Goal: Information Seeking & Learning: Learn about a topic

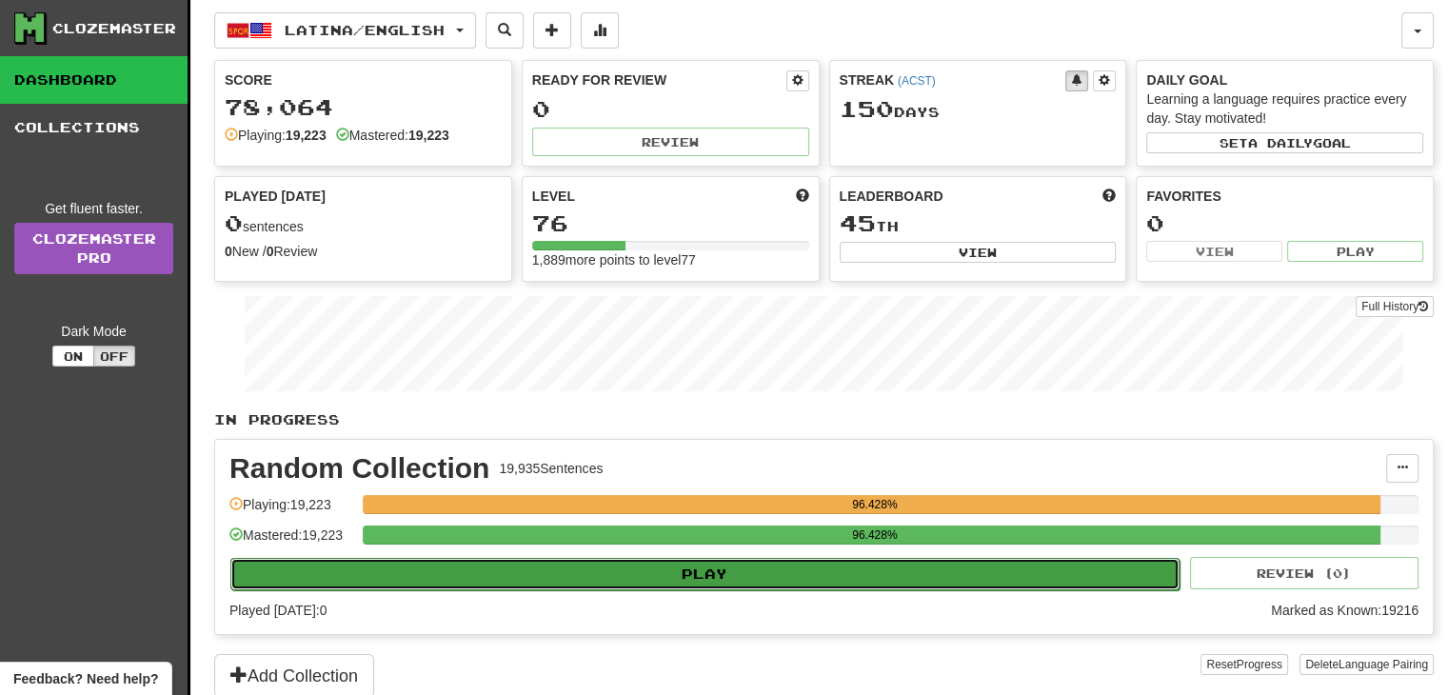
click at [664, 572] on button "Play" at bounding box center [704, 574] width 949 height 32
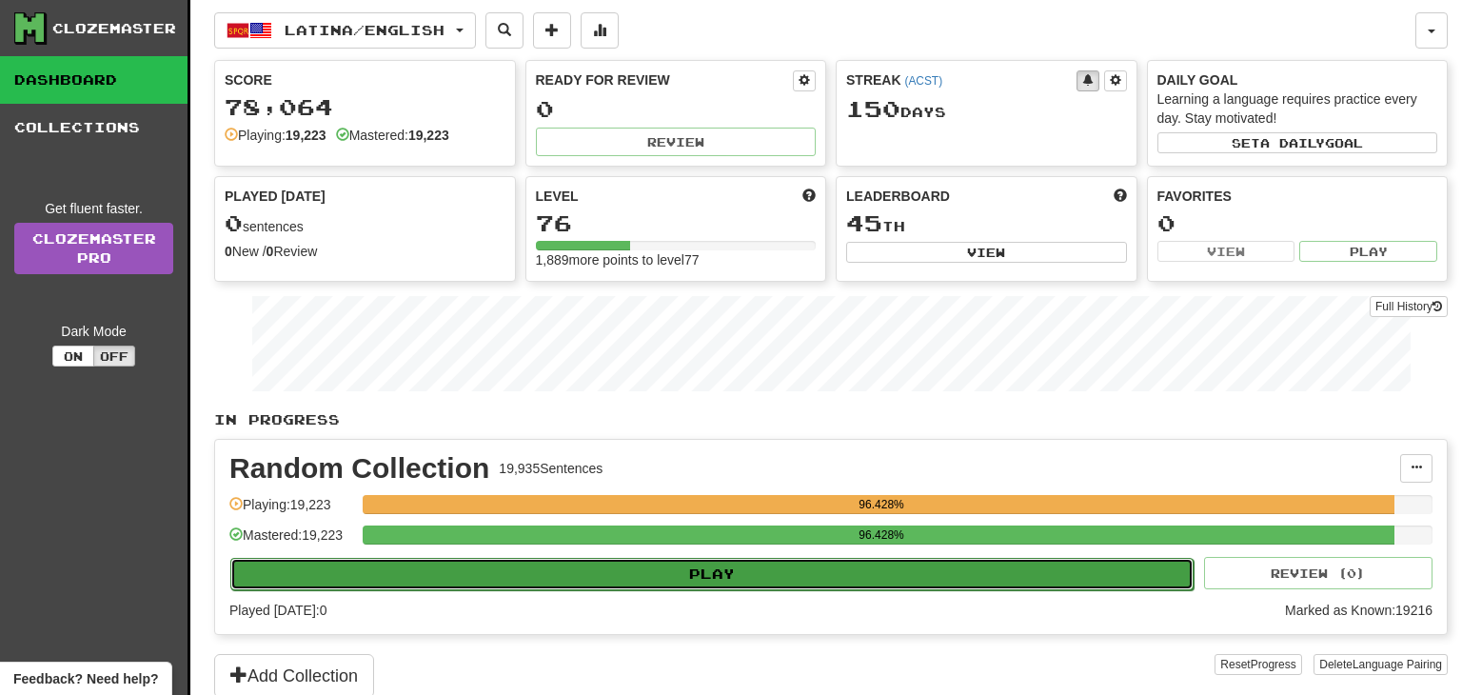
select select "**"
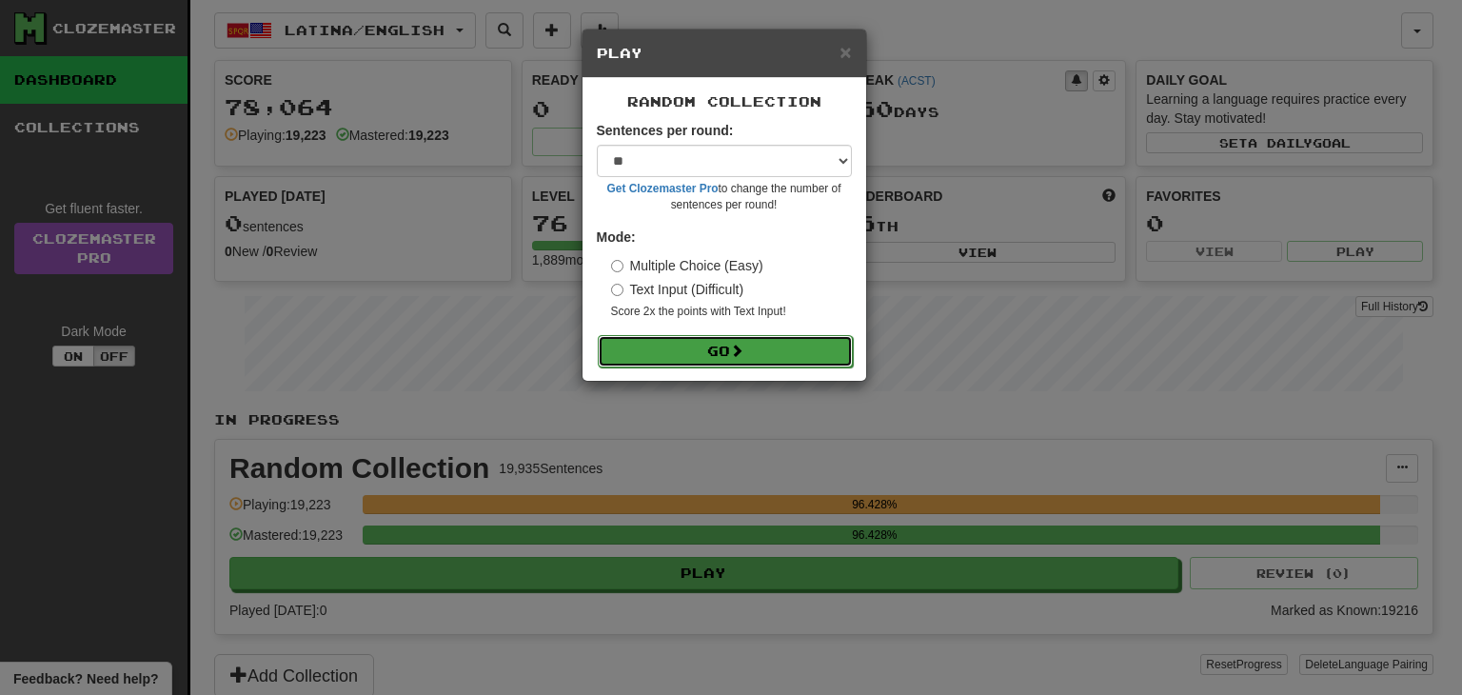
click at [752, 337] on button "Go" at bounding box center [725, 351] width 255 height 32
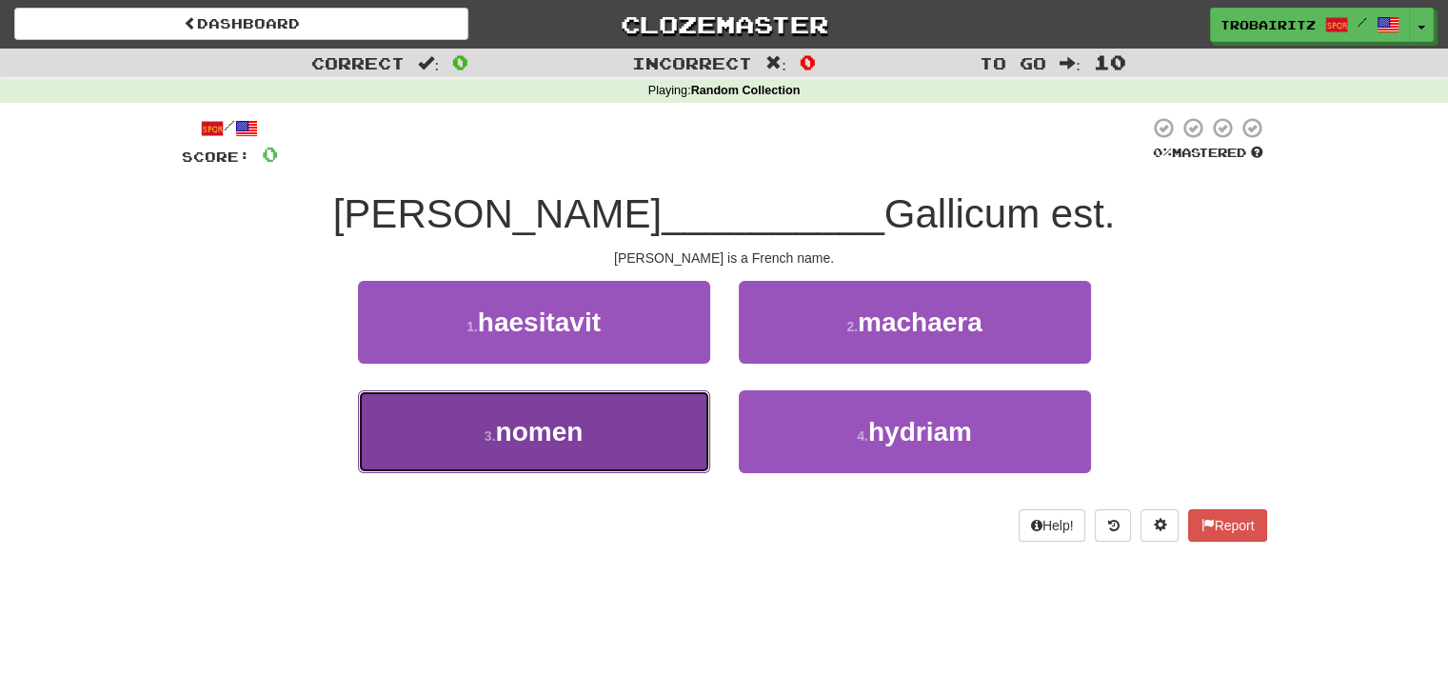
click at [596, 427] on button "3 . nomen" at bounding box center [534, 431] width 352 height 83
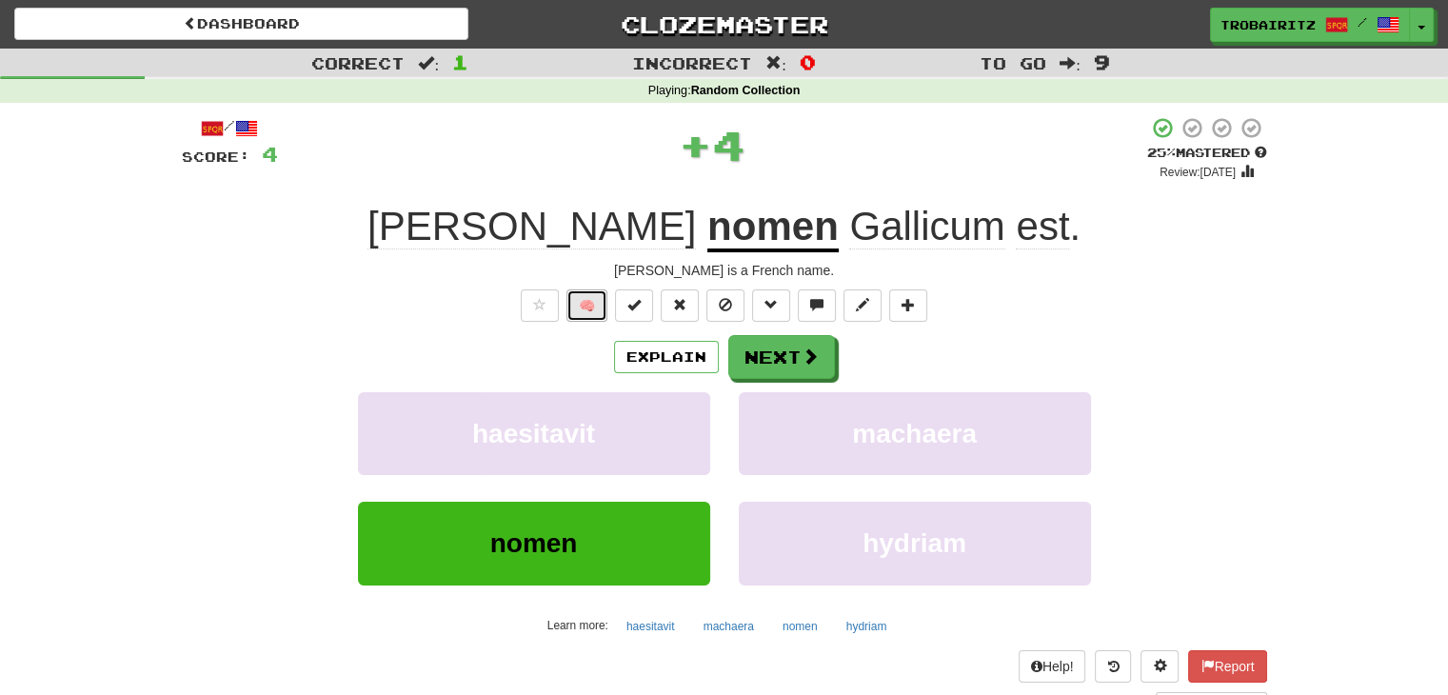
click at [585, 308] on button "🧠" at bounding box center [586, 305] width 41 height 32
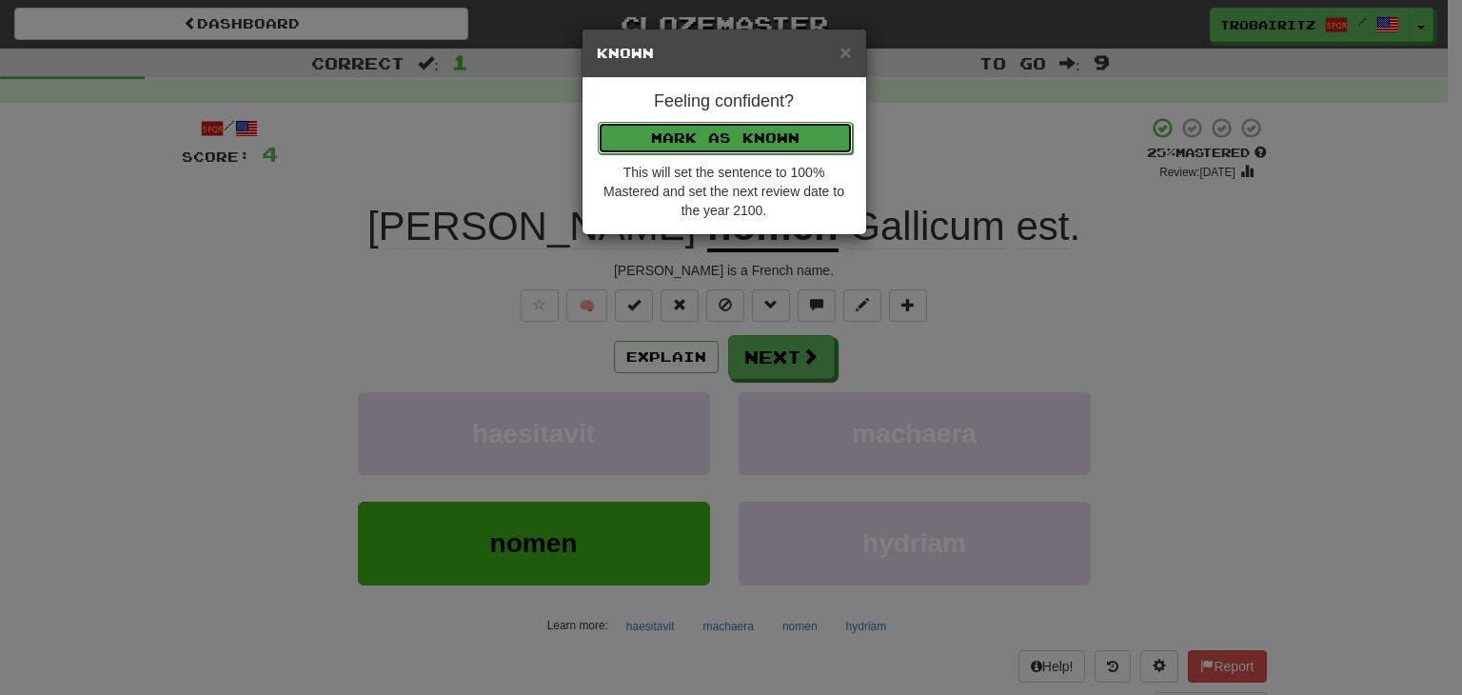
click at [651, 128] on button "Mark as Known" at bounding box center [725, 138] width 255 height 32
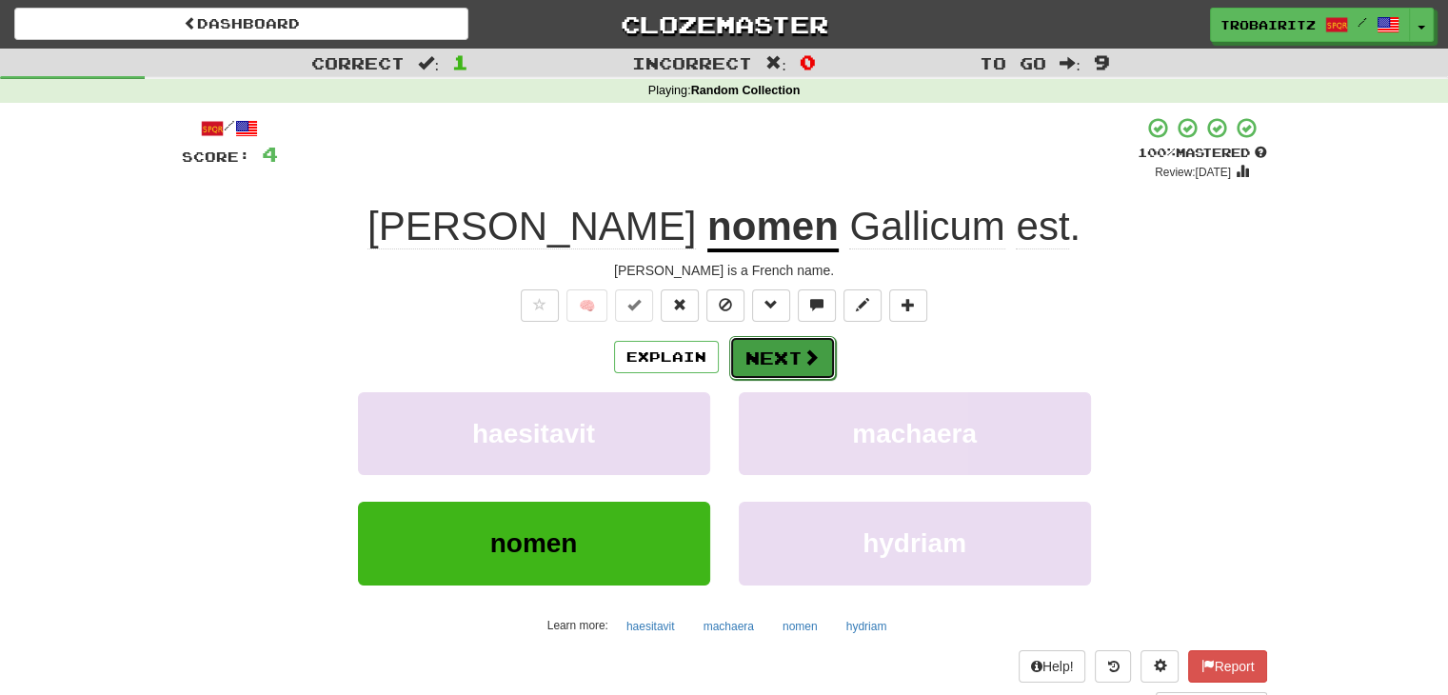
click at [768, 356] on button "Next" at bounding box center [782, 358] width 107 height 44
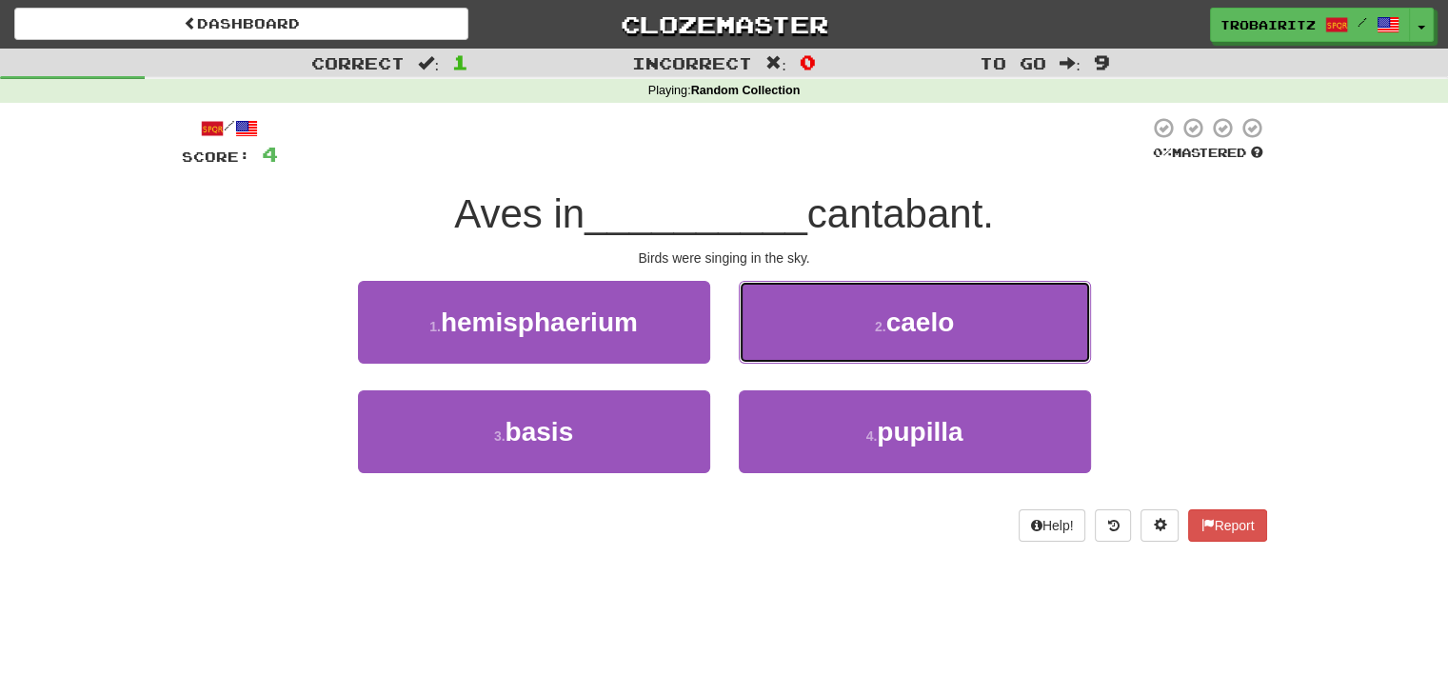
click at [932, 307] on button "2 . caelo" at bounding box center [915, 322] width 352 height 83
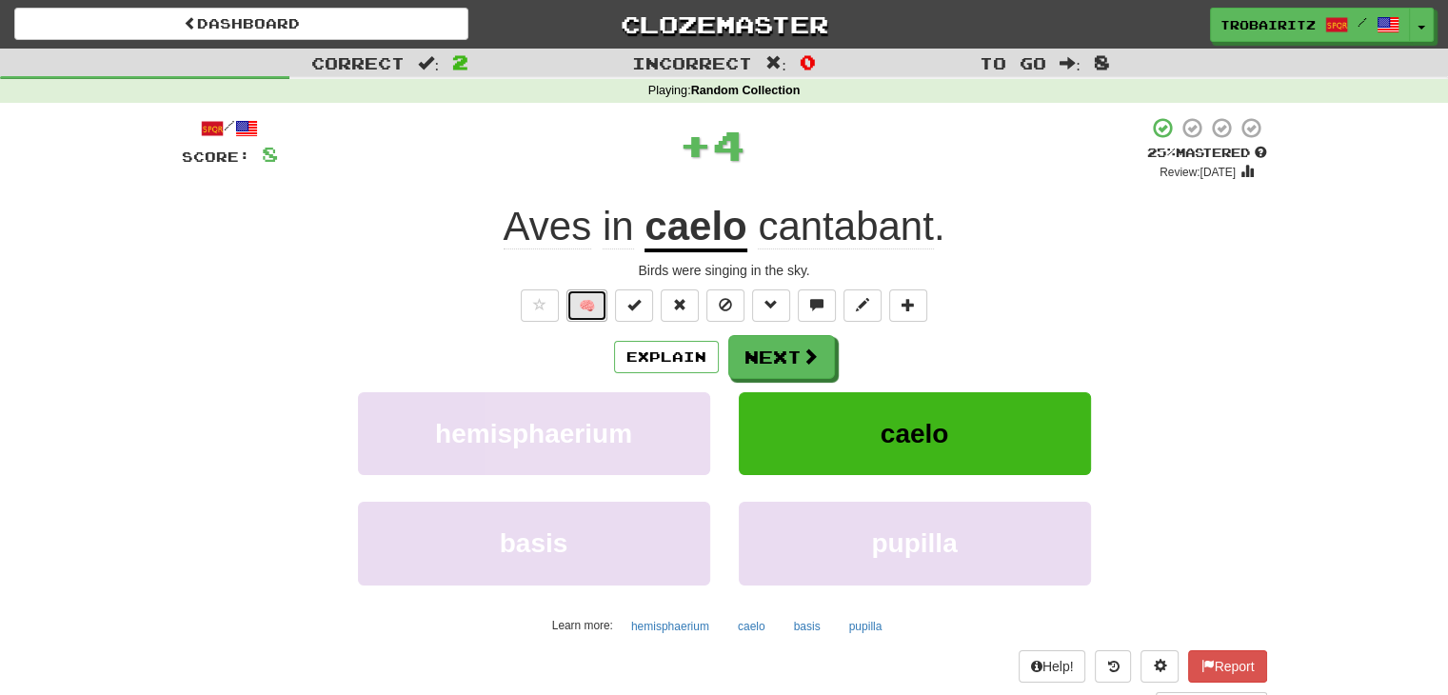
click at [590, 315] on button "🧠" at bounding box center [586, 305] width 41 height 32
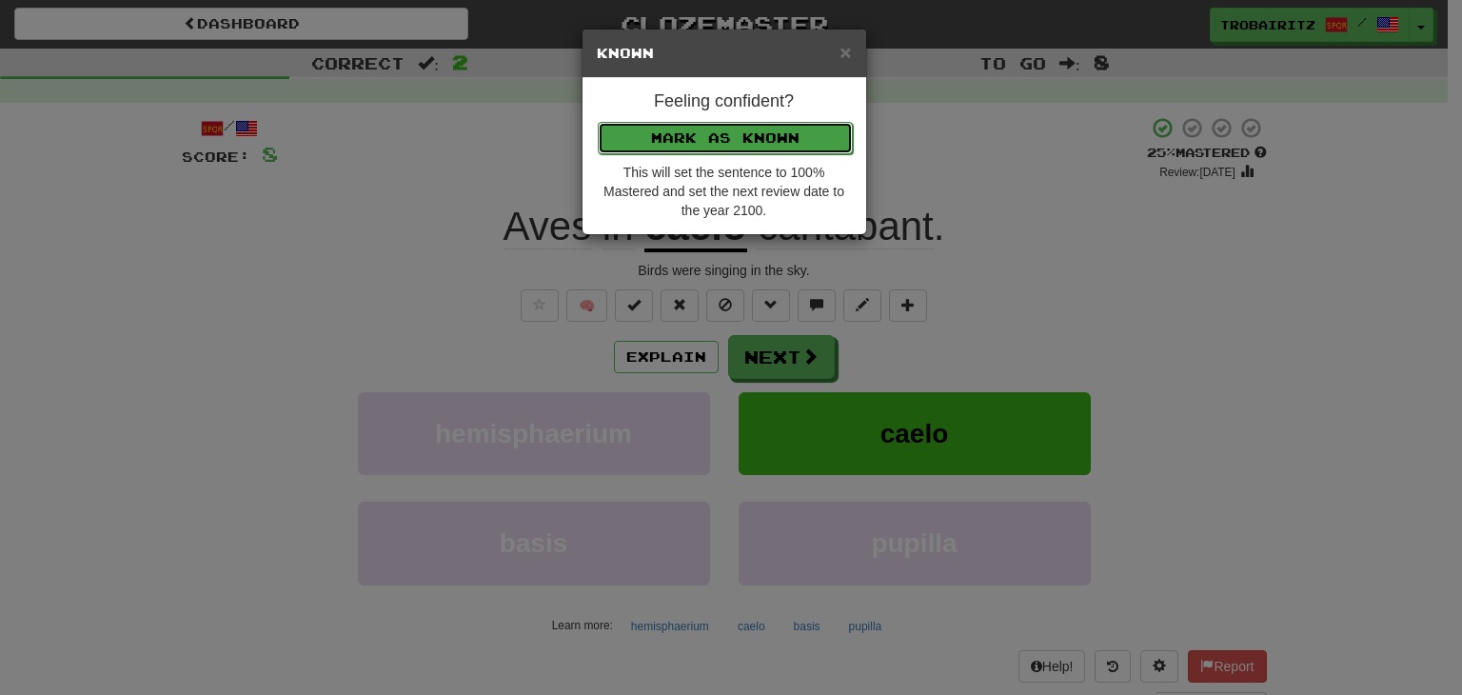
click at [628, 134] on button "Mark as Known" at bounding box center [725, 138] width 255 height 32
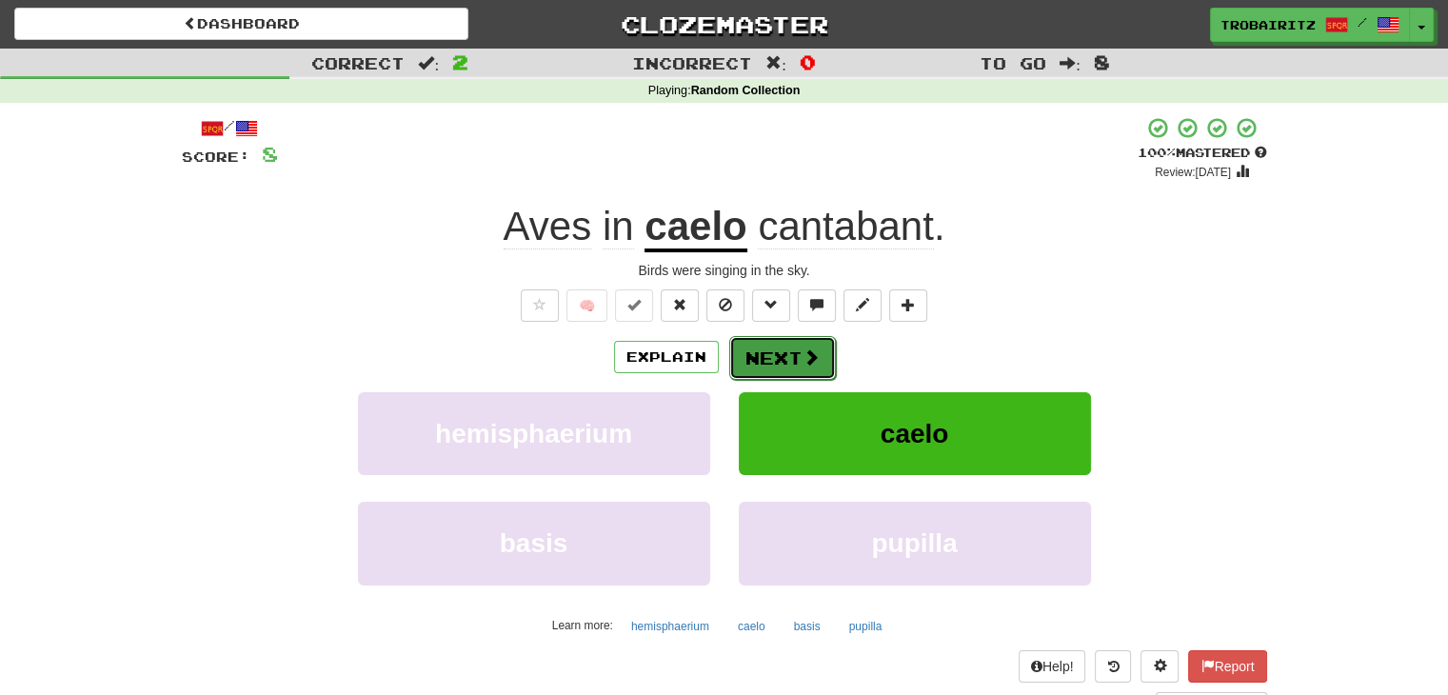
click at [775, 365] on button "Next" at bounding box center [782, 358] width 107 height 44
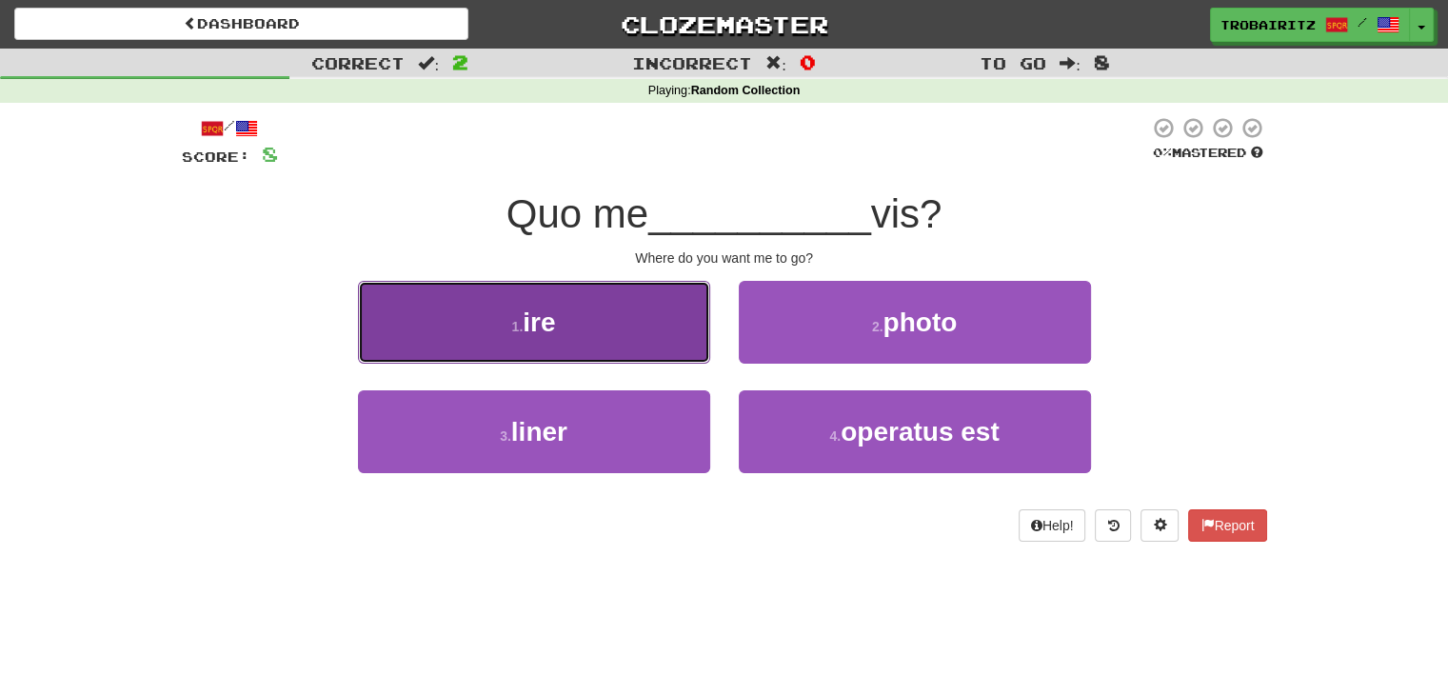
click at [625, 336] on button "1 . ire" at bounding box center [534, 322] width 352 height 83
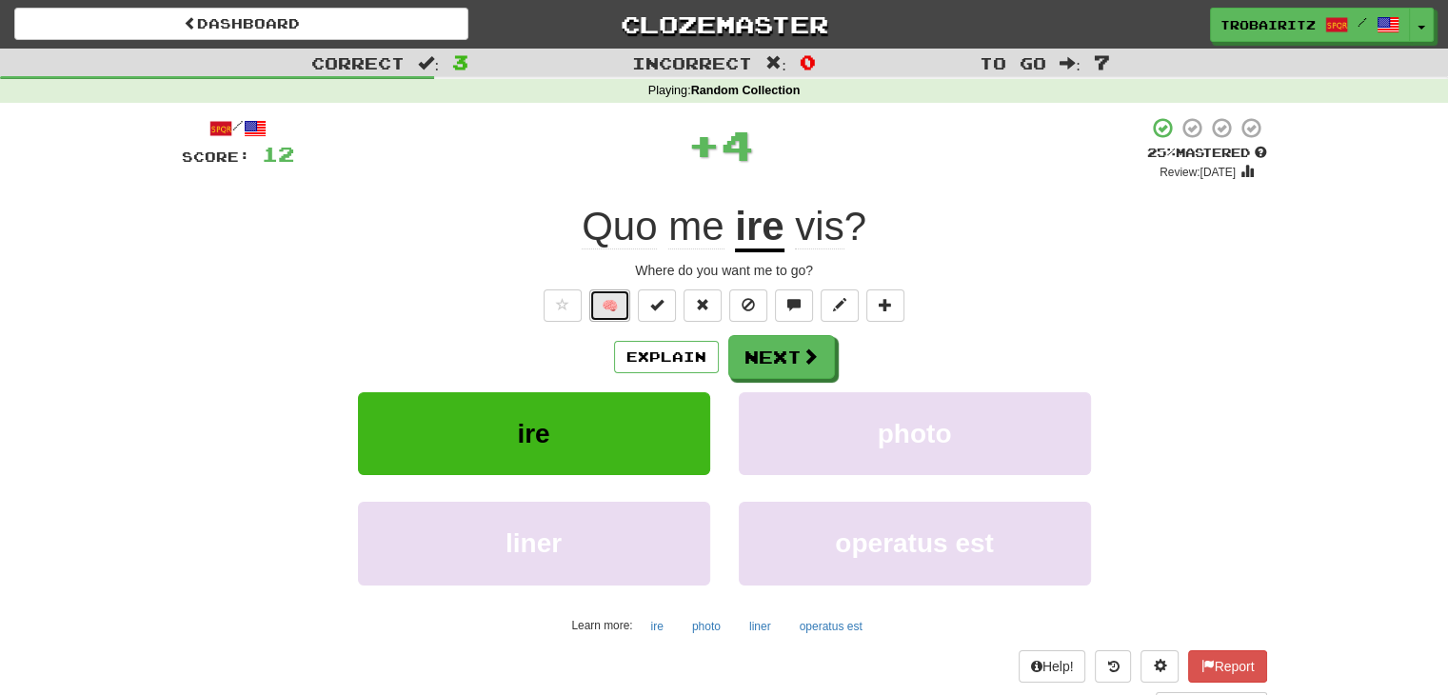
click at [604, 309] on button "🧠" at bounding box center [609, 305] width 41 height 32
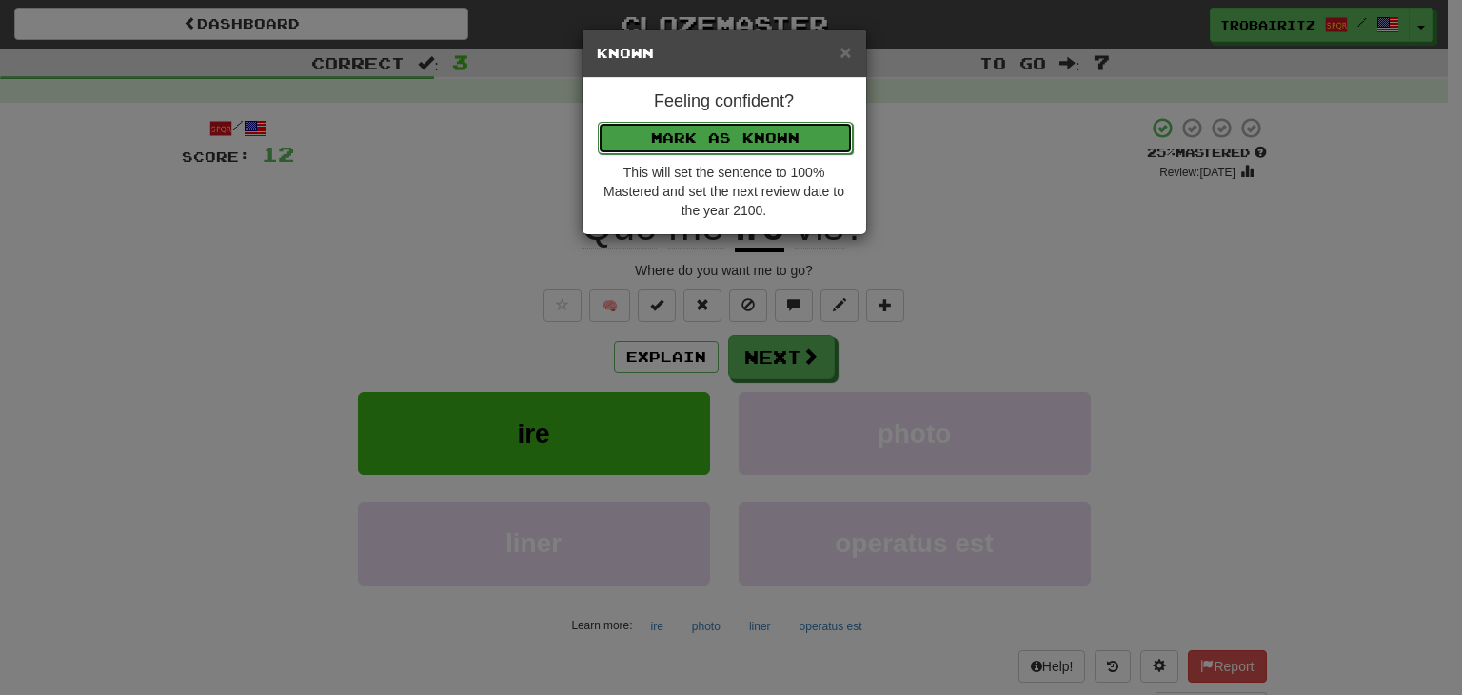
click at [682, 139] on button "Mark as Known" at bounding box center [725, 138] width 255 height 32
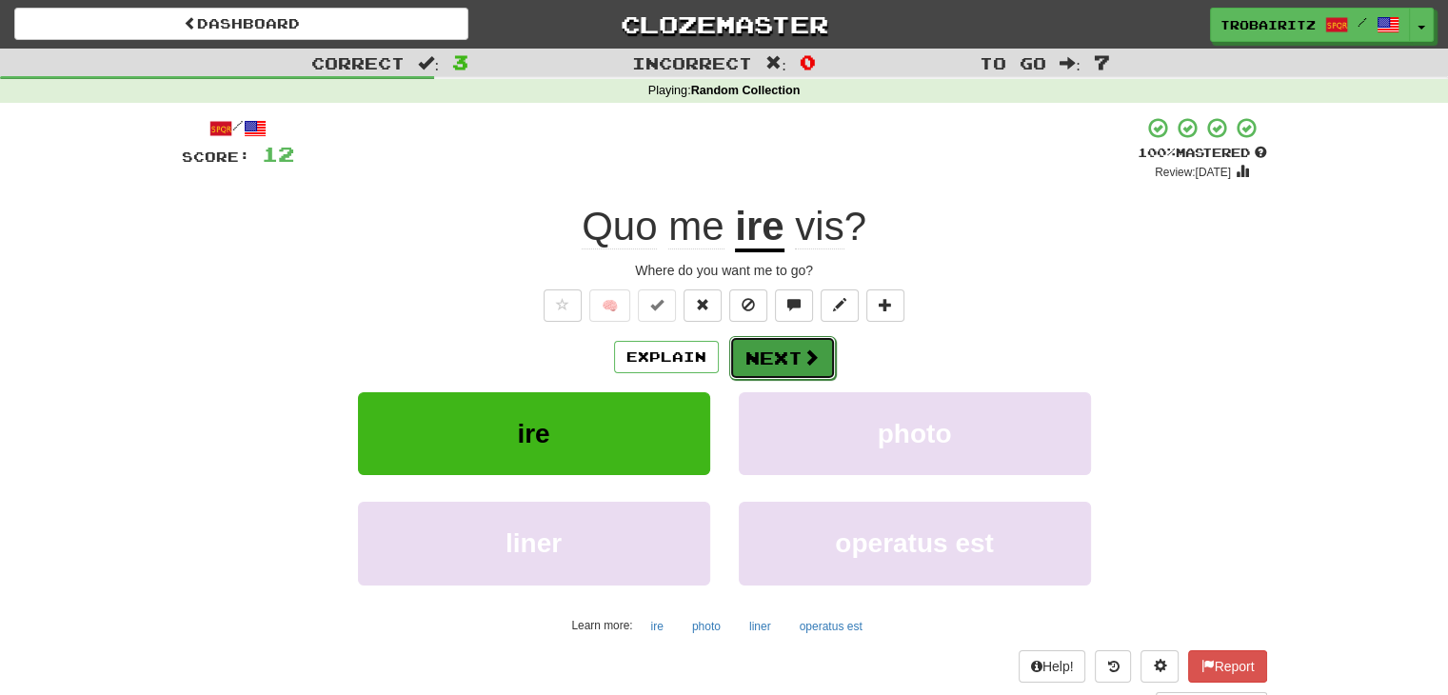
click at [772, 349] on button "Next" at bounding box center [782, 358] width 107 height 44
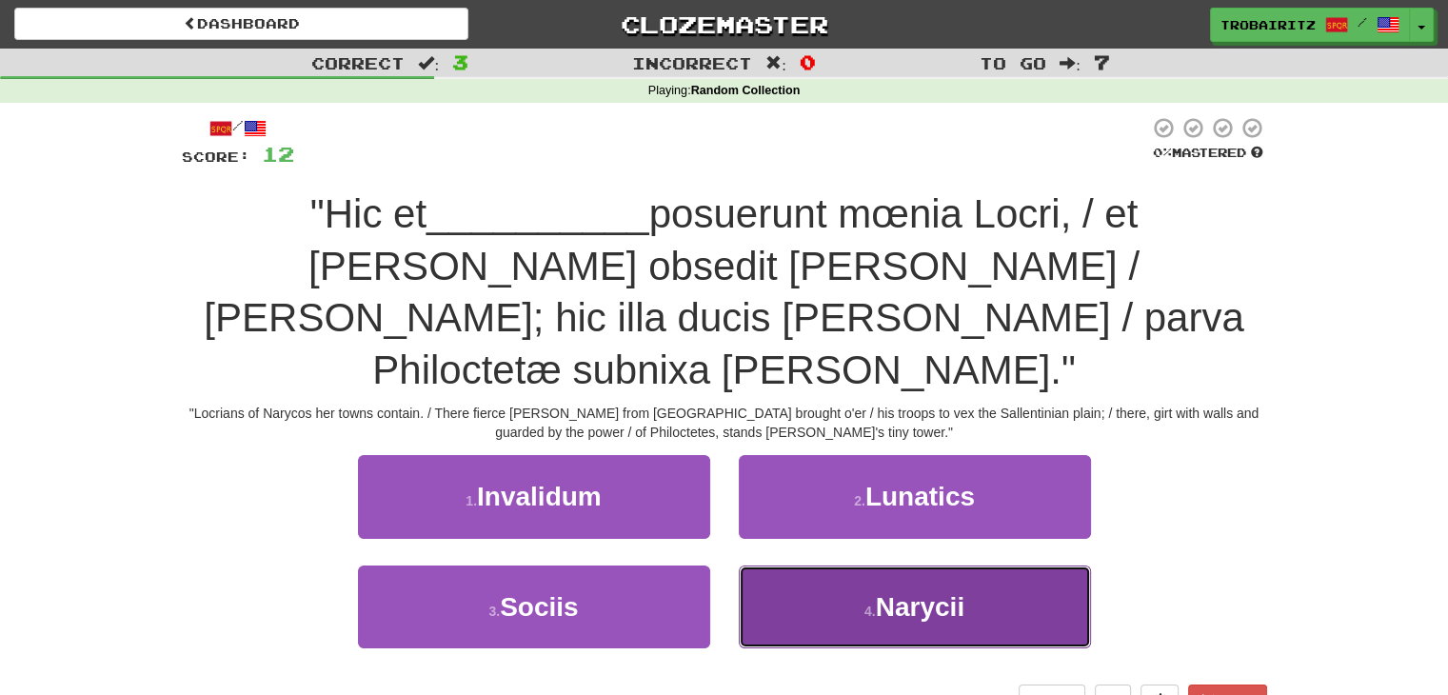
click at [933, 571] on button "4 . Narycii" at bounding box center [915, 606] width 352 height 83
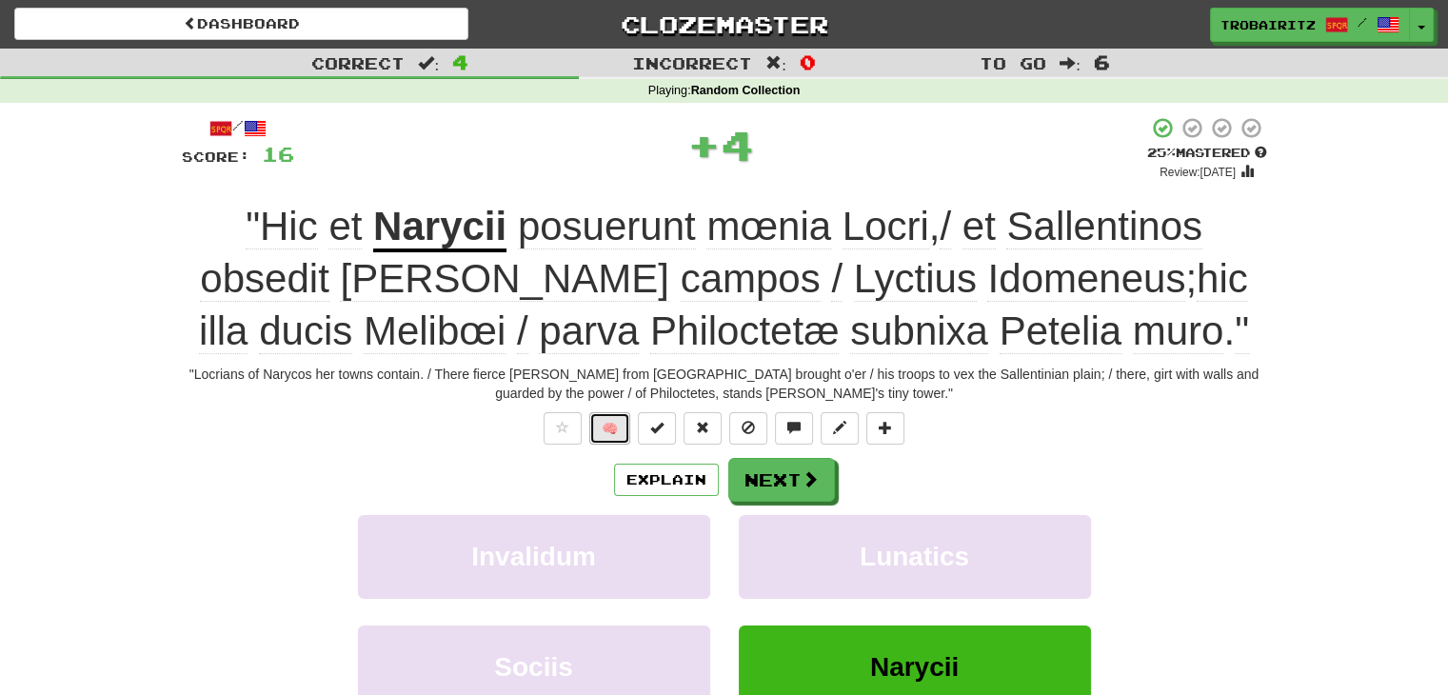
click at [618, 422] on button "🧠" at bounding box center [609, 428] width 41 height 32
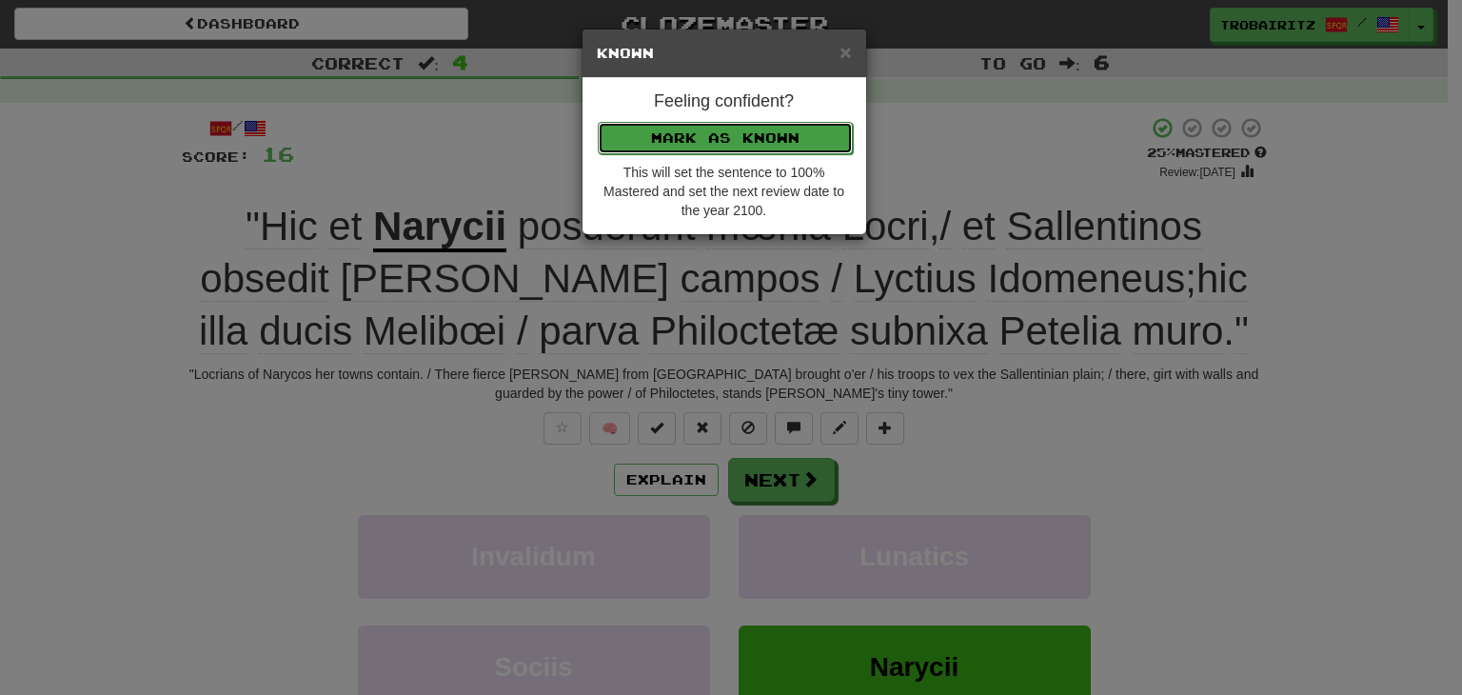
click at [723, 140] on button "Mark as Known" at bounding box center [725, 138] width 255 height 32
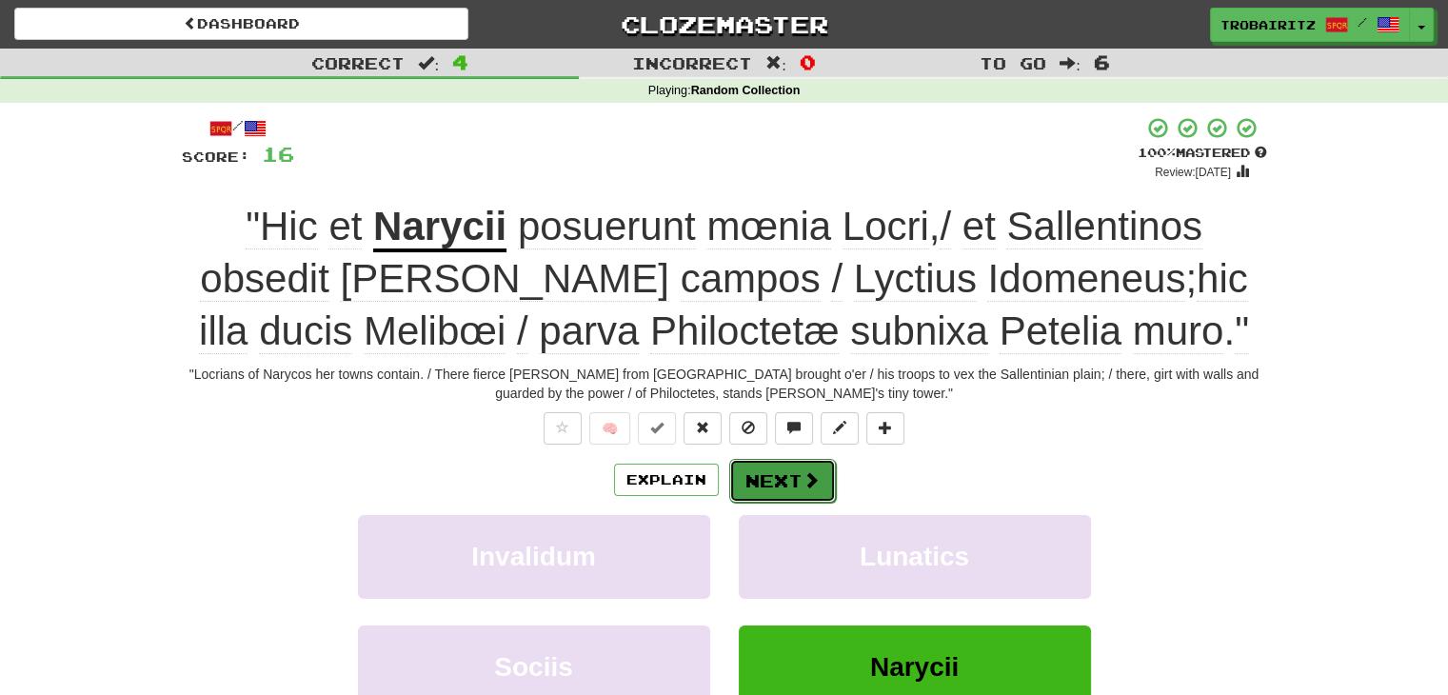
click at [808, 477] on span at bounding box center [810, 479] width 17 height 17
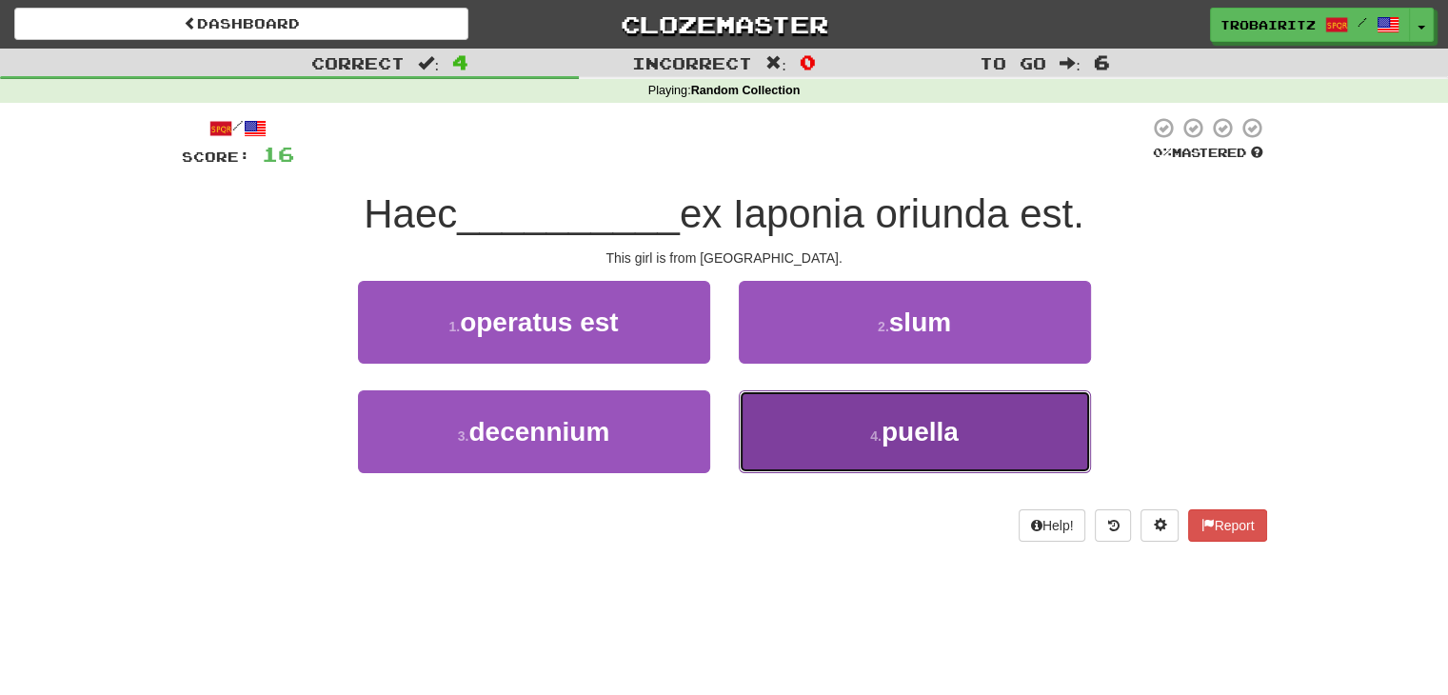
click at [853, 432] on button "4 . [GEOGRAPHIC_DATA]" at bounding box center [915, 431] width 352 height 83
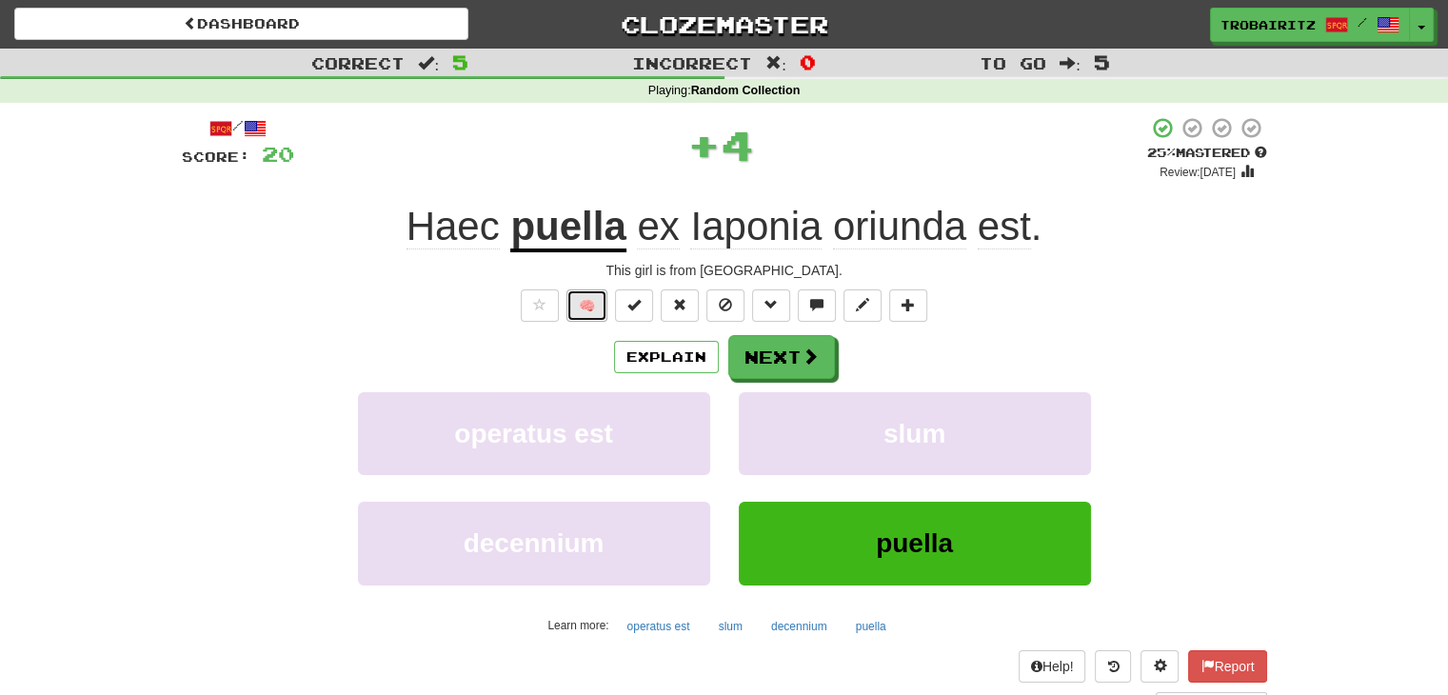
click at [583, 309] on button "🧠" at bounding box center [586, 305] width 41 height 32
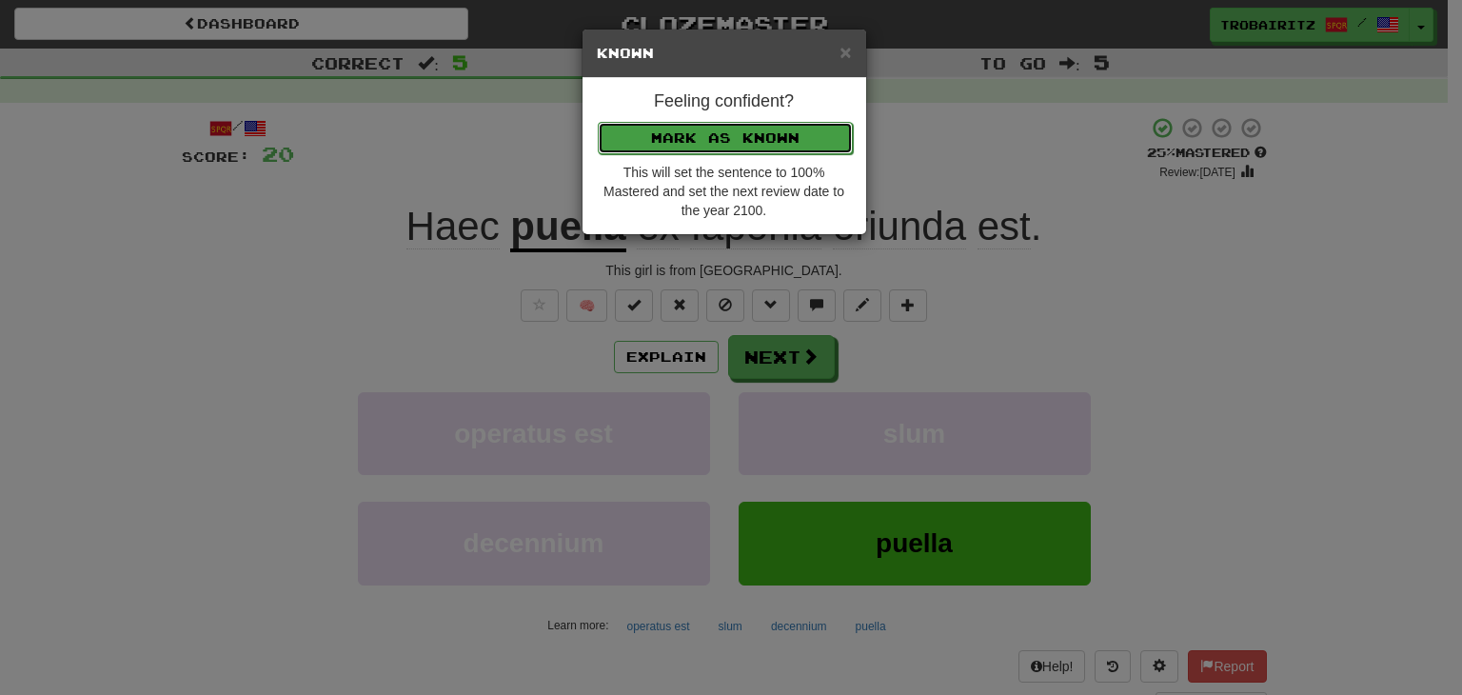
click at [651, 139] on button "Mark as Known" at bounding box center [725, 138] width 255 height 32
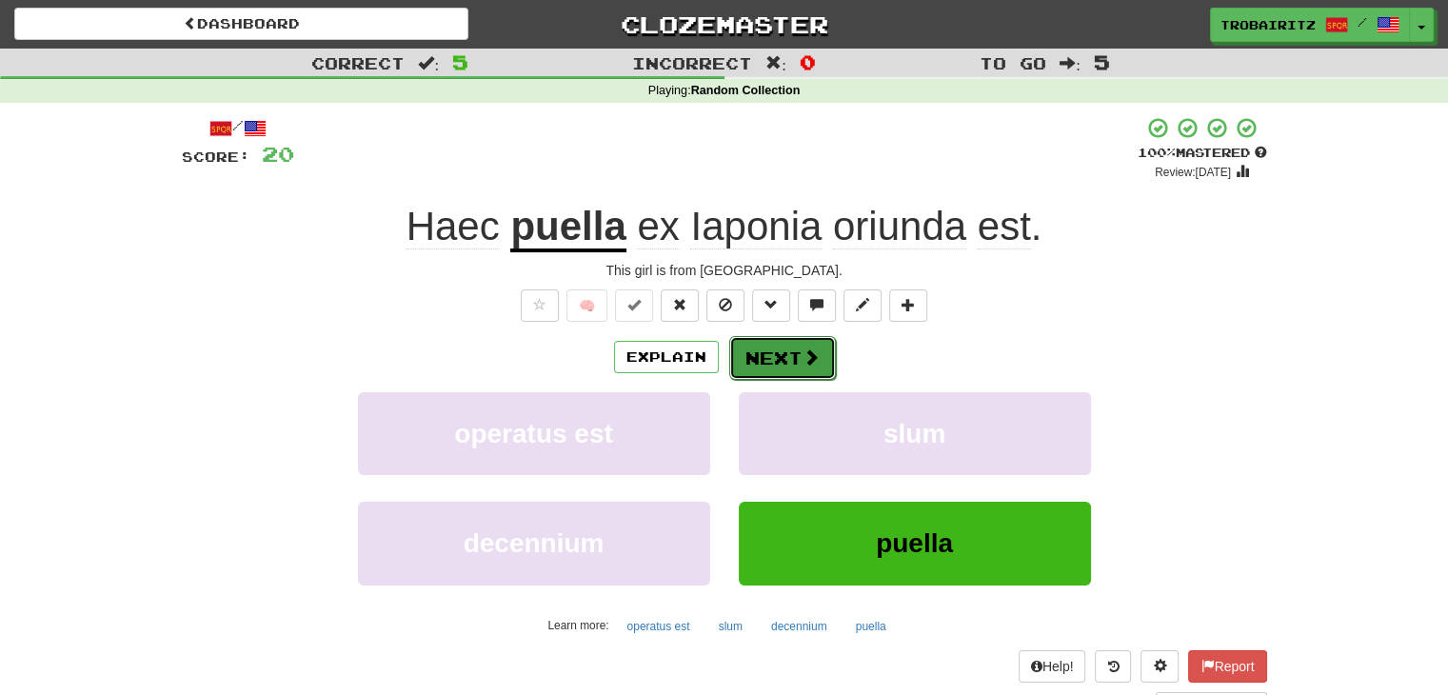
click at [778, 346] on button "Next" at bounding box center [782, 358] width 107 height 44
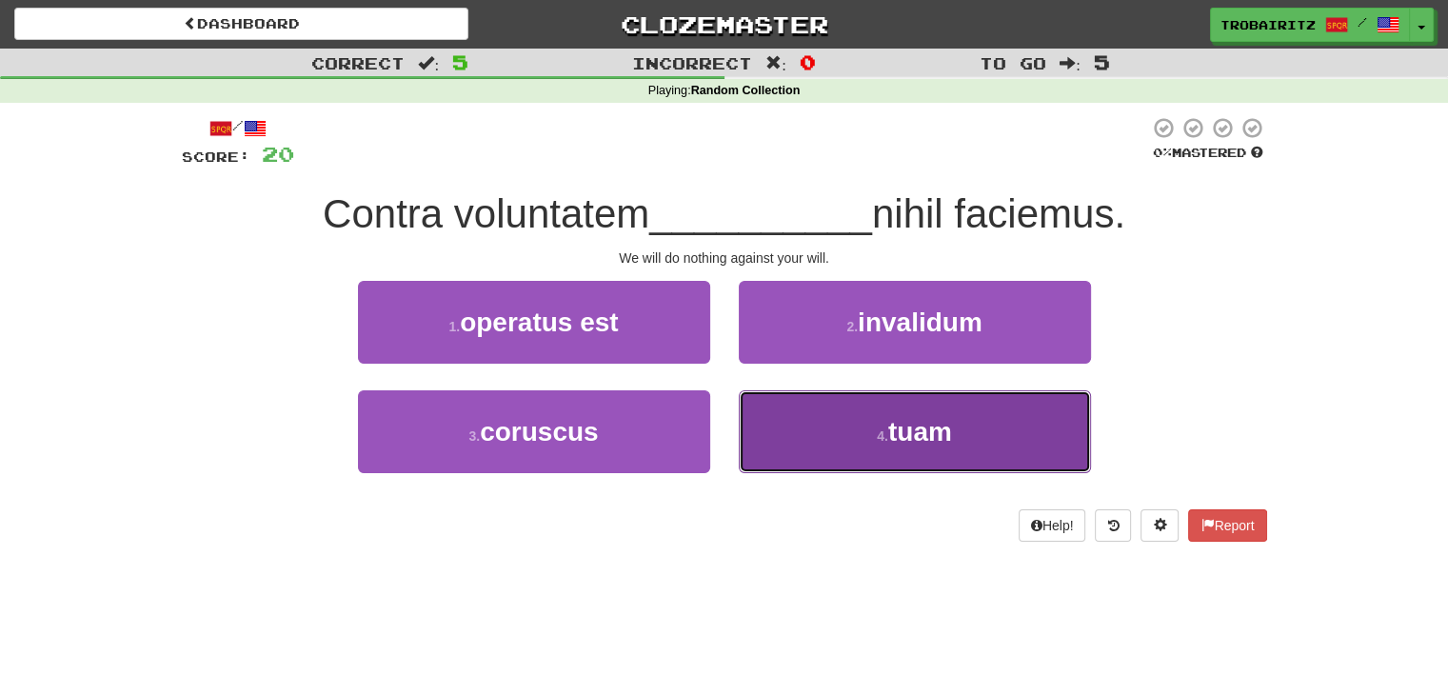
click at [853, 397] on button "4 . [GEOGRAPHIC_DATA]" at bounding box center [915, 431] width 352 height 83
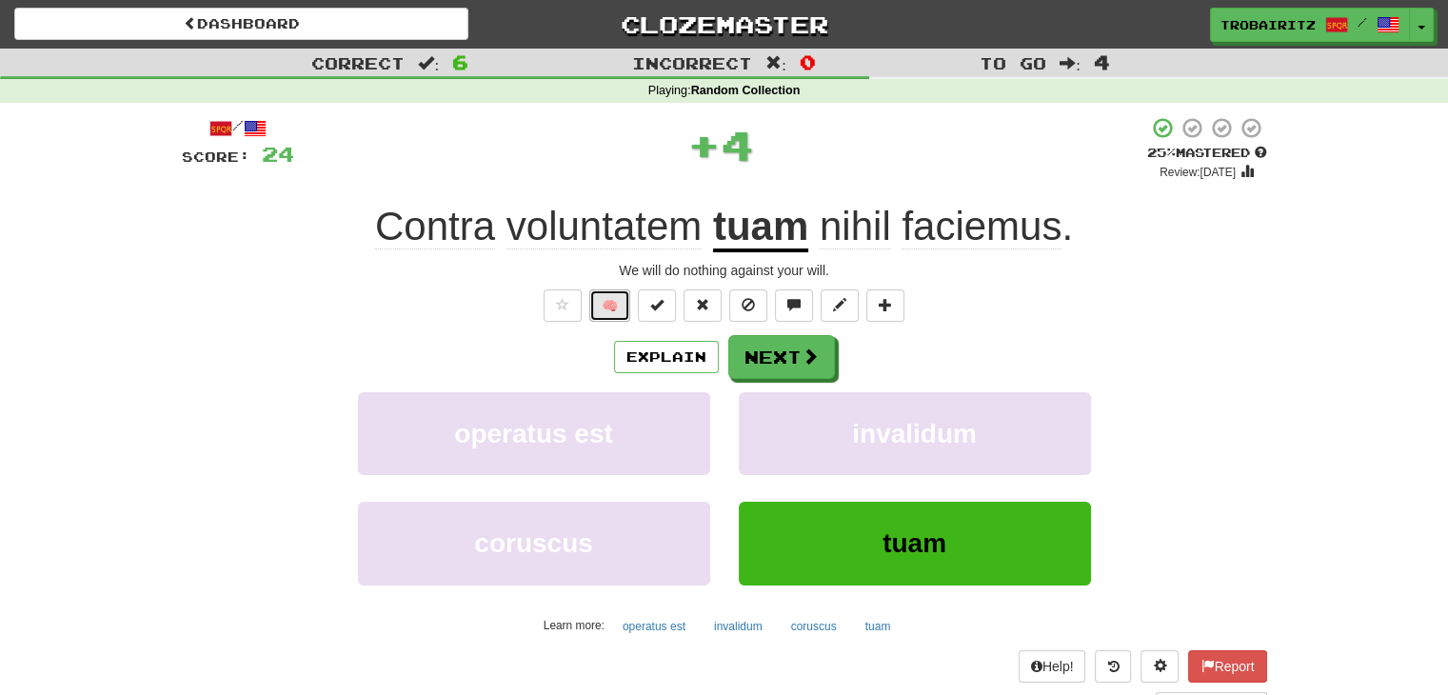
click at [613, 303] on button "🧠" at bounding box center [609, 305] width 41 height 32
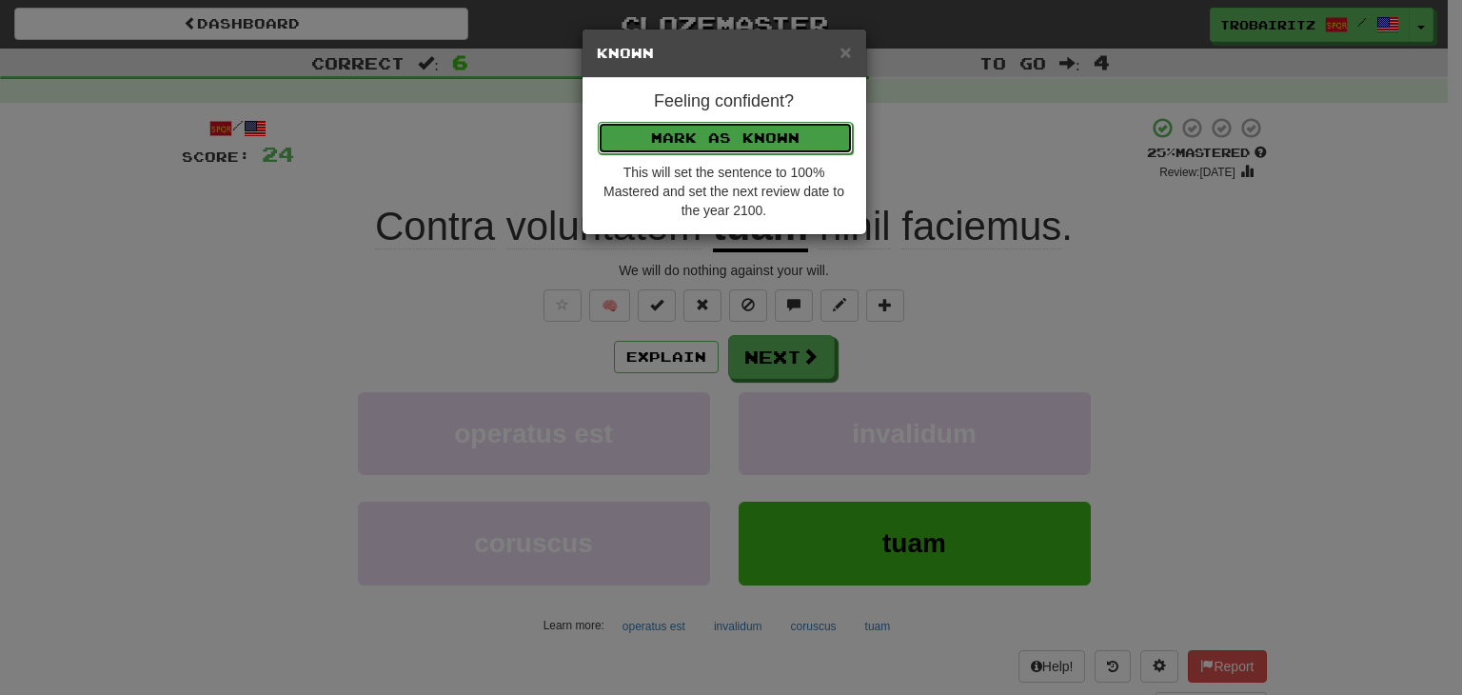
click at [670, 137] on button "Mark as Known" at bounding box center [725, 138] width 255 height 32
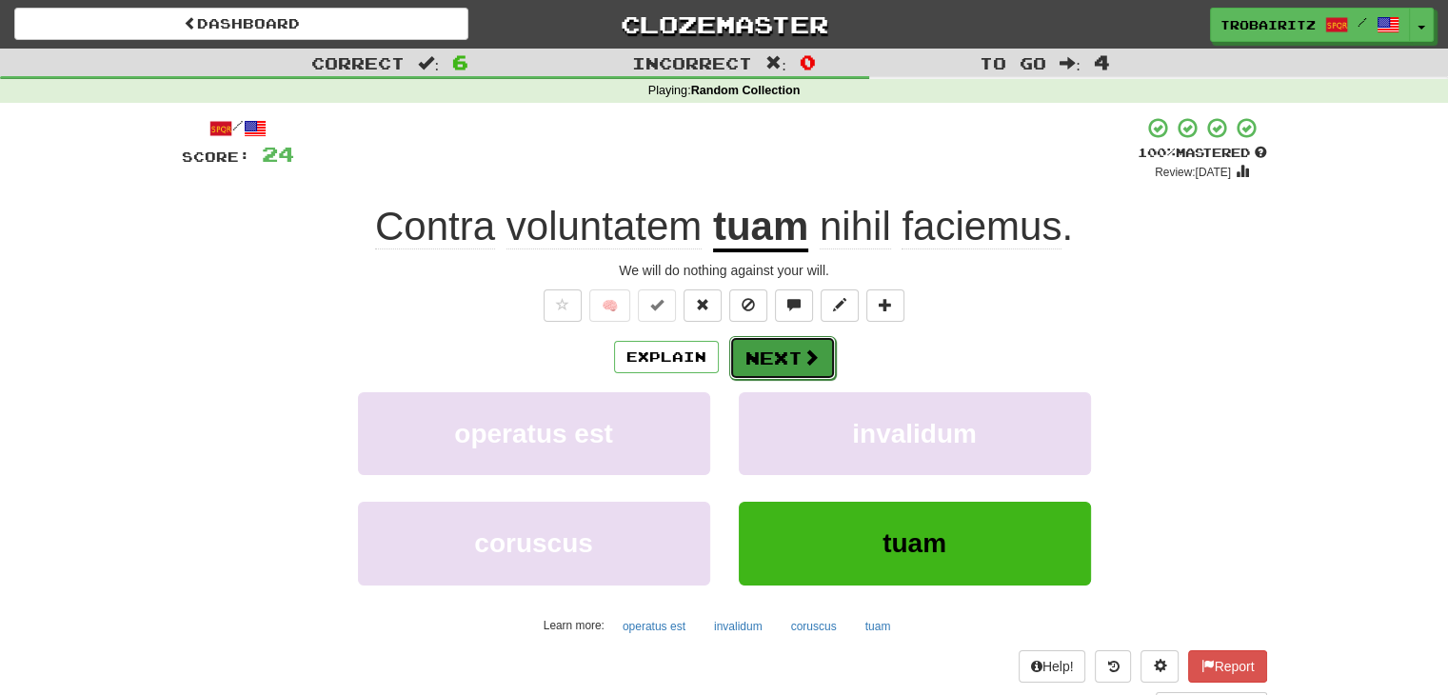
click at [802, 355] on span at bounding box center [810, 356] width 17 height 17
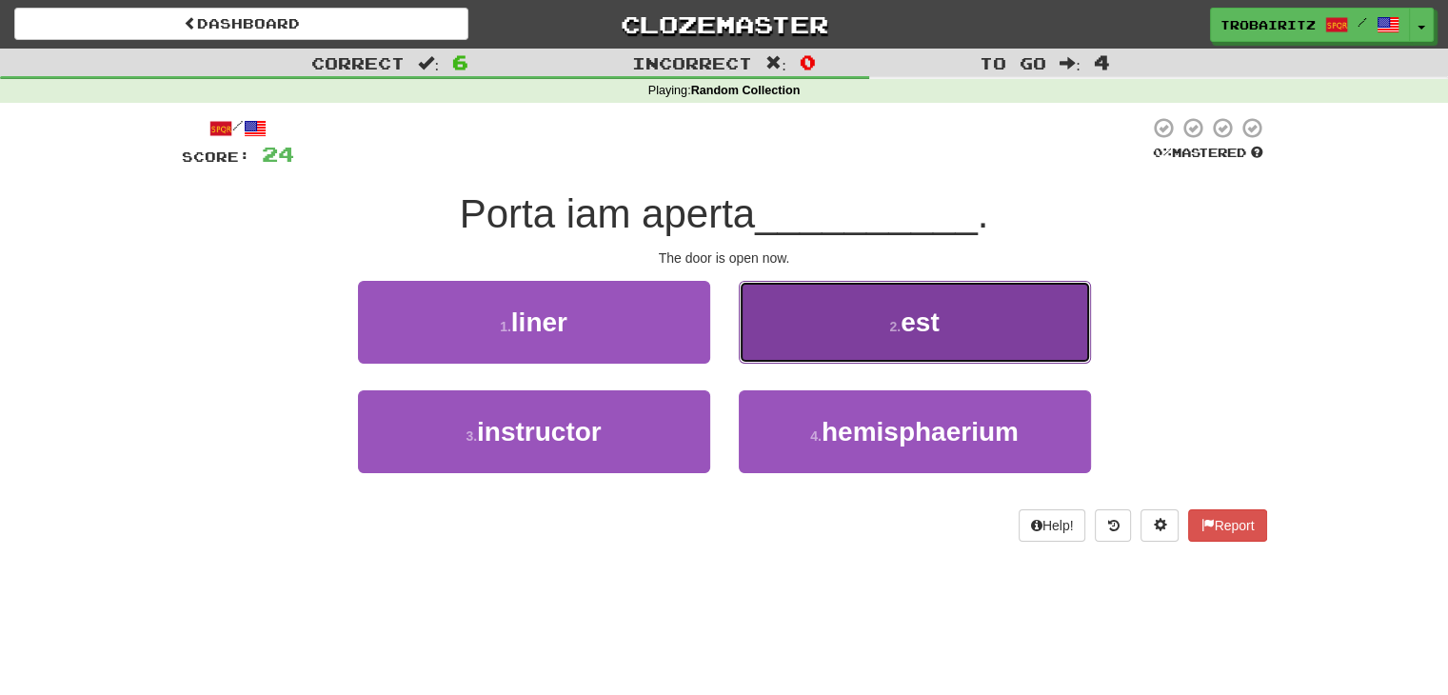
click at [849, 326] on button "2 . est" at bounding box center [915, 322] width 352 height 83
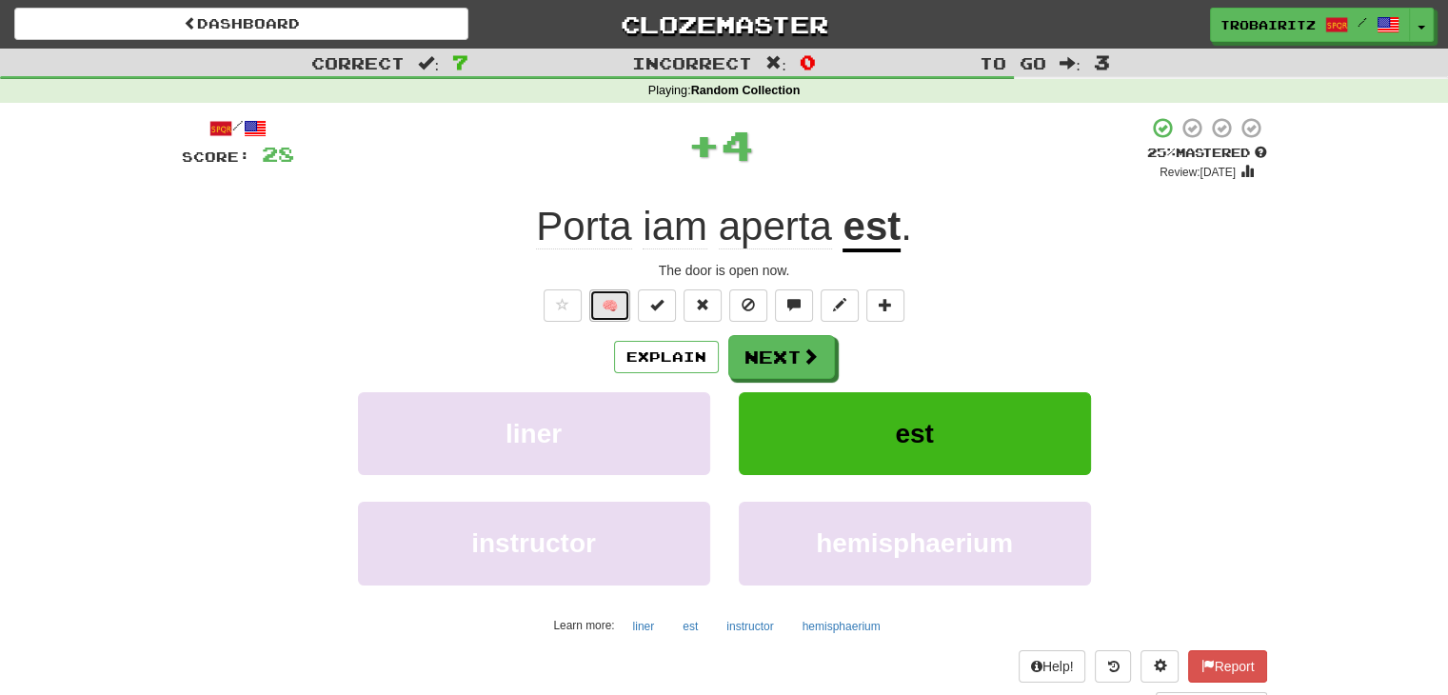
click at [614, 306] on button "🧠" at bounding box center [609, 305] width 41 height 32
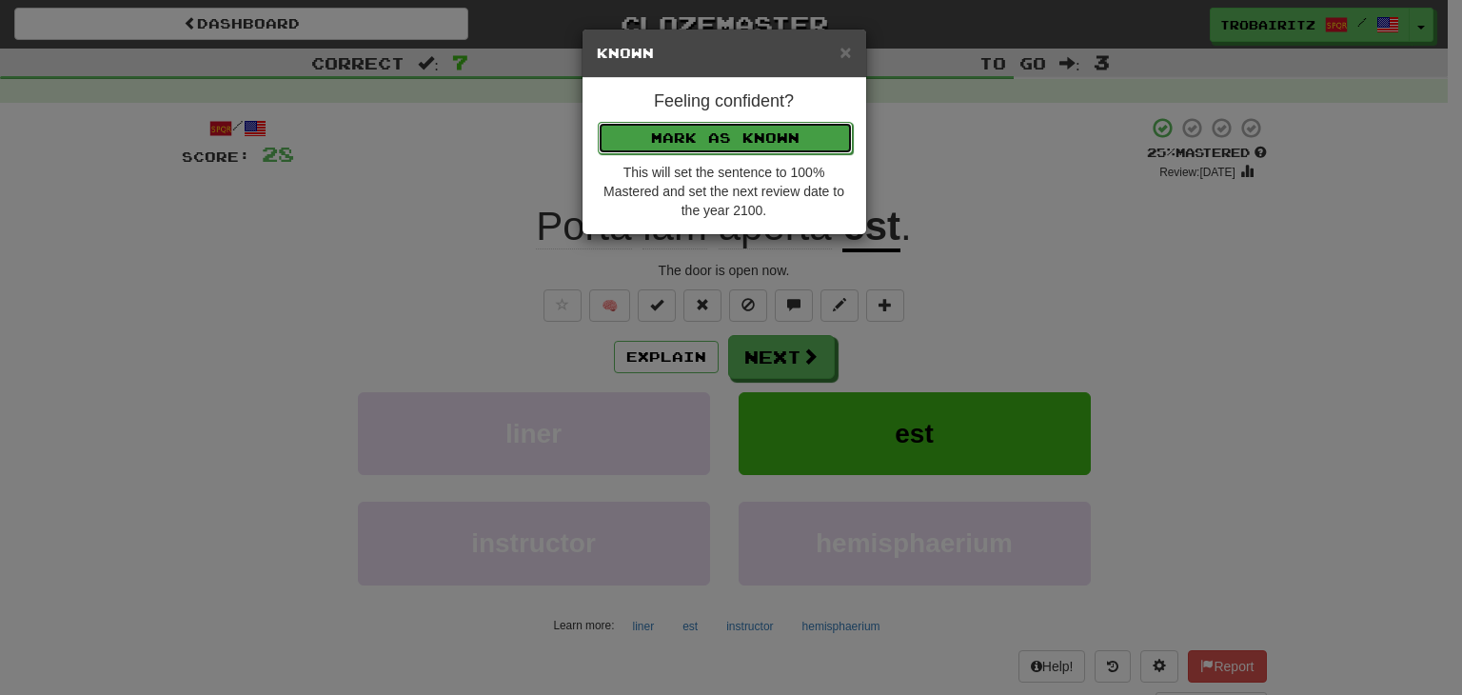
click at [666, 134] on button "Mark as Known" at bounding box center [725, 138] width 255 height 32
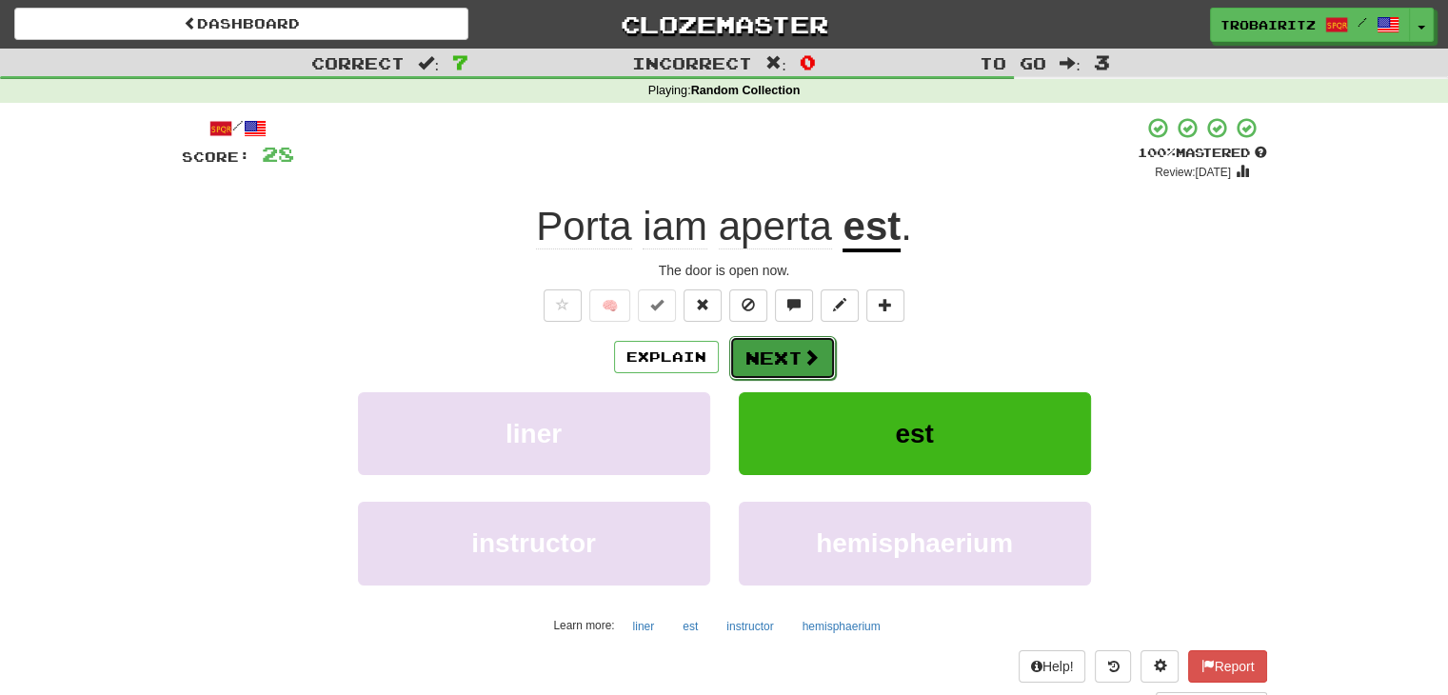
click at [761, 356] on button "Next" at bounding box center [782, 358] width 107 height 44
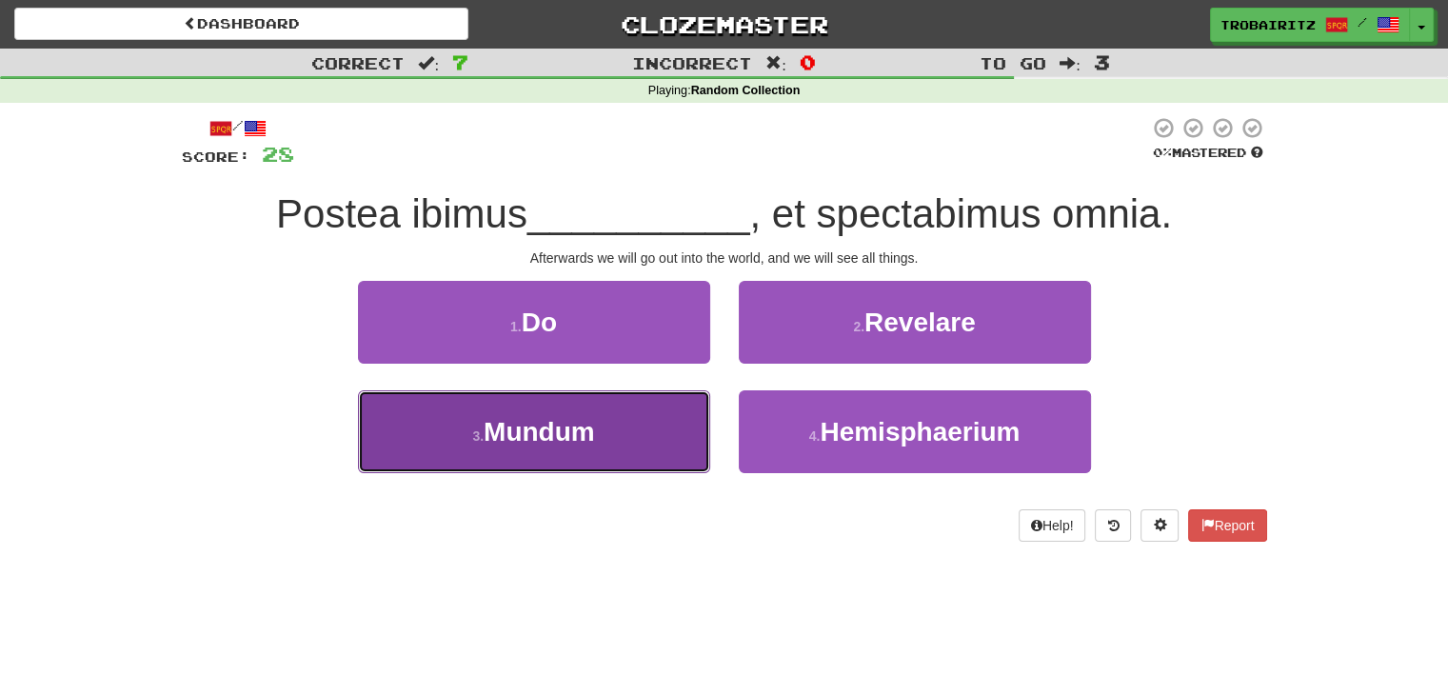
click at [530, 450] on button "3 . Mundum" at bounding box center [534, 431] width 352 height 83
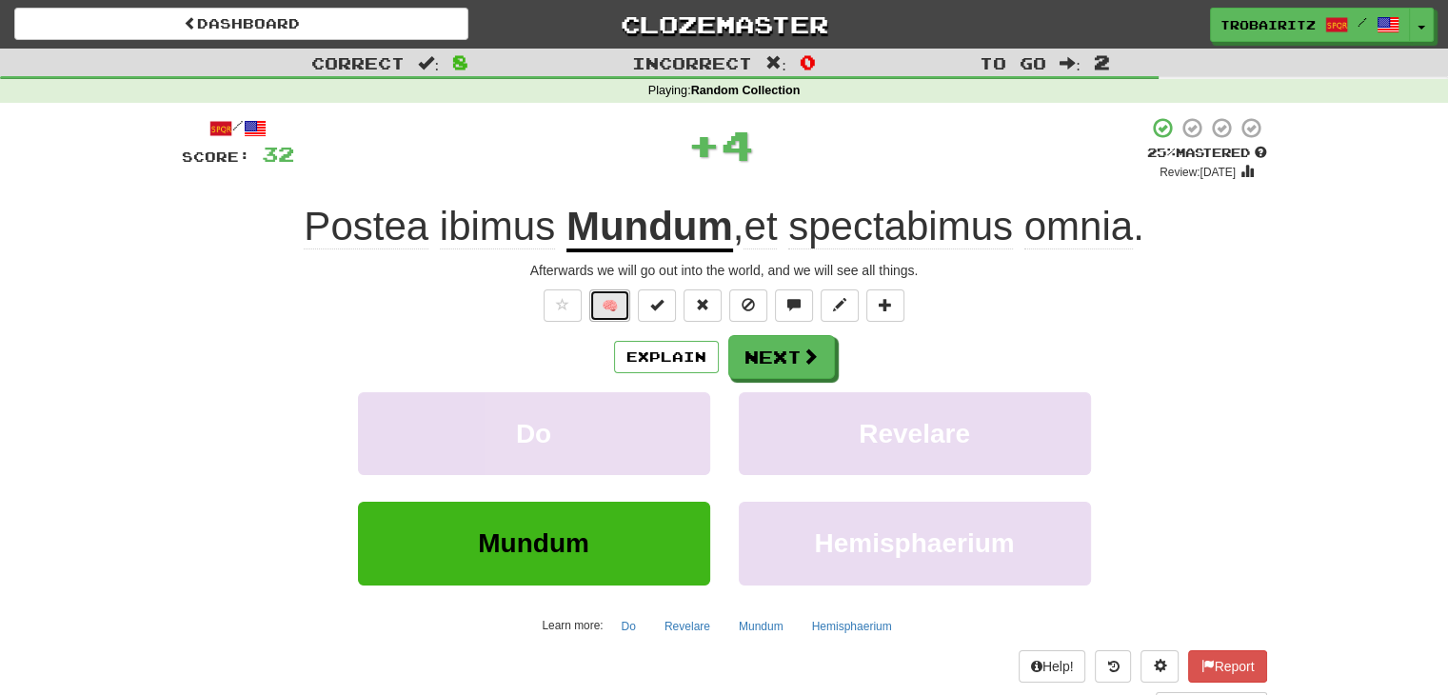
click at [613, 312] on button "🧠" at bounding box center [609, 305] width 41 height 32
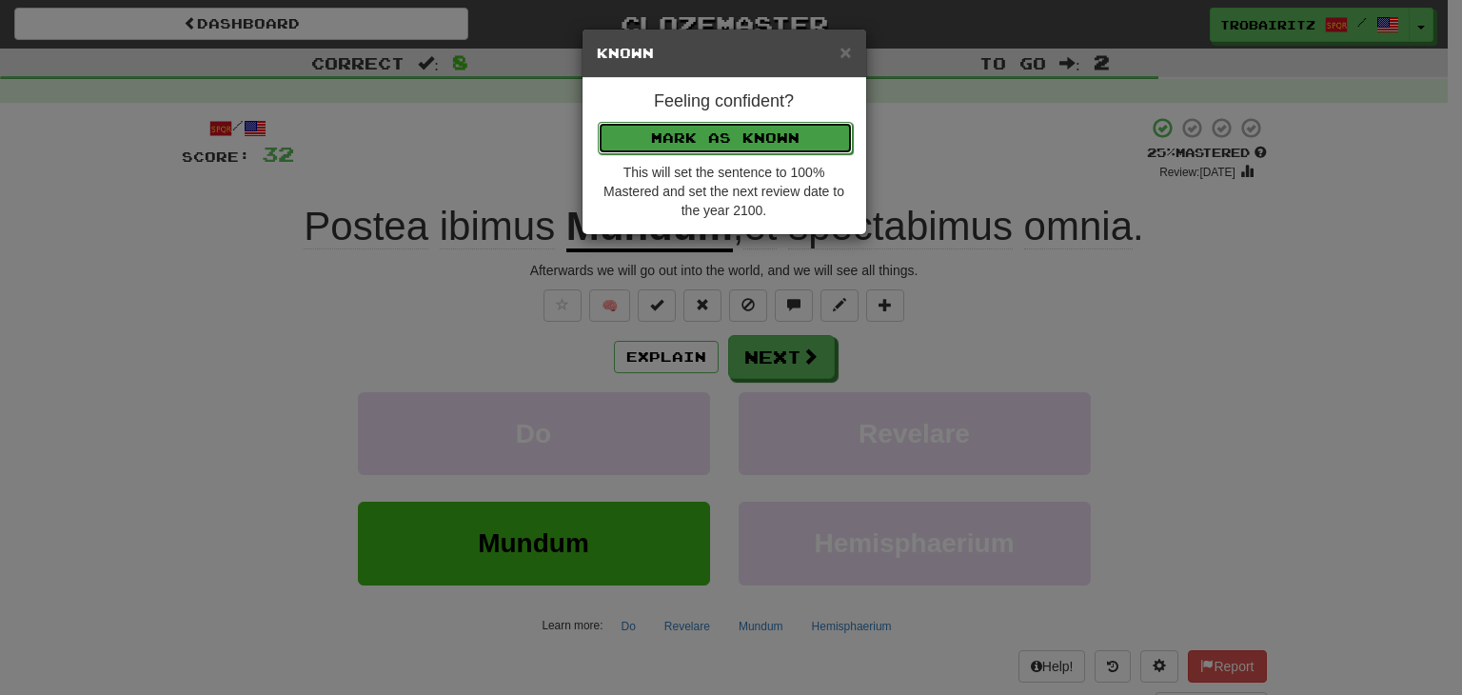
click at [669, 138] on button "Mark as Known" at bounding box center [725, 138] width 255 height 32
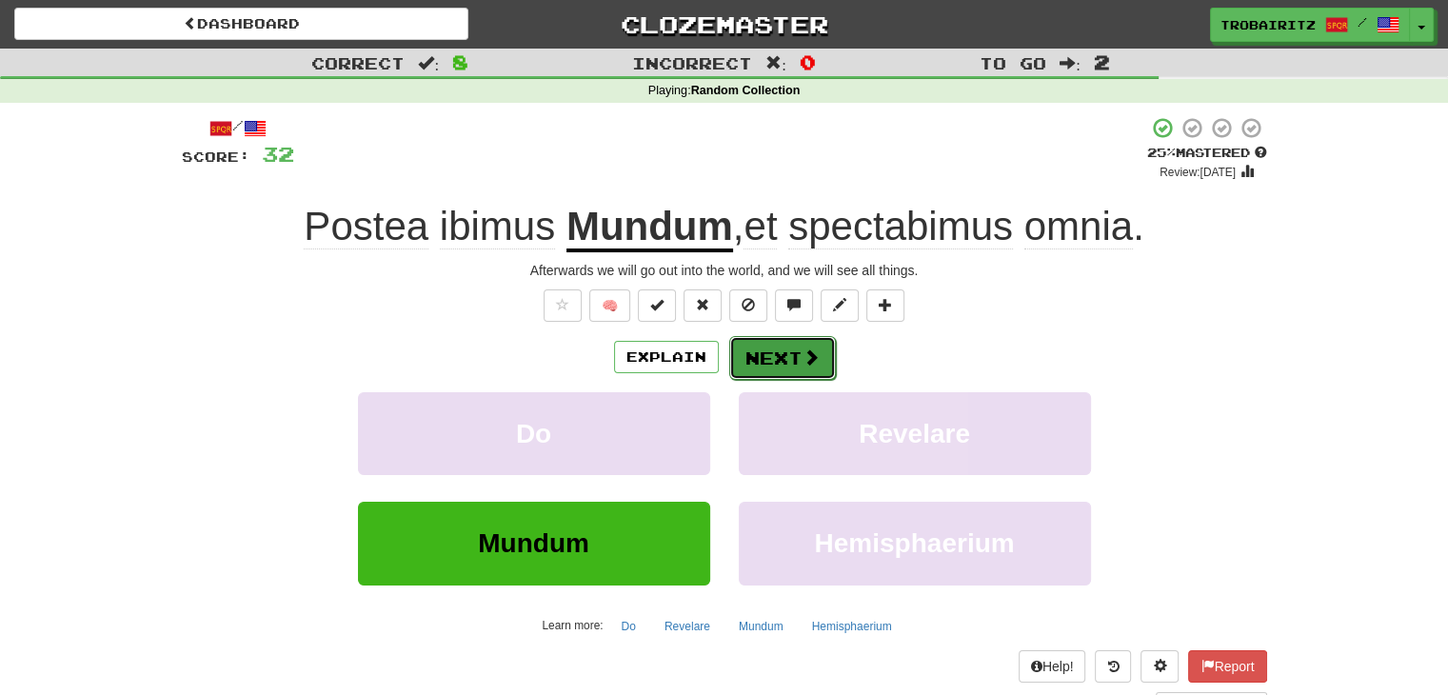
click at [770, 347] on button "Next" at bounding box center [782, 358] width 107 height 44
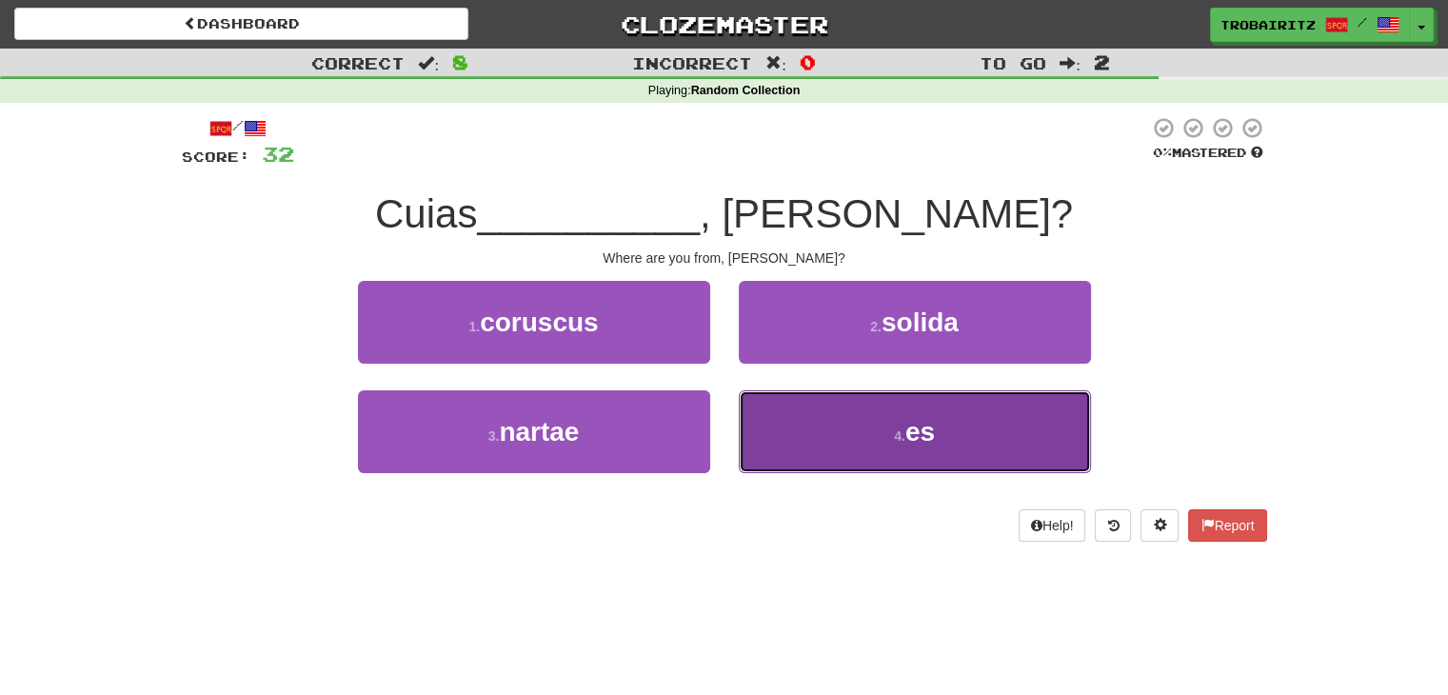
click at [927, 432] on span "es" at bounding box center [920, 432] width 30 height 30
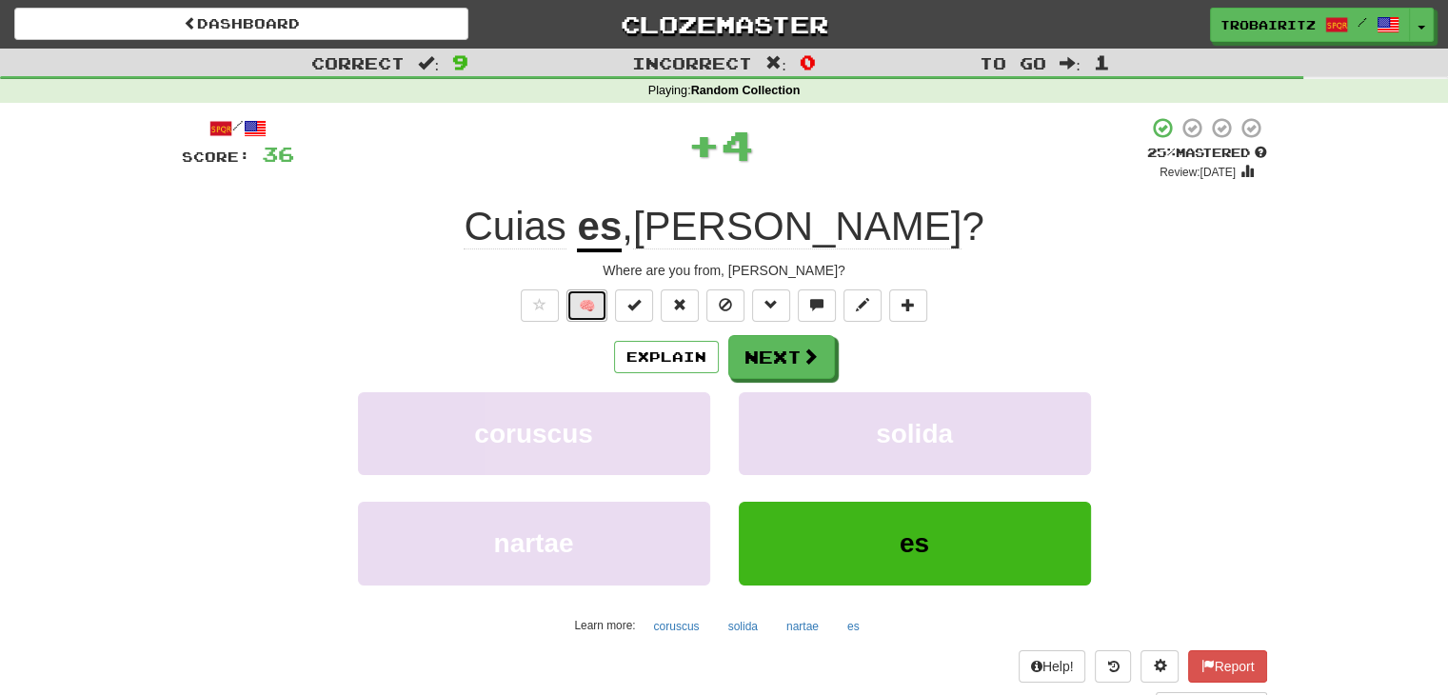
click at [585, 307] on button "🧠" at bounding box center [586, 305] width 41 height 32
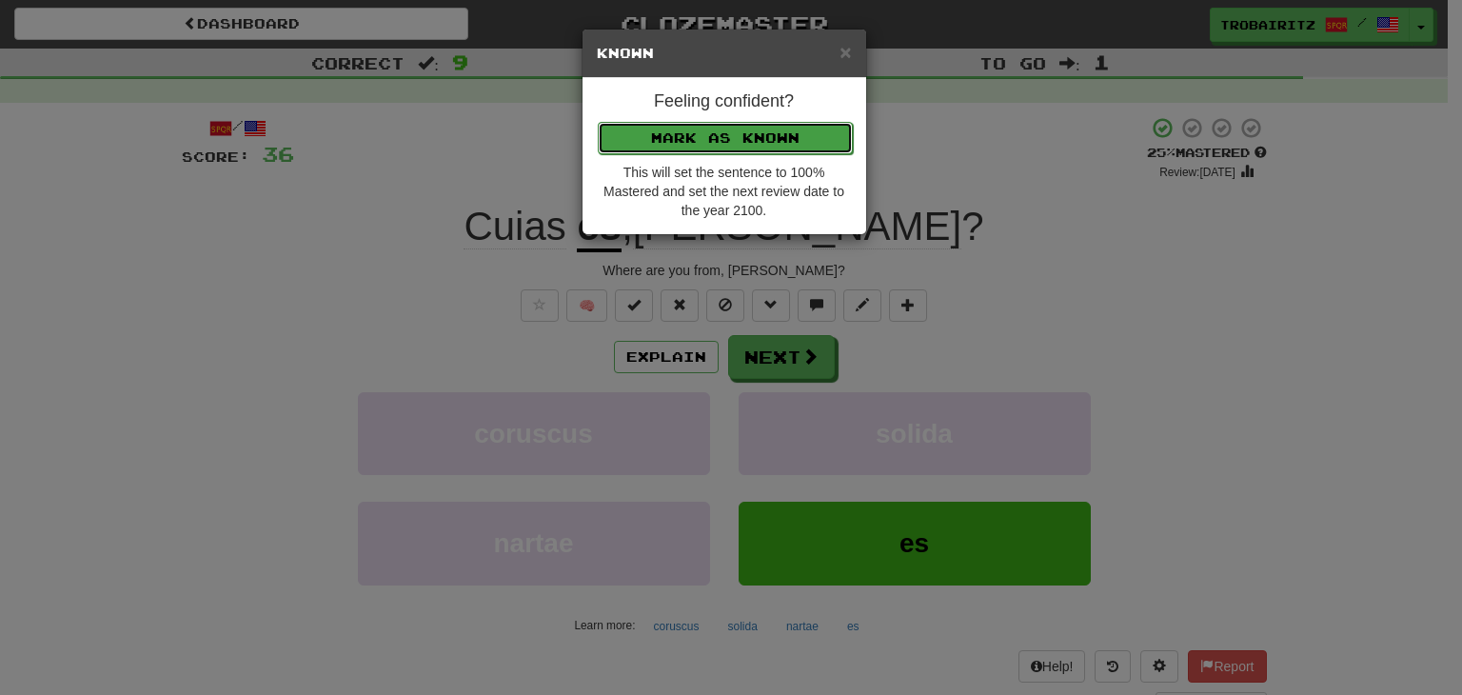
click at [628, 132] on button "Mark as Known" at bounding box center [725, 138] width 255 height 32
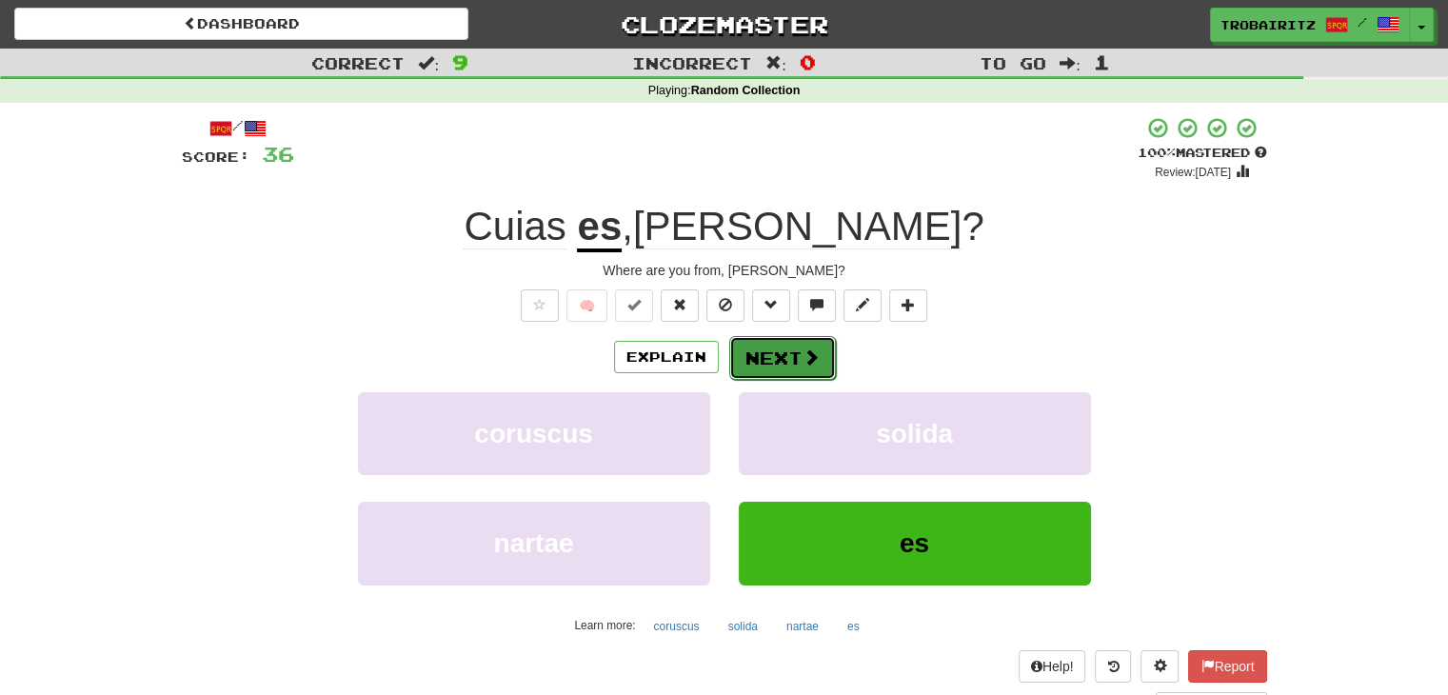
click at [773, 346] on button "Next" at bounding box center [782, 358] width 107 height 44
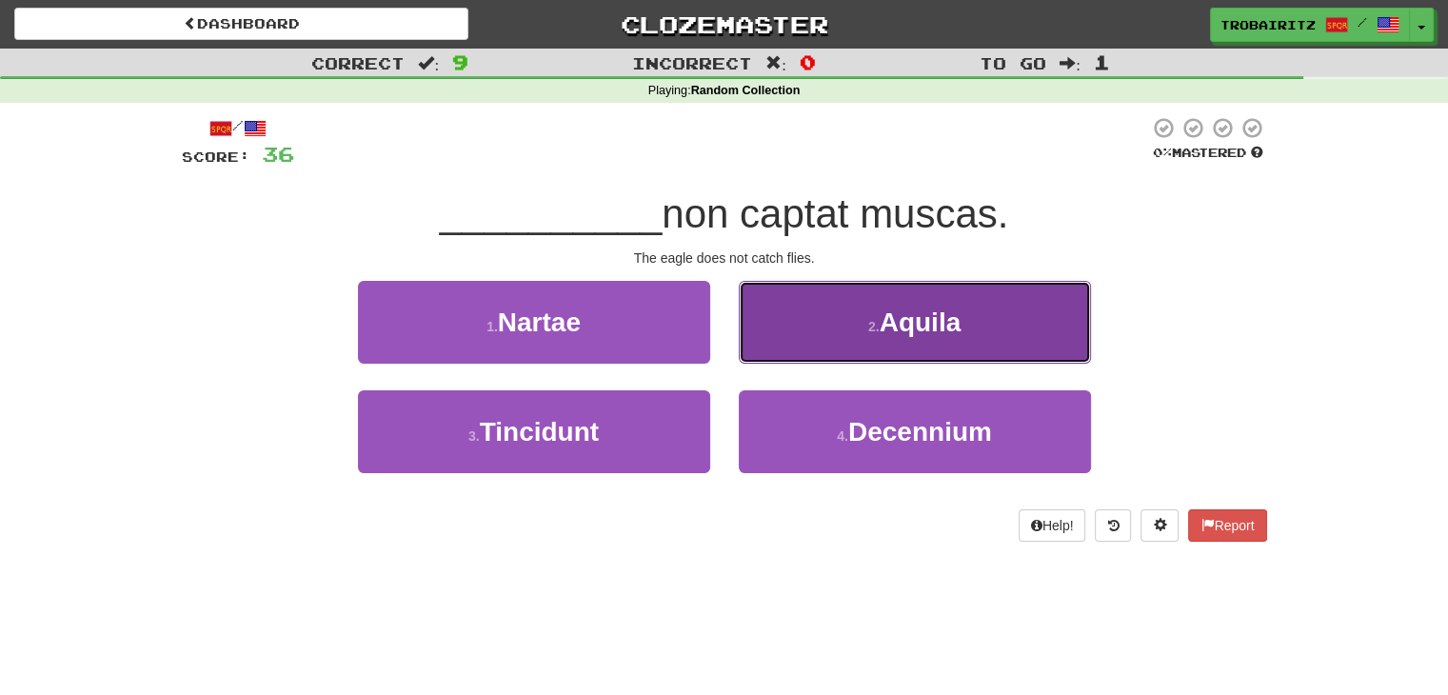
click at [938, 313] on span "Aquila" at bounding box center [920, 322] width 82 height 30
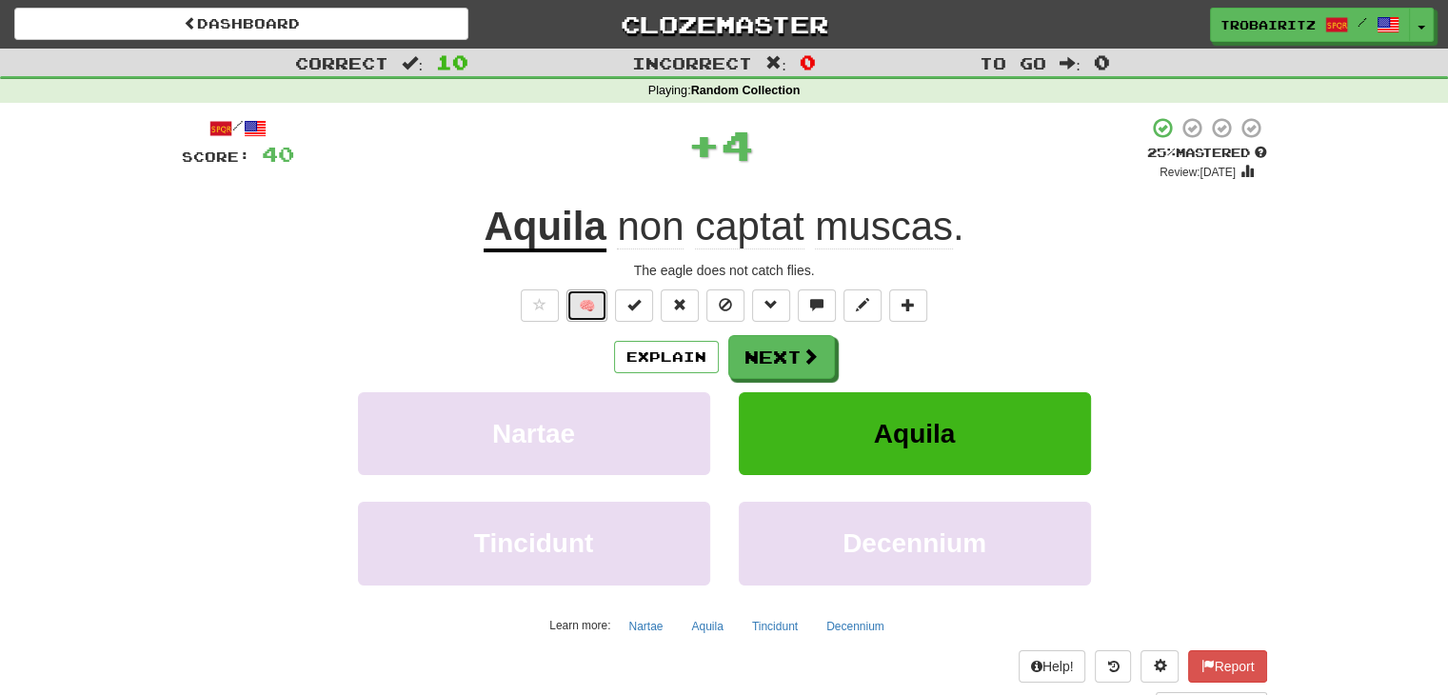
click at [583, 306] on button "🧠" at bounding box center [586, 305] width 41 height 32
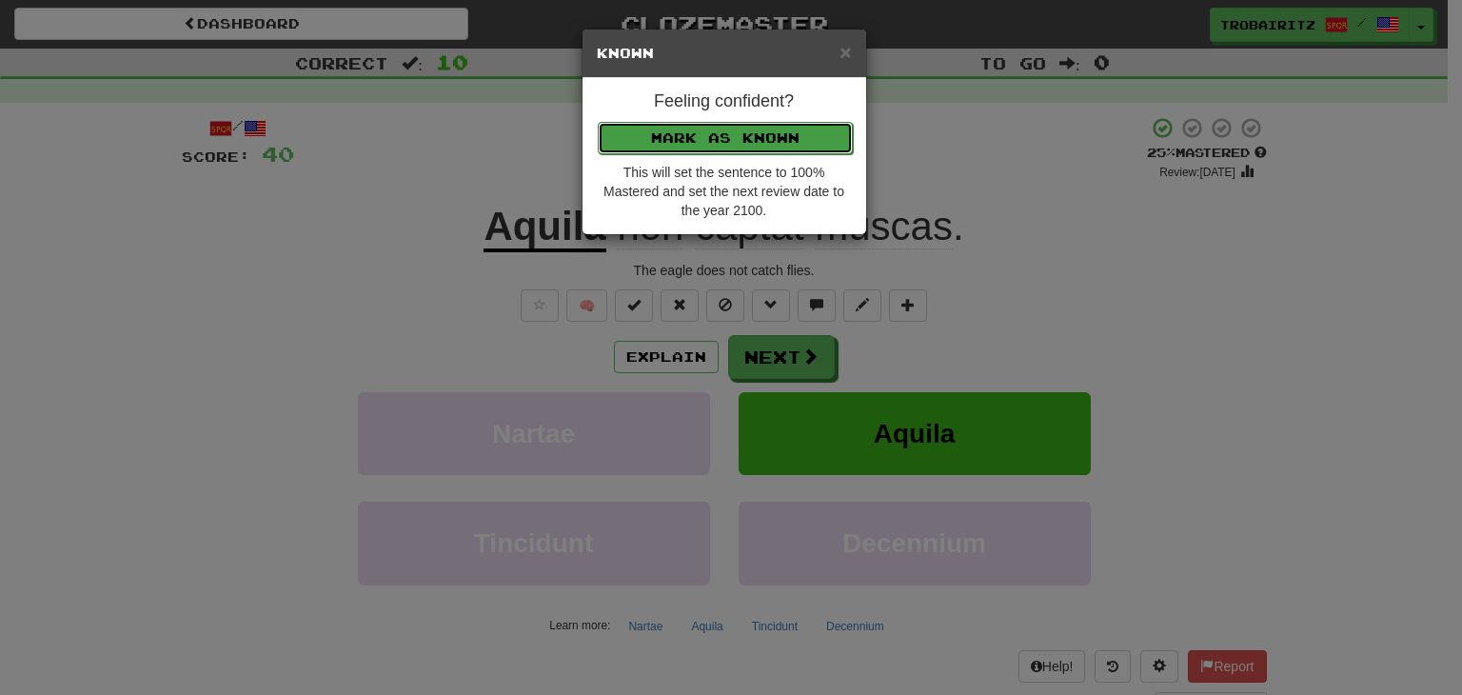
click at [665, 128] on button "Mark as Known" at bounding box center [725, 138] width 255 height 32
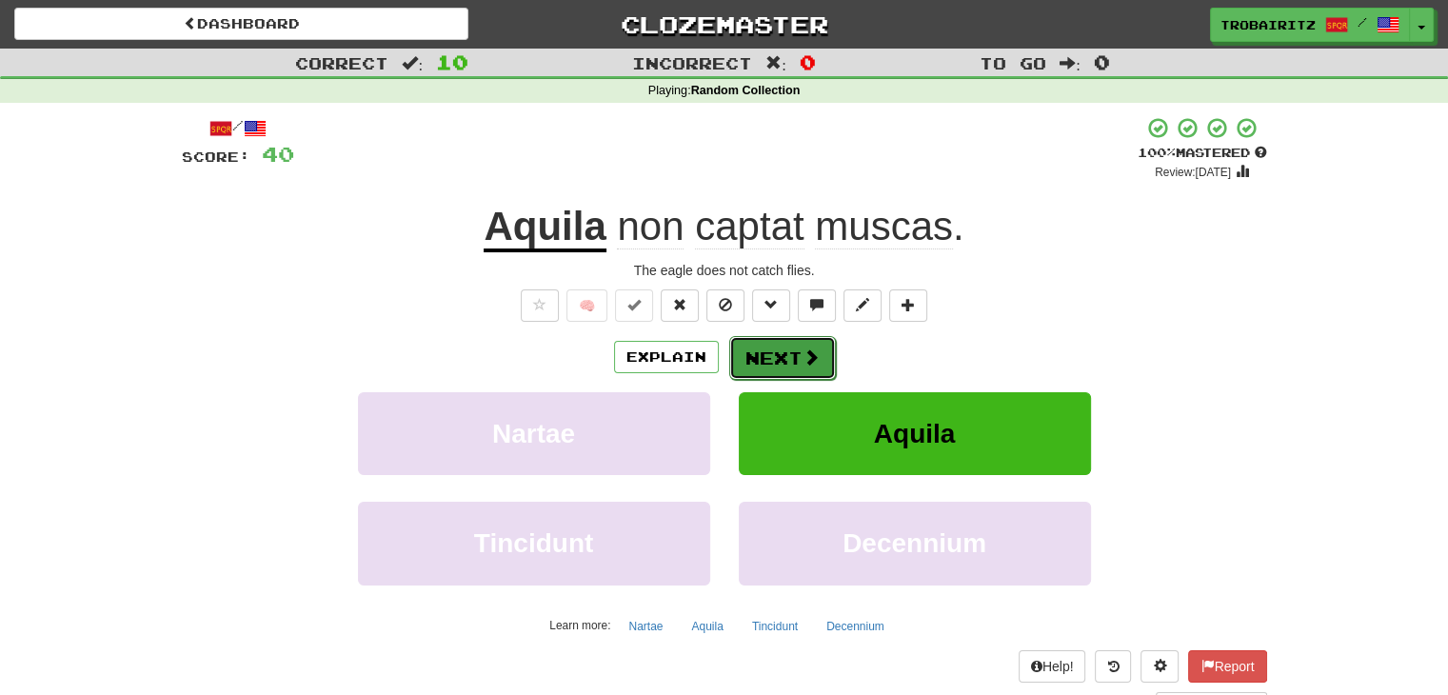
click at [793, 355] on button "Next" at bounding box center [782, 358] width 107 height 44
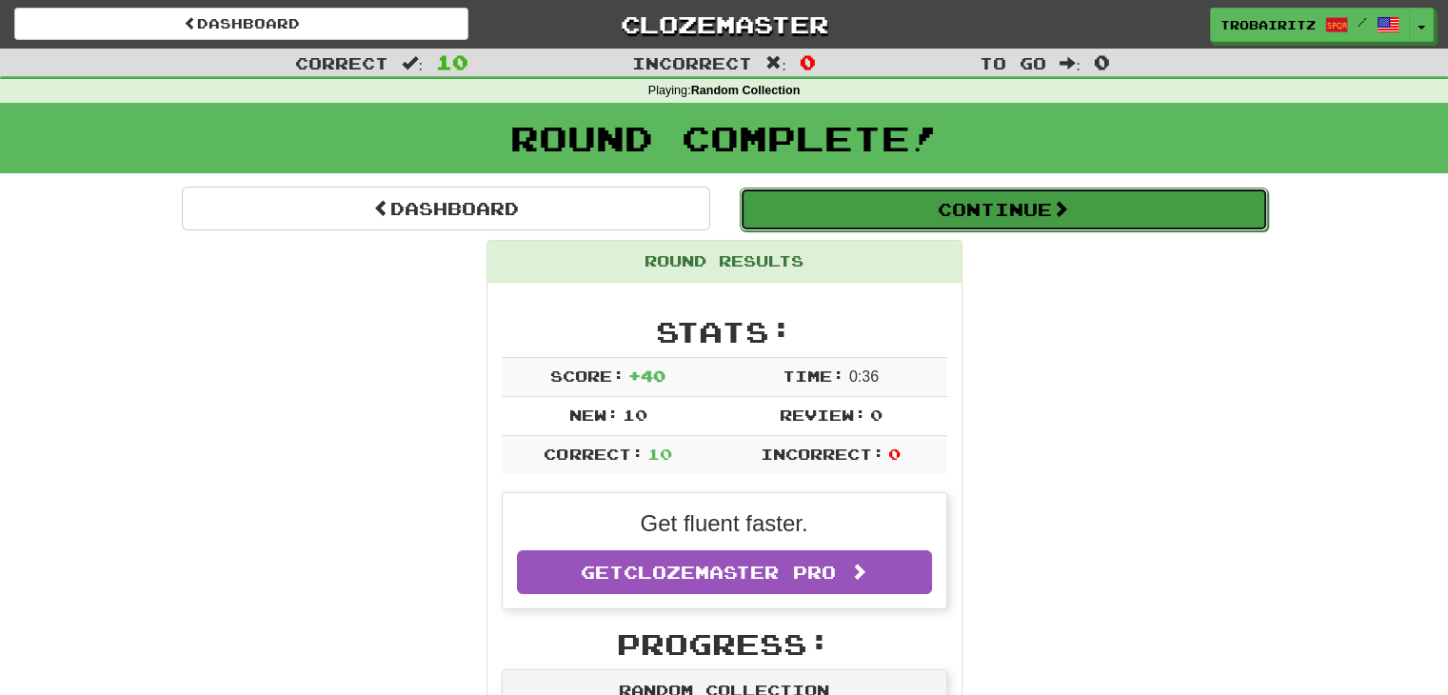
click at [1028, 204] on button "Continue" at bounding box center [1004, 210] width 528 height 44
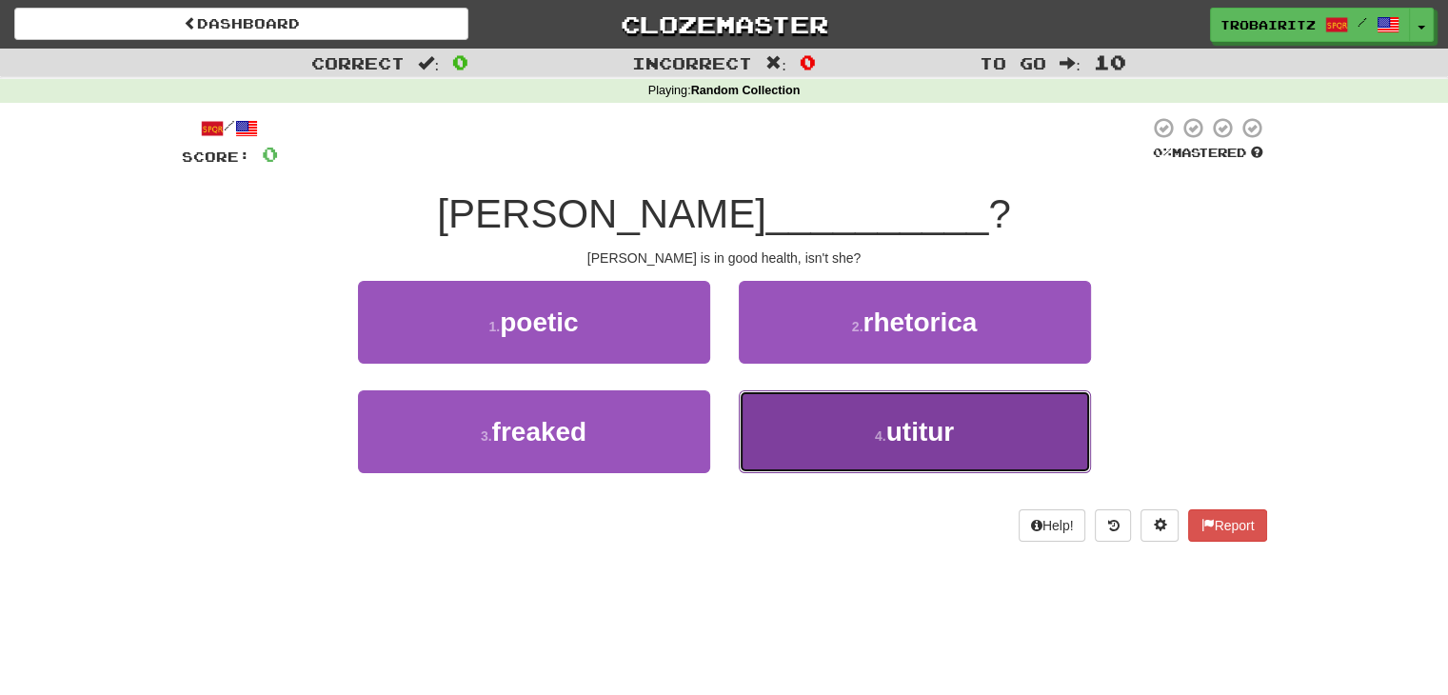
click at [929, 446] on button "4 . utitur" at bounding box center [915, 431] width 352 height 83
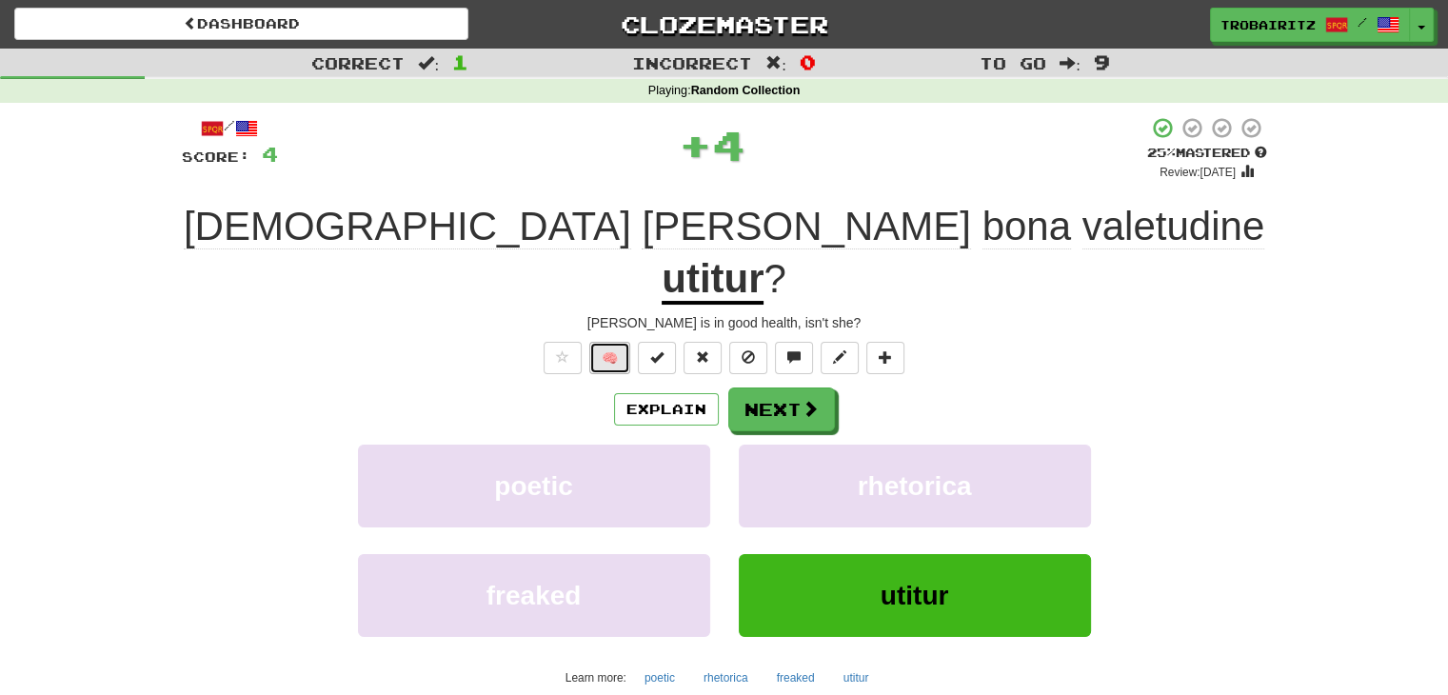
click at [599, 342] on button "🧠" at bounding box center [609, 358] width 41 height 32
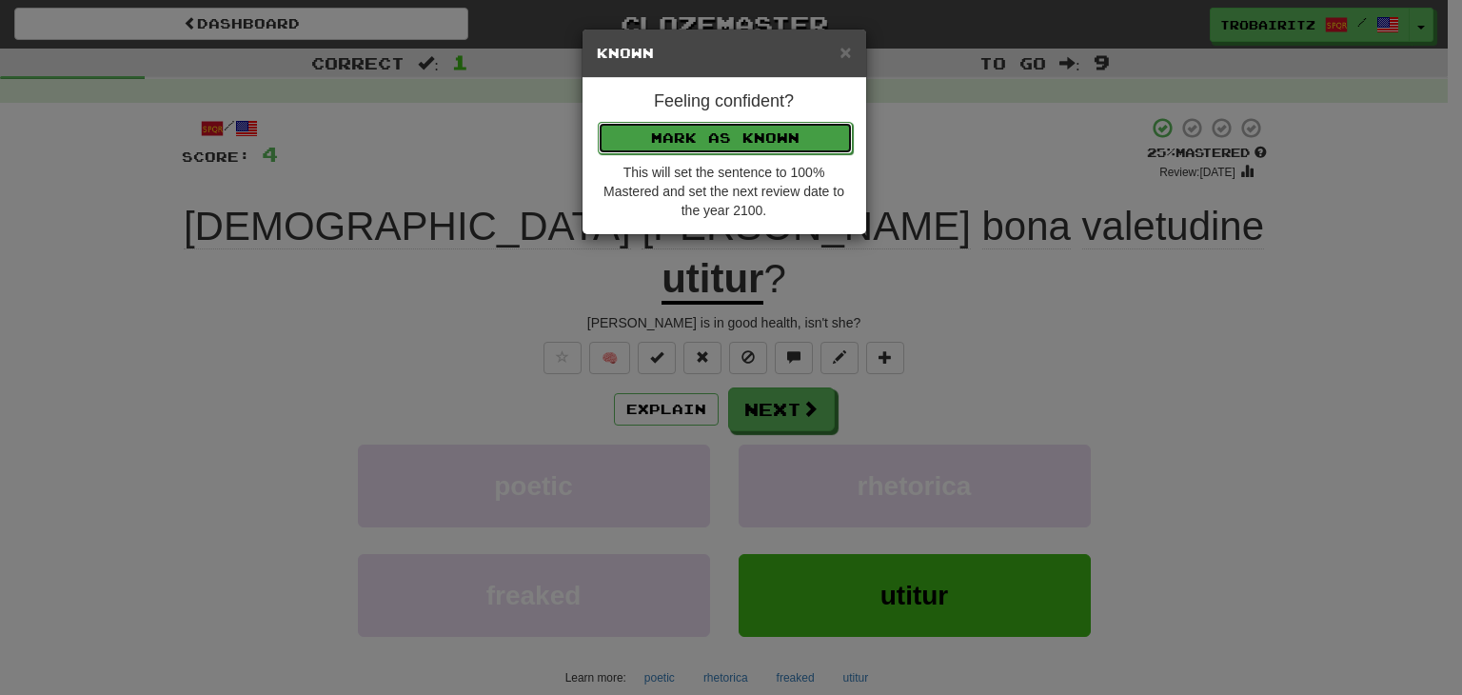
click at [690, 133] on button "Mark as Known" at bounding box center [725, 138] width 255 height 32
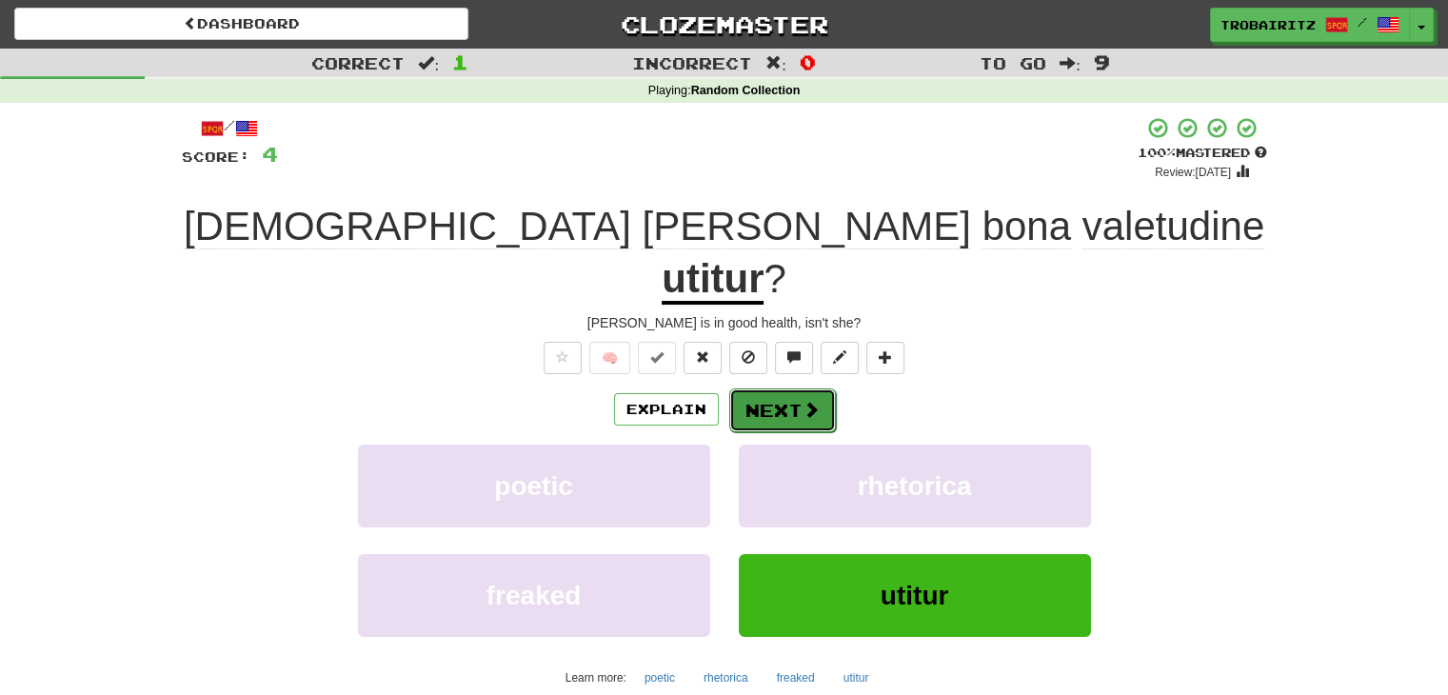
click at [770, 388] on button "Next" at bounding box center [782, 410] width 107 height 44
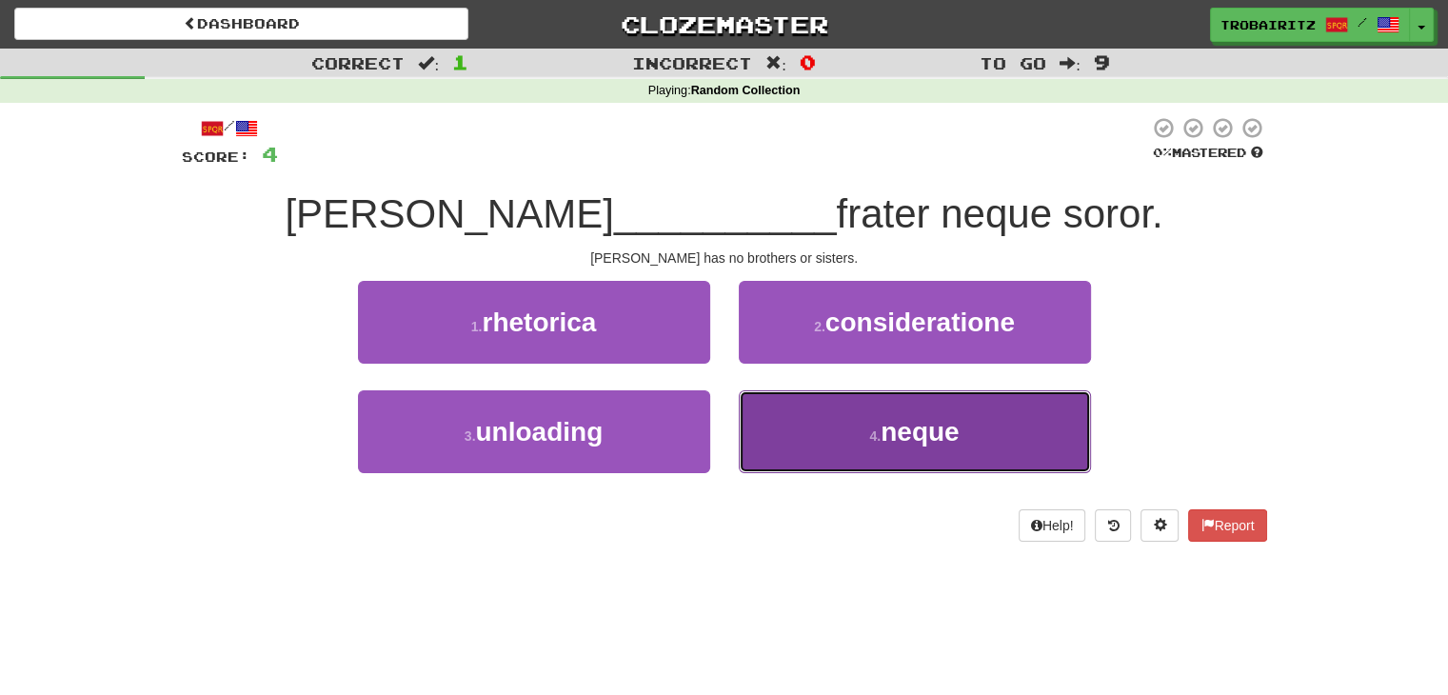
click at [884, 408] on button "4 . neque" at bounding box center [915, 431] width 352 height 83
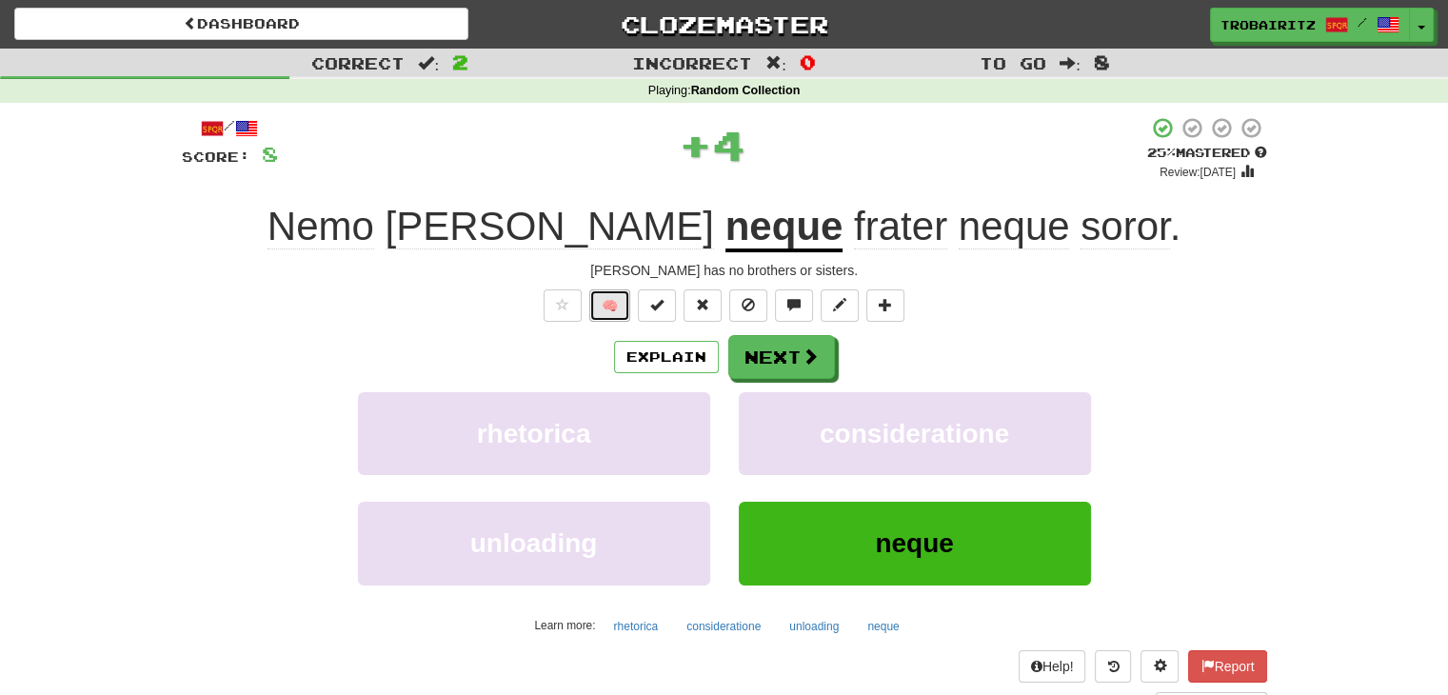
click at [610, 308] on button "🧠" at bounding box center [609, 305] width 41 height 32
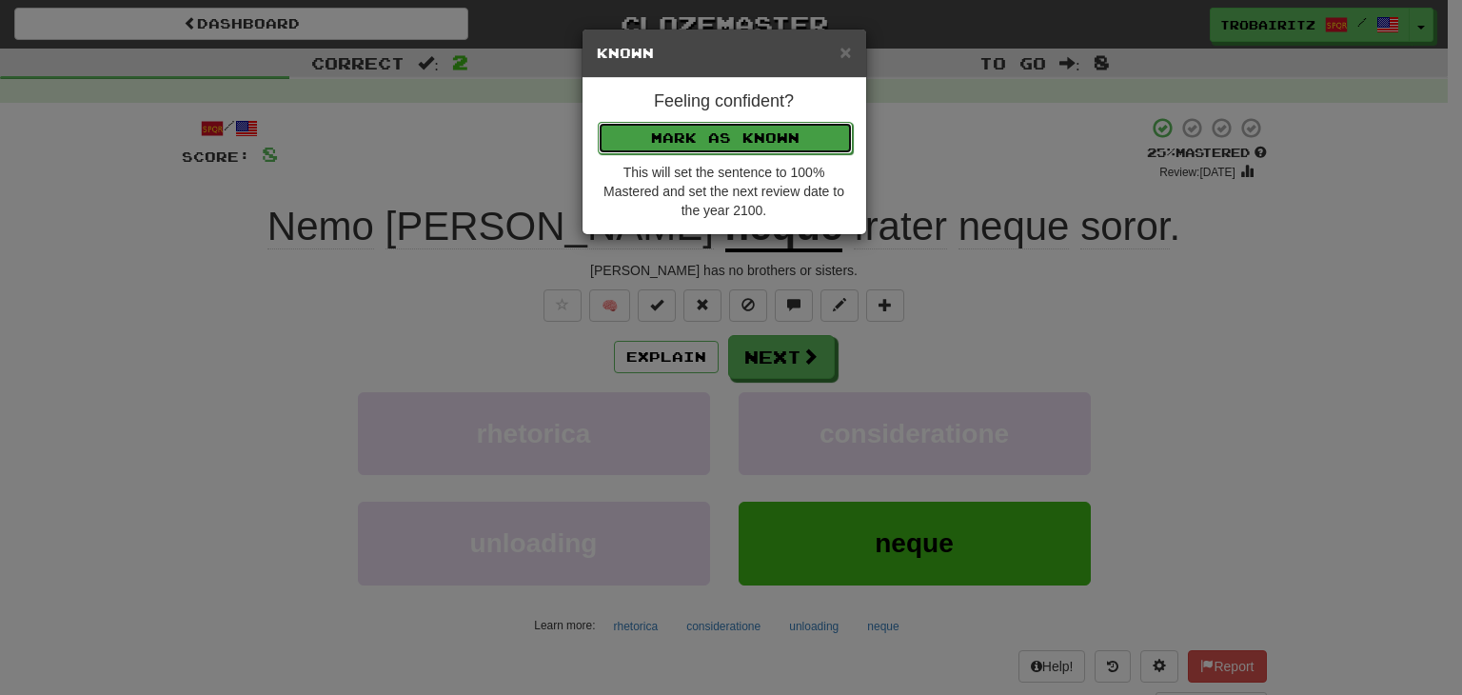
click at [690, 140] on button "Mark as Known" at bounding box center [725, 138] width 255 height 32
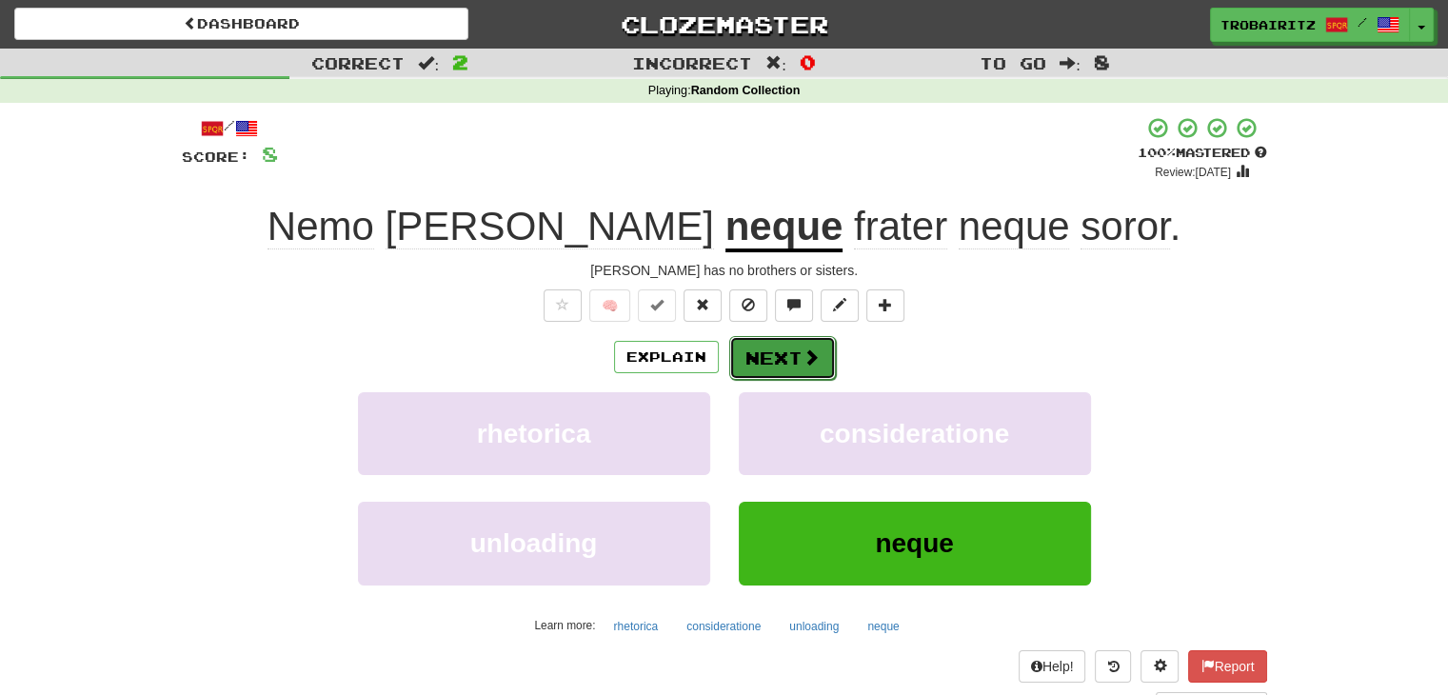
click at [794, 371] on button "Next" at bounding box center [782, 358] width 107 height 44
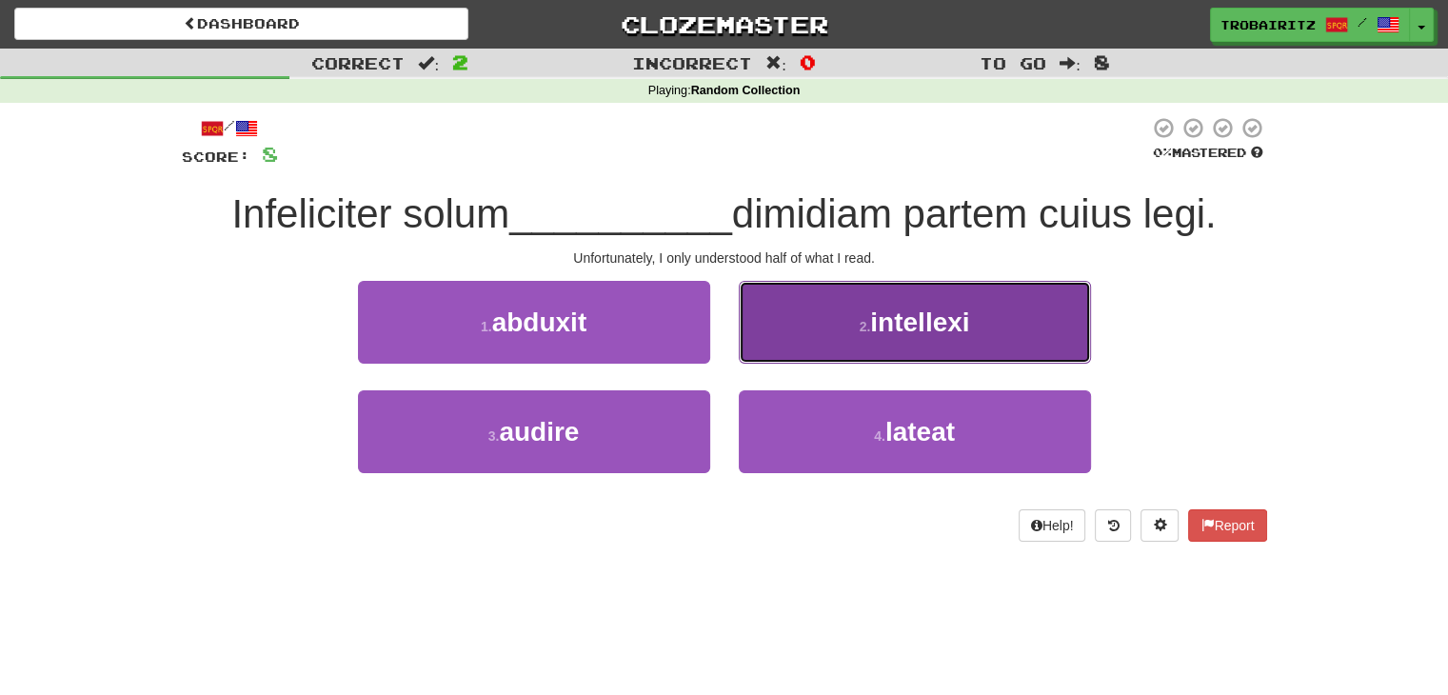
click at [799, 322] on button "2 . intellexi" at bounding box center [915, 322] width 352 height 83
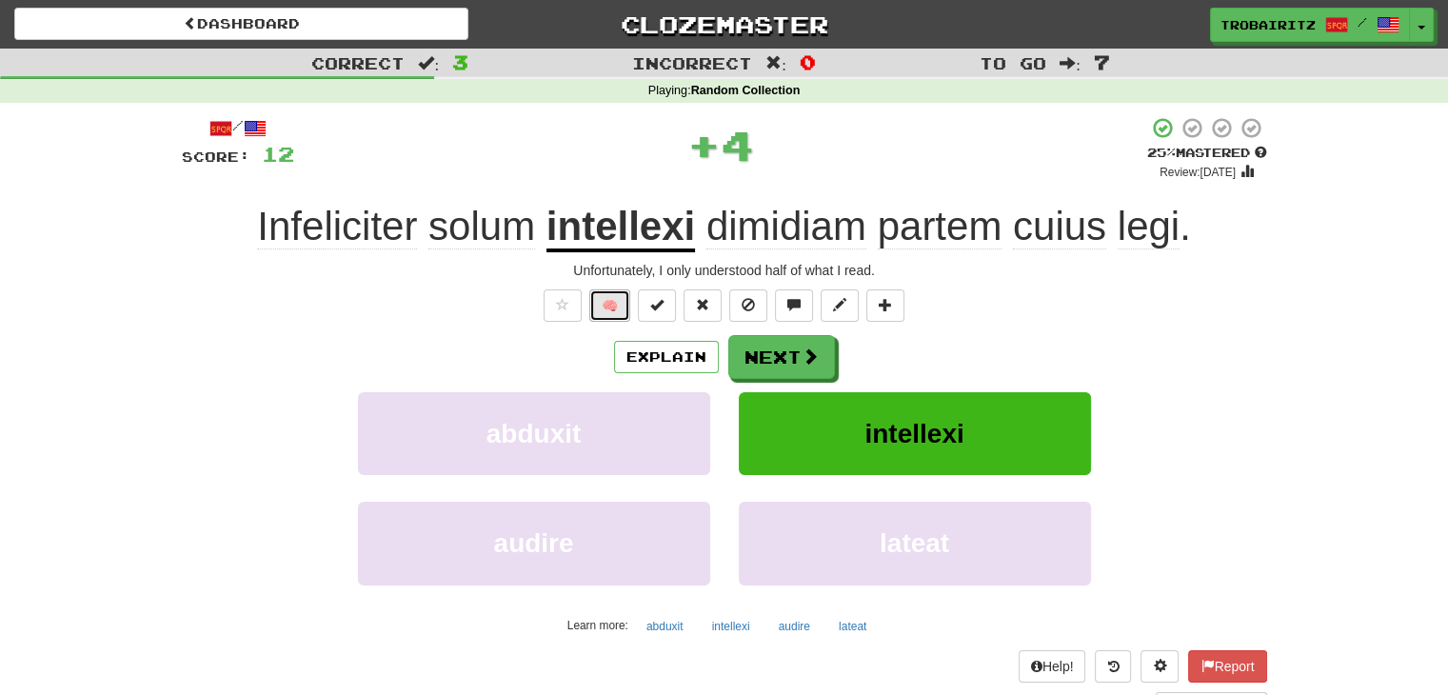
click at [602, 306] on button "🧠" at bounding box center [609, 305] width 41 height 32
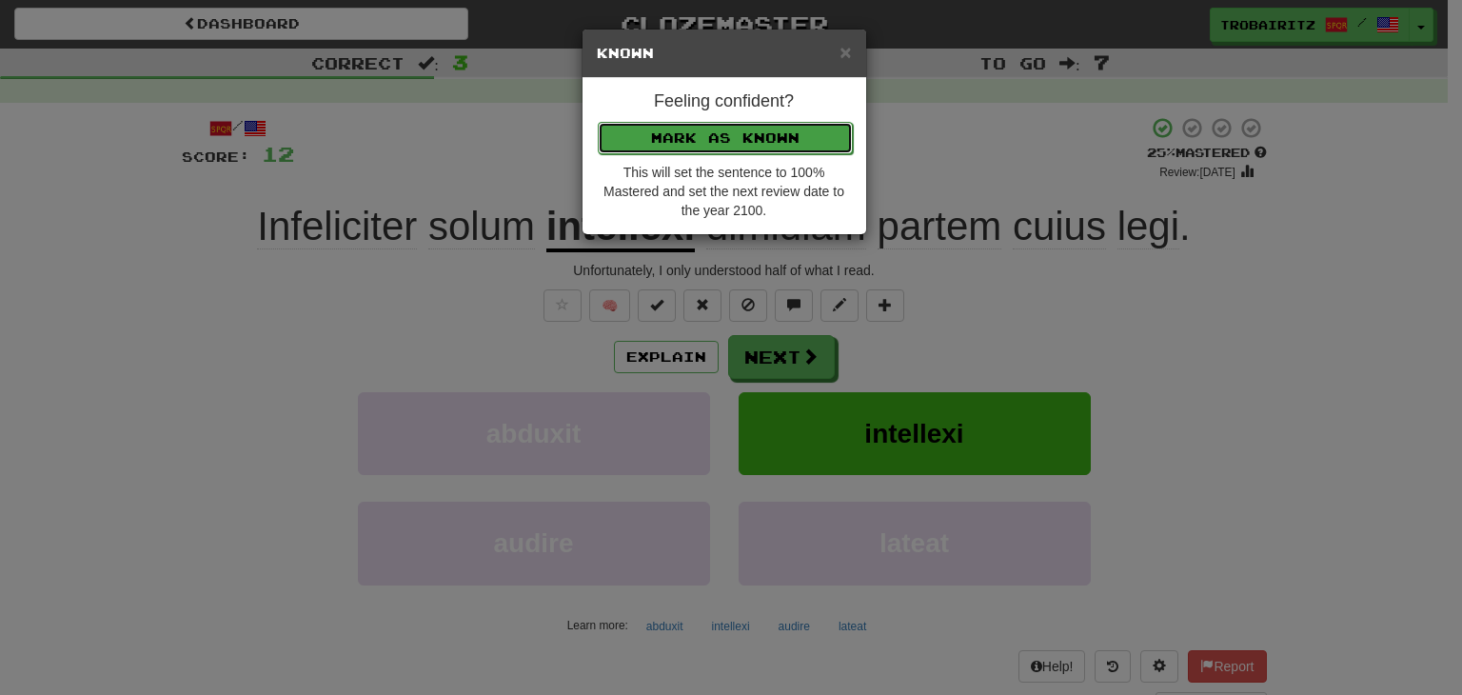
click at [679, 142] on button "Mark as Known" at bounding box center [725, 138] width 255 height 32
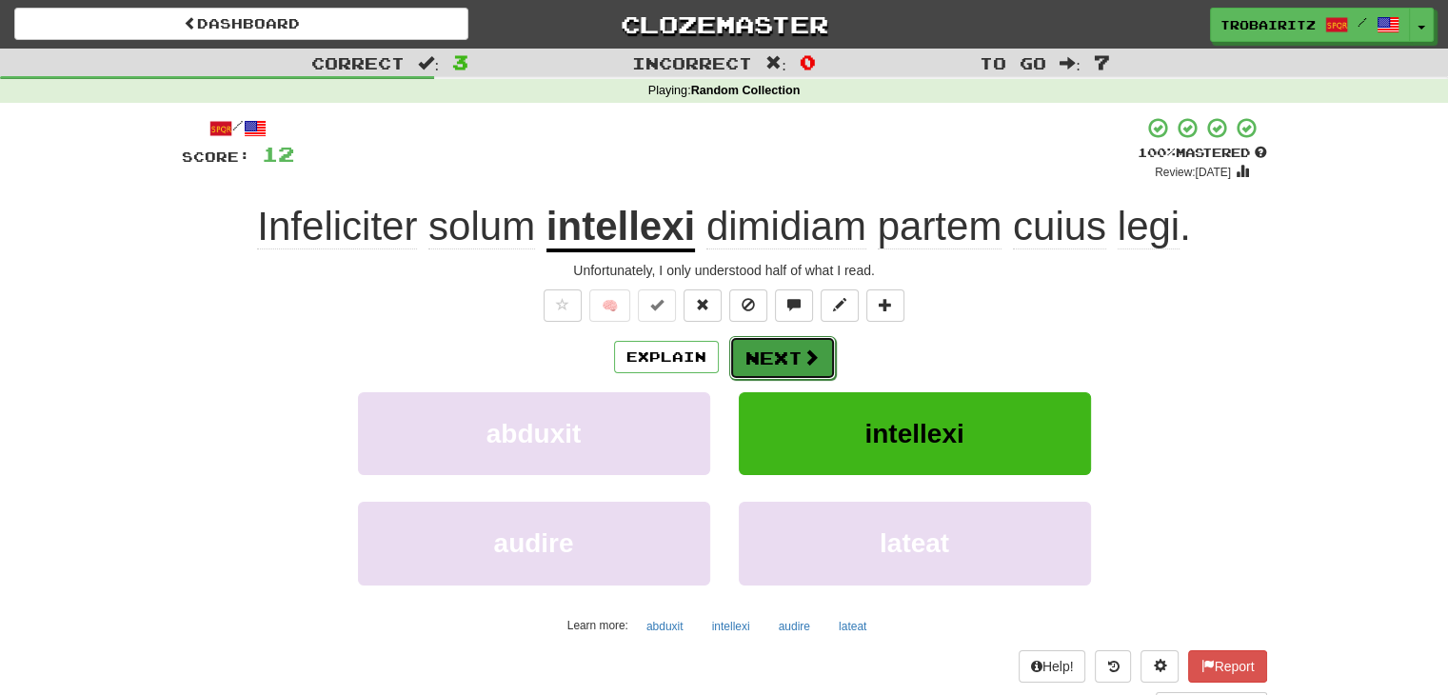
click at [779, 350] on button "Next" at bounding box center [782, 358] width 107 height 44
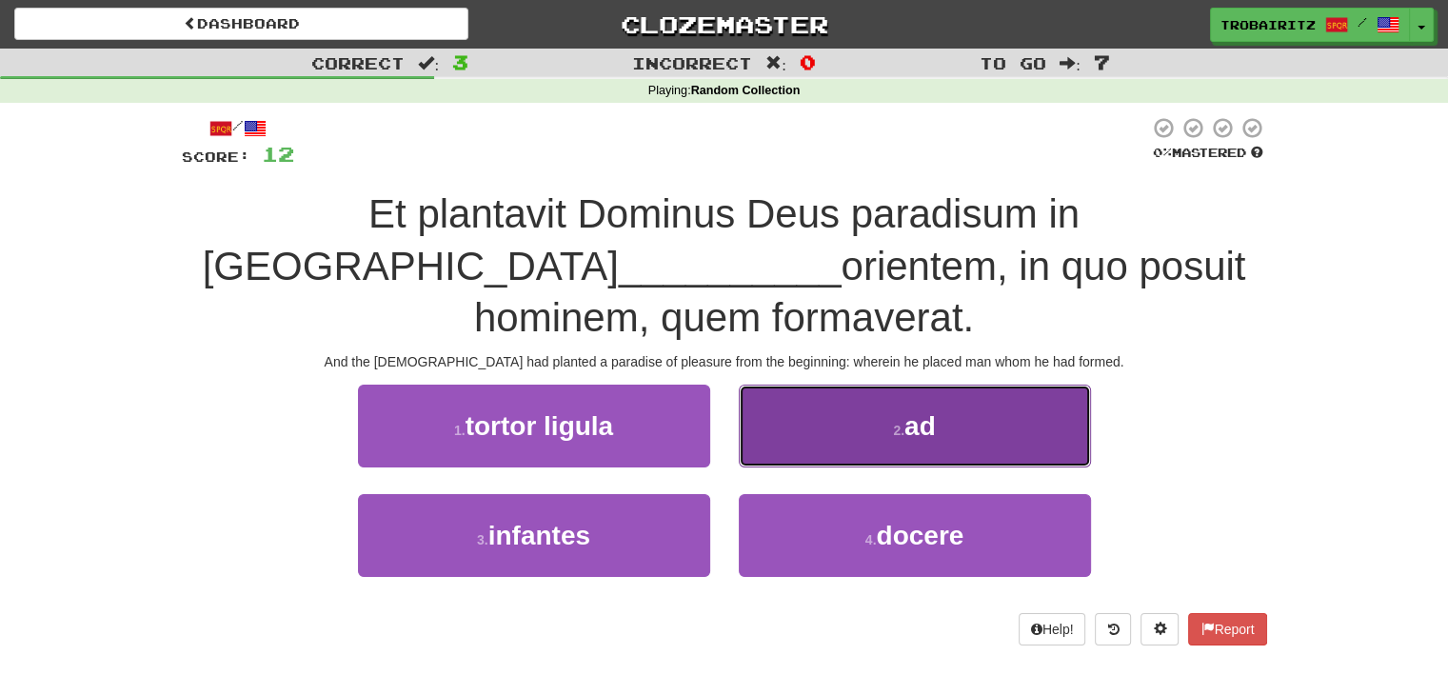
click at [845, 385] on button "2 . ad" at bounding box center [915, 426] width 352 height 83
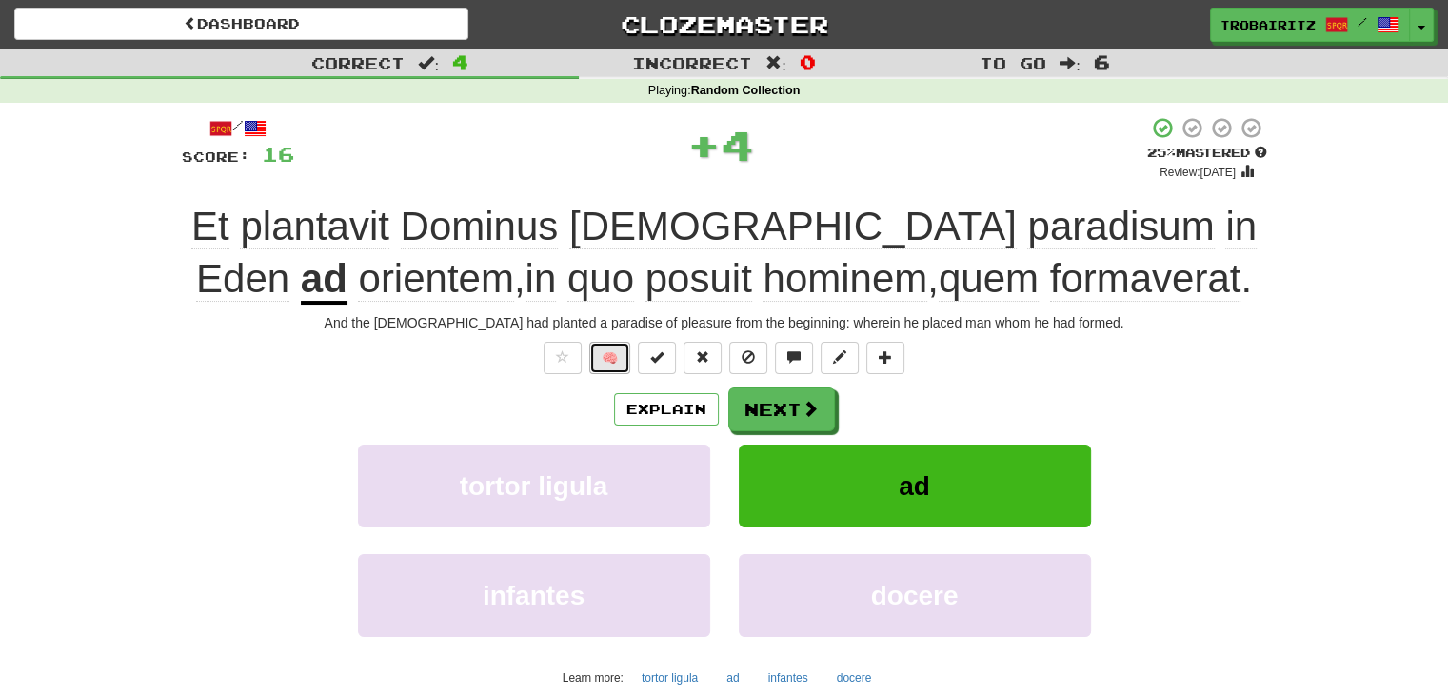
click at [605, 355] on button "🧠" at bounding box center [609, 358] width 41 height 32
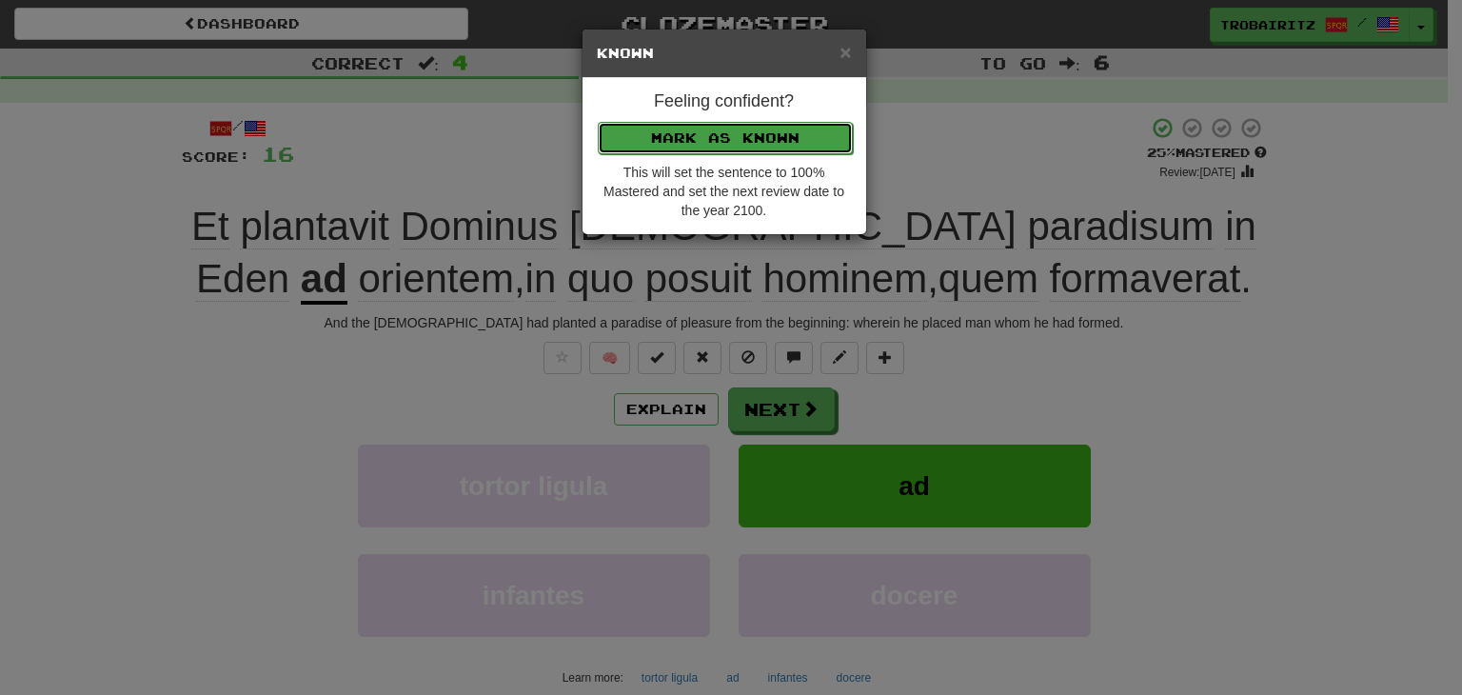
click at [689, 138] on button "Mark as Known" at bounding box center [725, 138] width 255 height 32
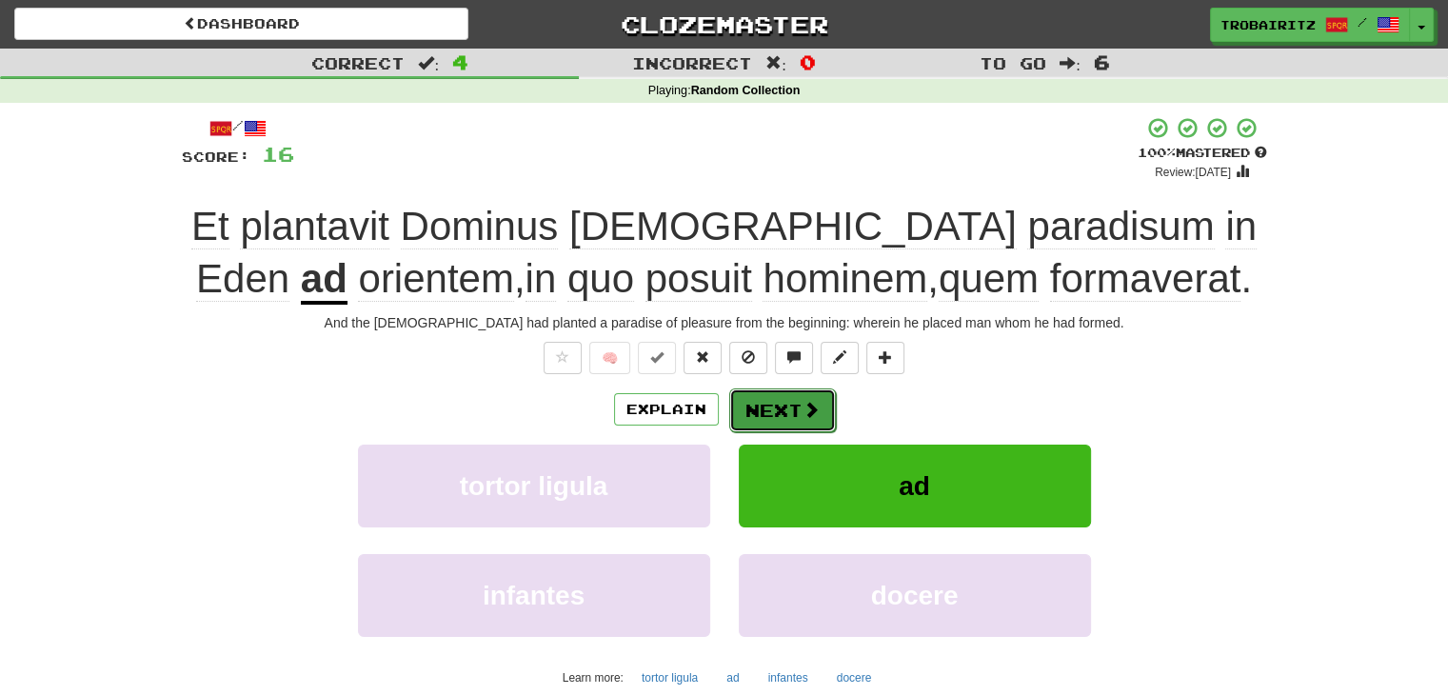
click at [746, 396] on button "Next" at bounding box center [782, 410] width 107 height 44
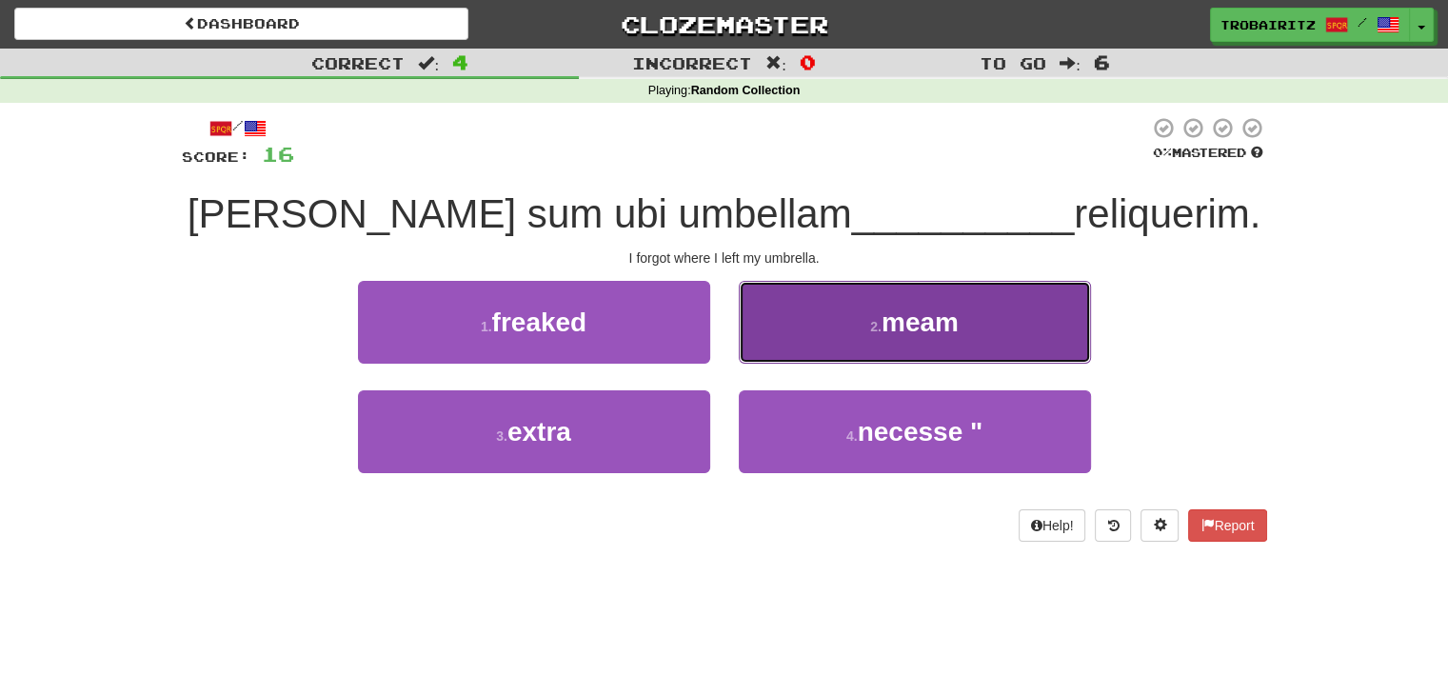
click at [882, 335] on button "2 . meam" at bounding box center [915, 322] width 352 height 83
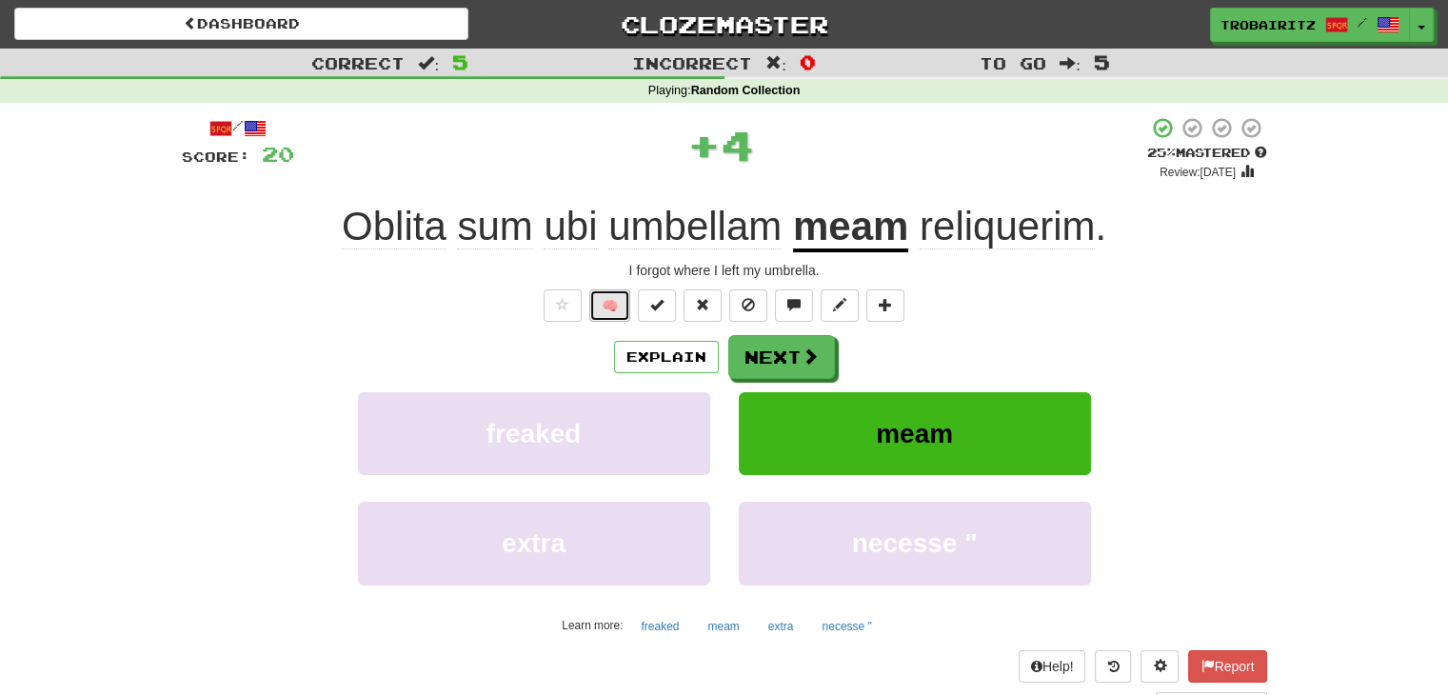
click at [615, 298] on button "🧠" at bounding box center [609, 305] width 41 height 32
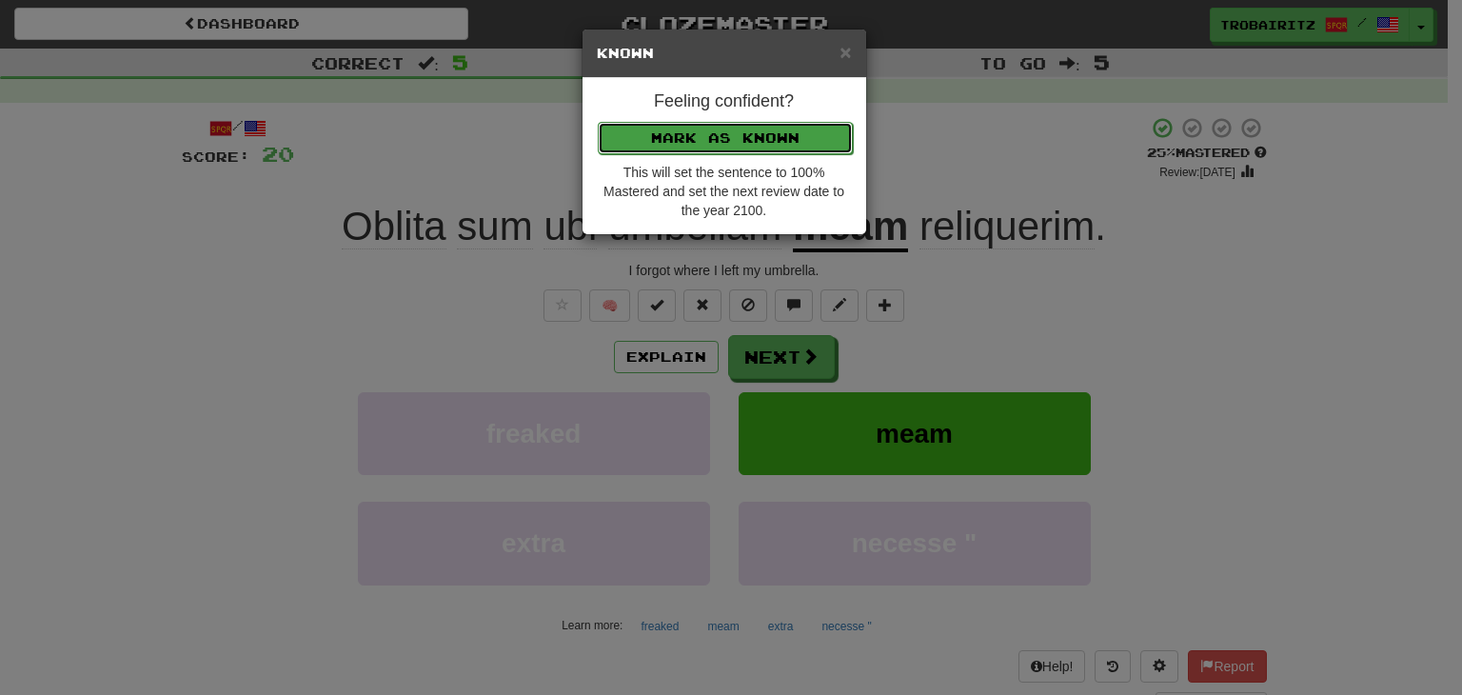
click at [675, 148] on button "Mark as Known" at bounding box center [725, 138] width 255 height 32
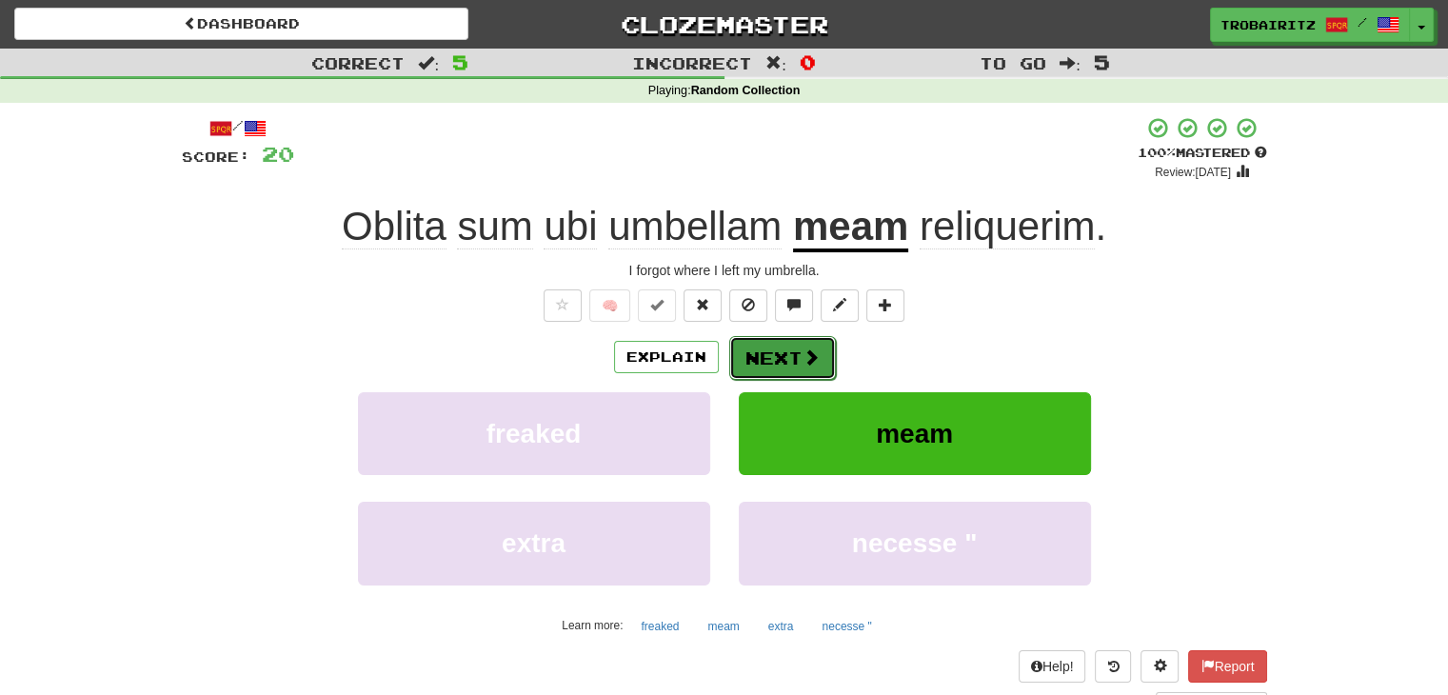
click at [786, 351] on button "Next" at bounding box center [782, 358] width 107 height 44
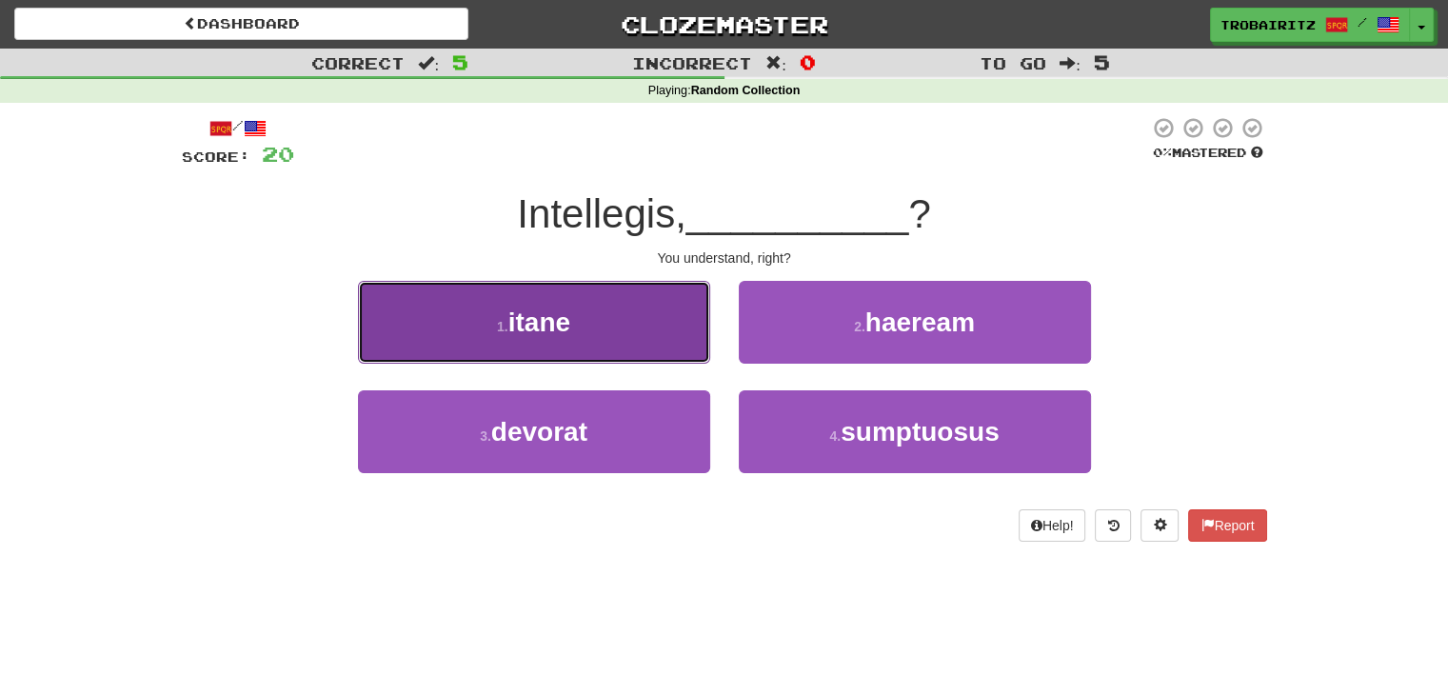
click at [573, 346] on button "1 . [GEOGRAPHIC_DATA]" at bounding box center [534, 322] width 352 height 83
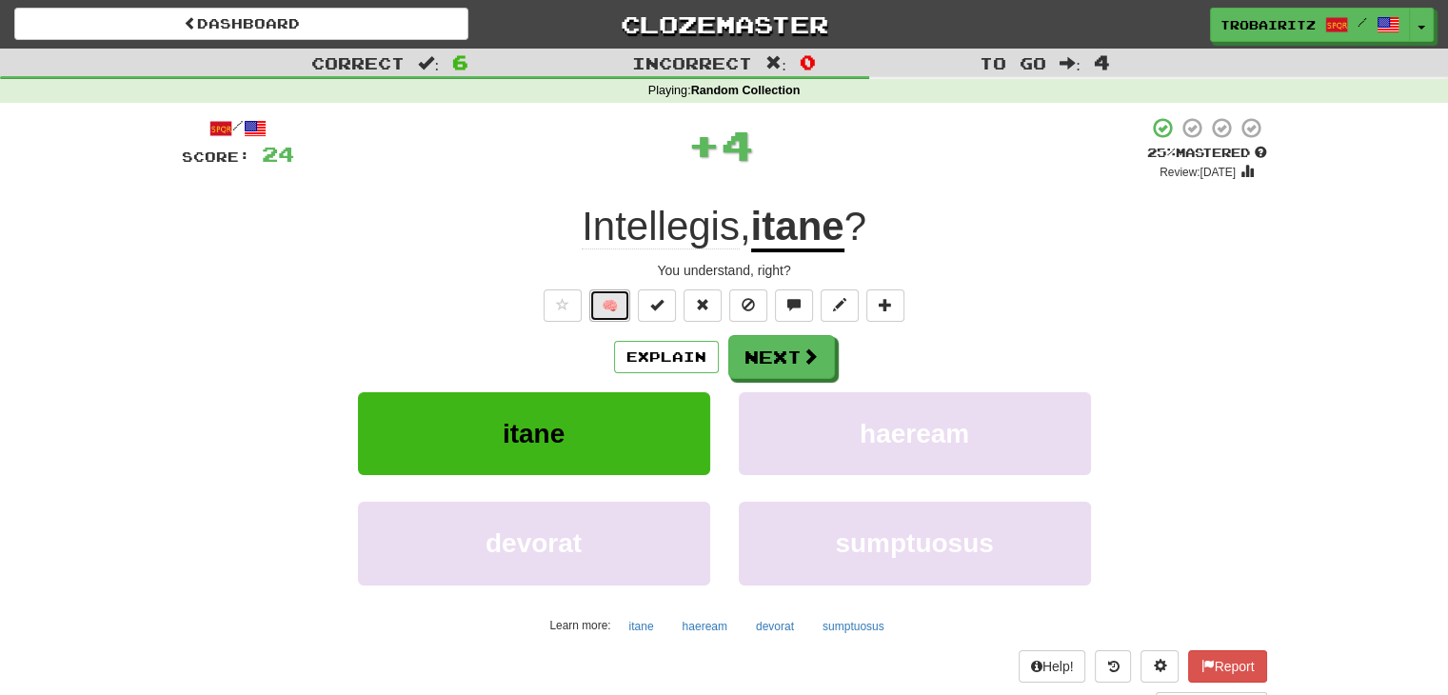
click at [613, 289] on button "🧠" at bounding box center [609, 305] width 41 height 32
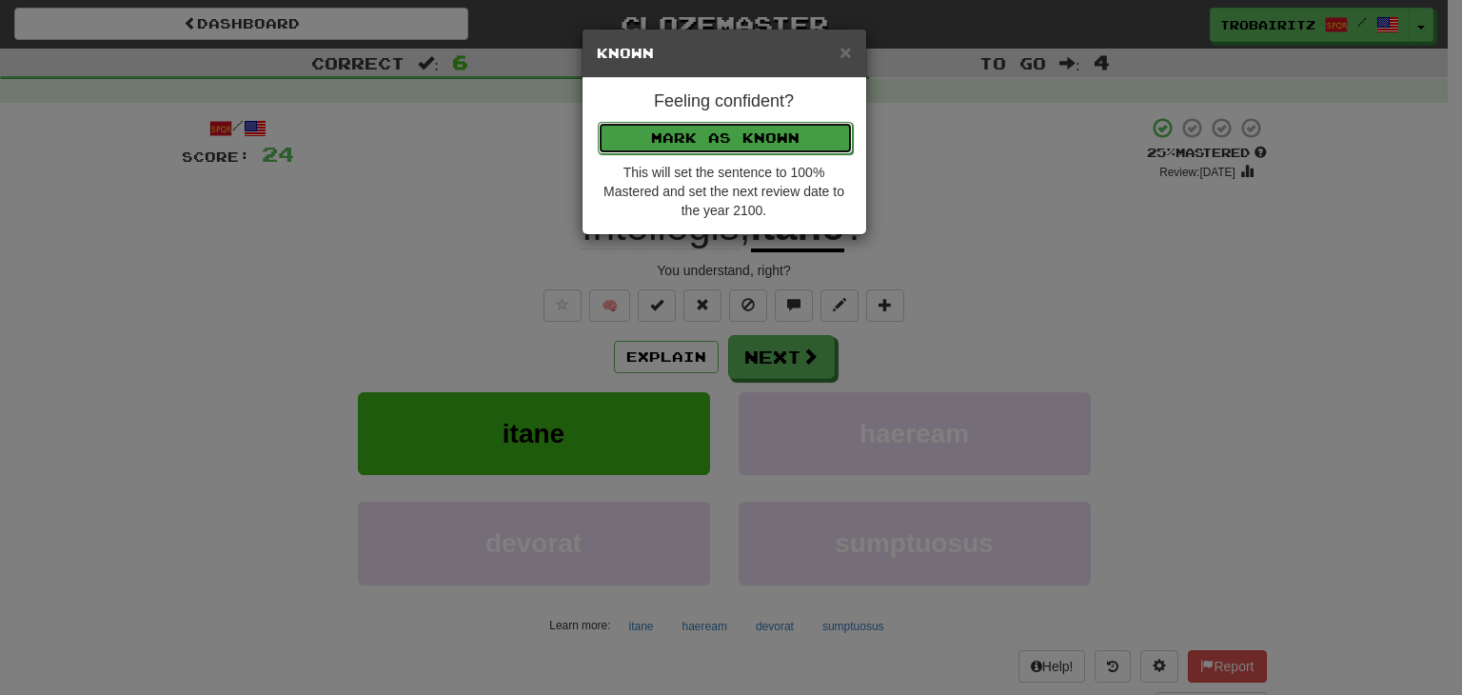
click at [685, 138] on button "Mark as Known" at bounding box center [725, 138] width 255 height 32
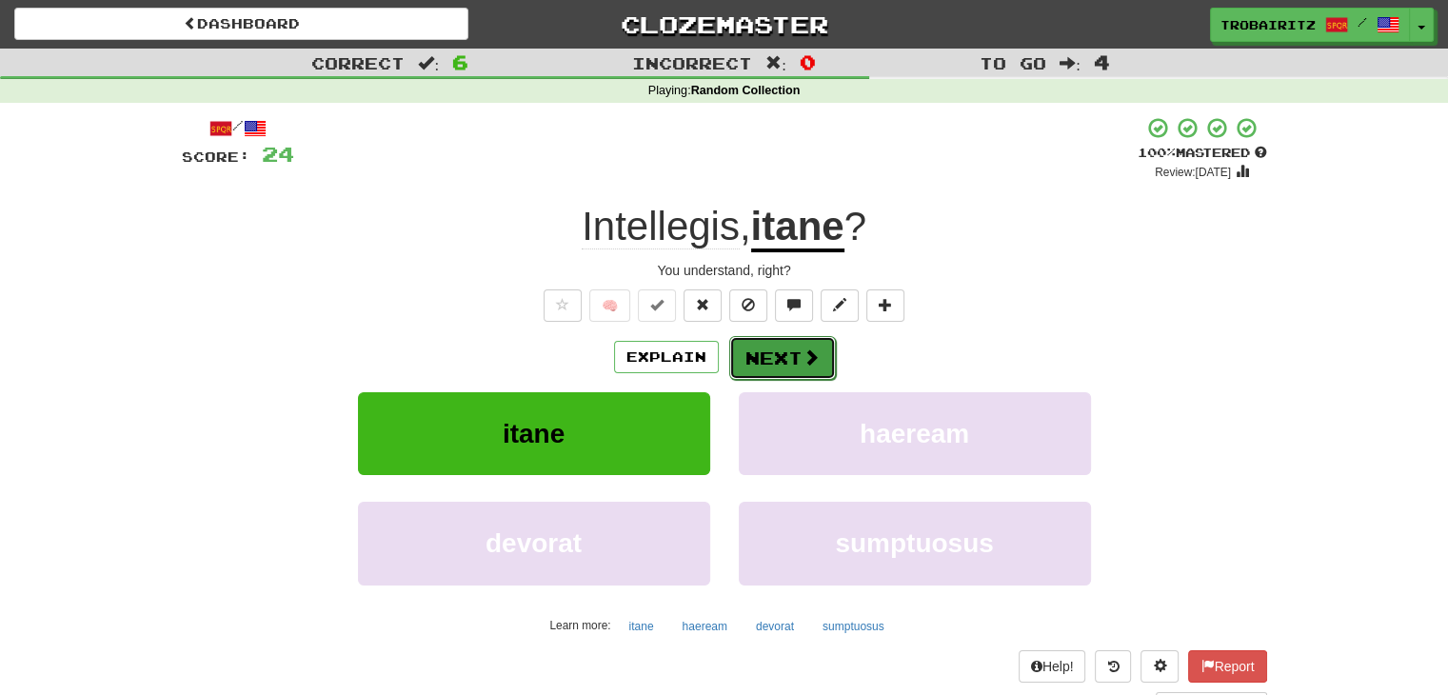
click at [781, 354] on button "Next" at bounding box center [782, 358] width 107 height 44
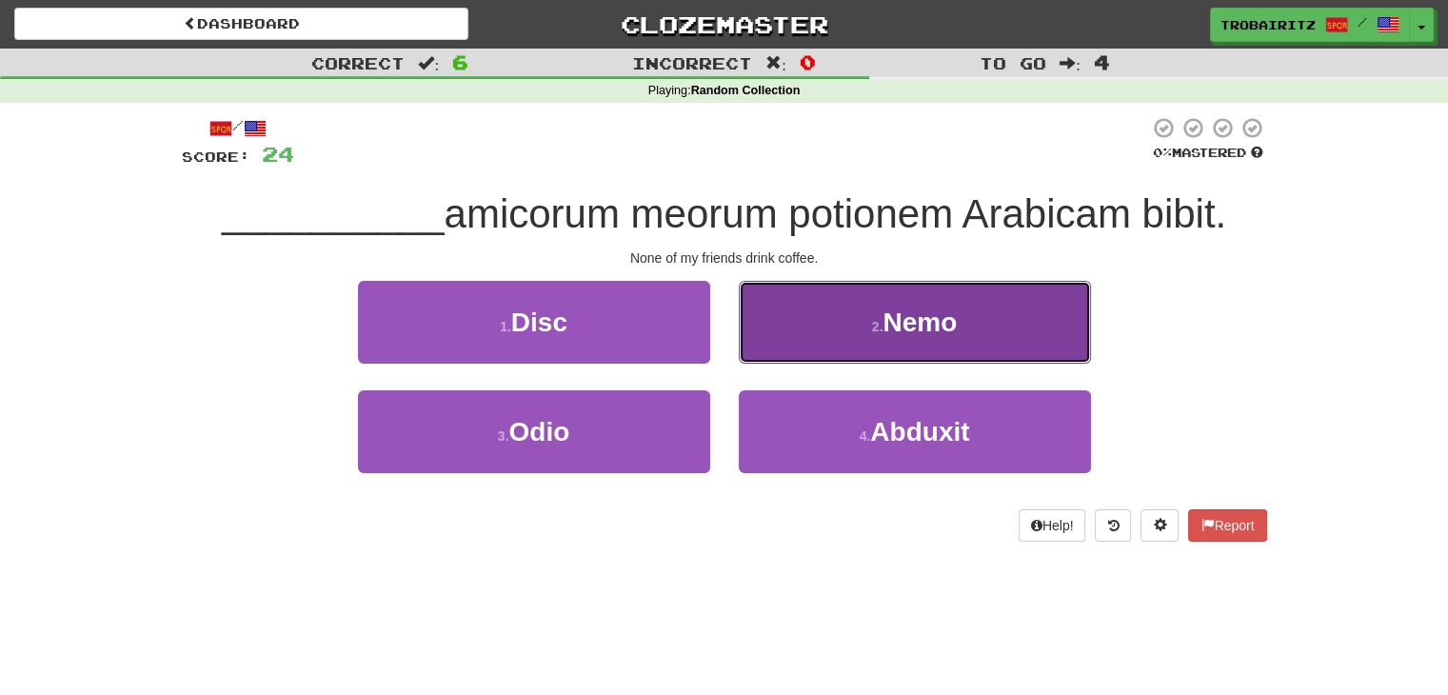
click at [925, 313] on span "Nemo" at bounding box center [919, 322] width 74 height 30
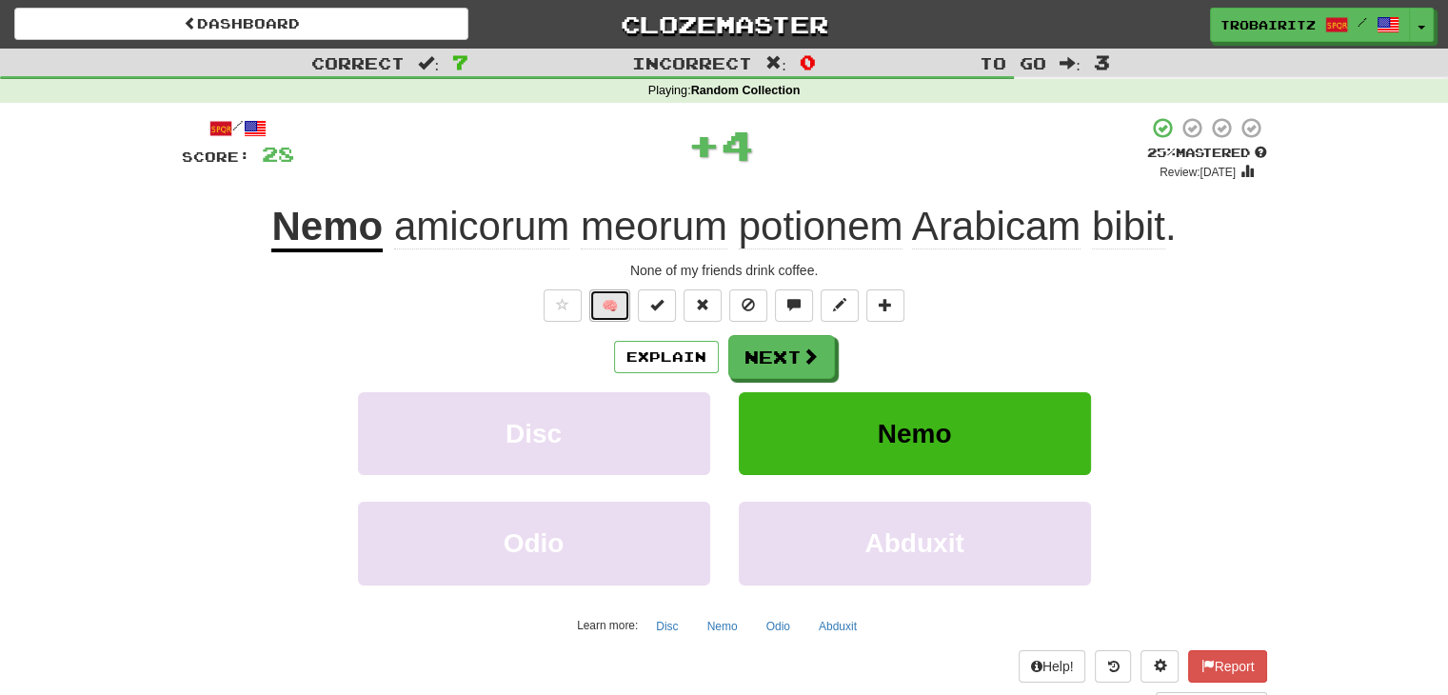
click at [619, 300] on button "🧠" at bounding box center [609, 305] width 41 height 32
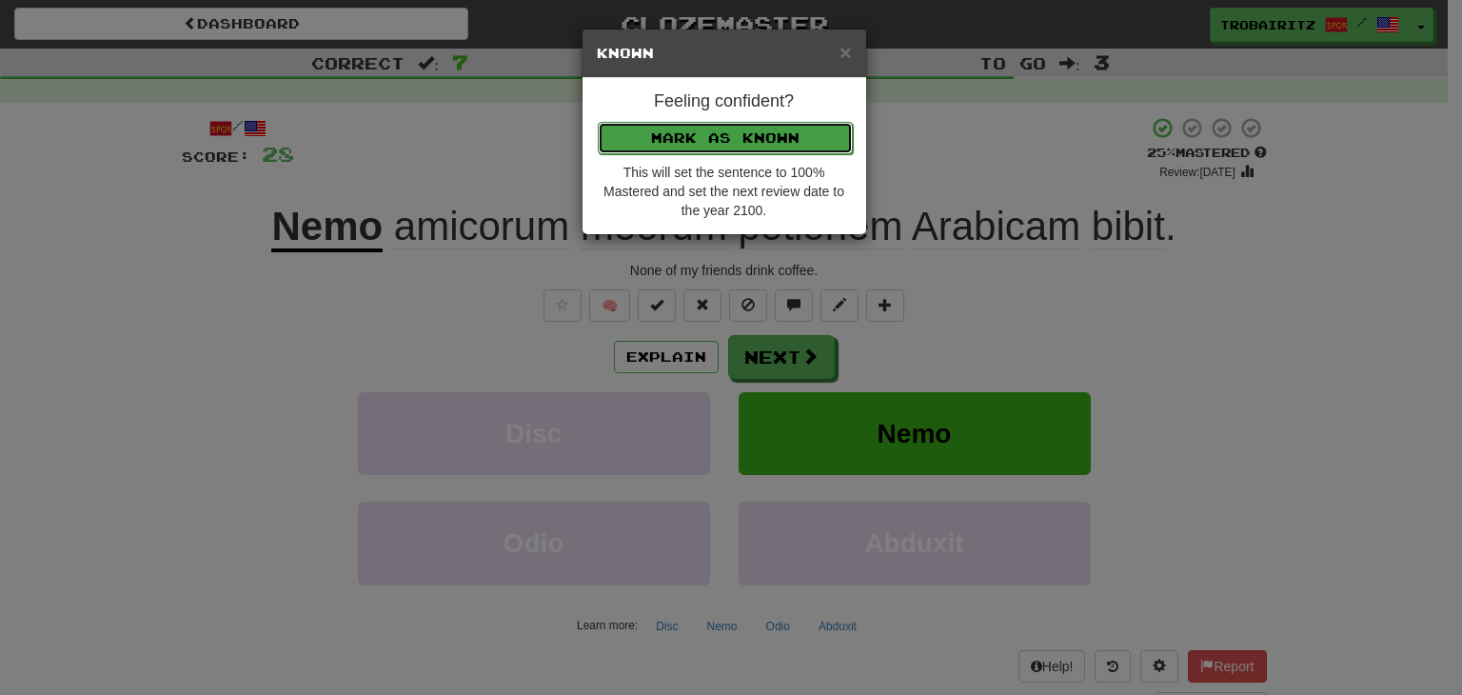
click at [691, 138] on button "Mark as Known" at bounding box center [725, 138] width 255 height 32
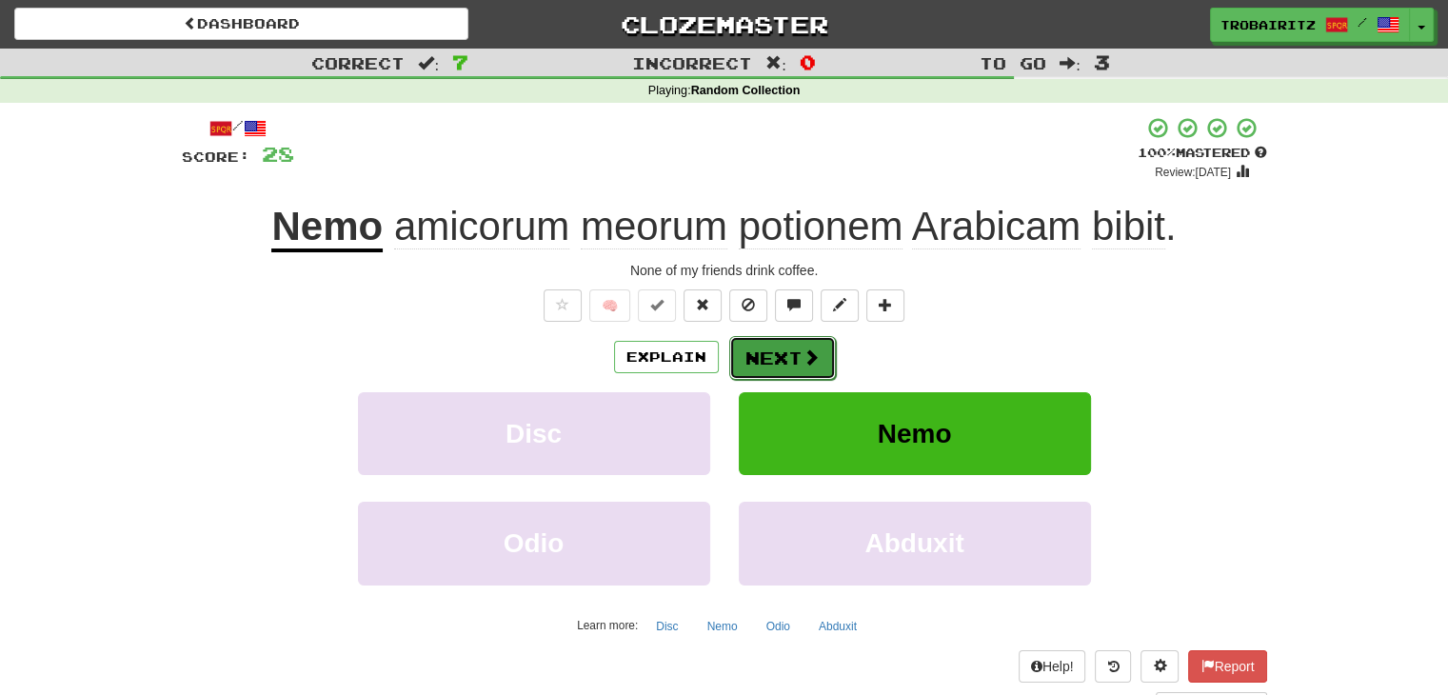
click at [786, 356] on button "Next" at bounding box center [782, 358] width 107 height 44
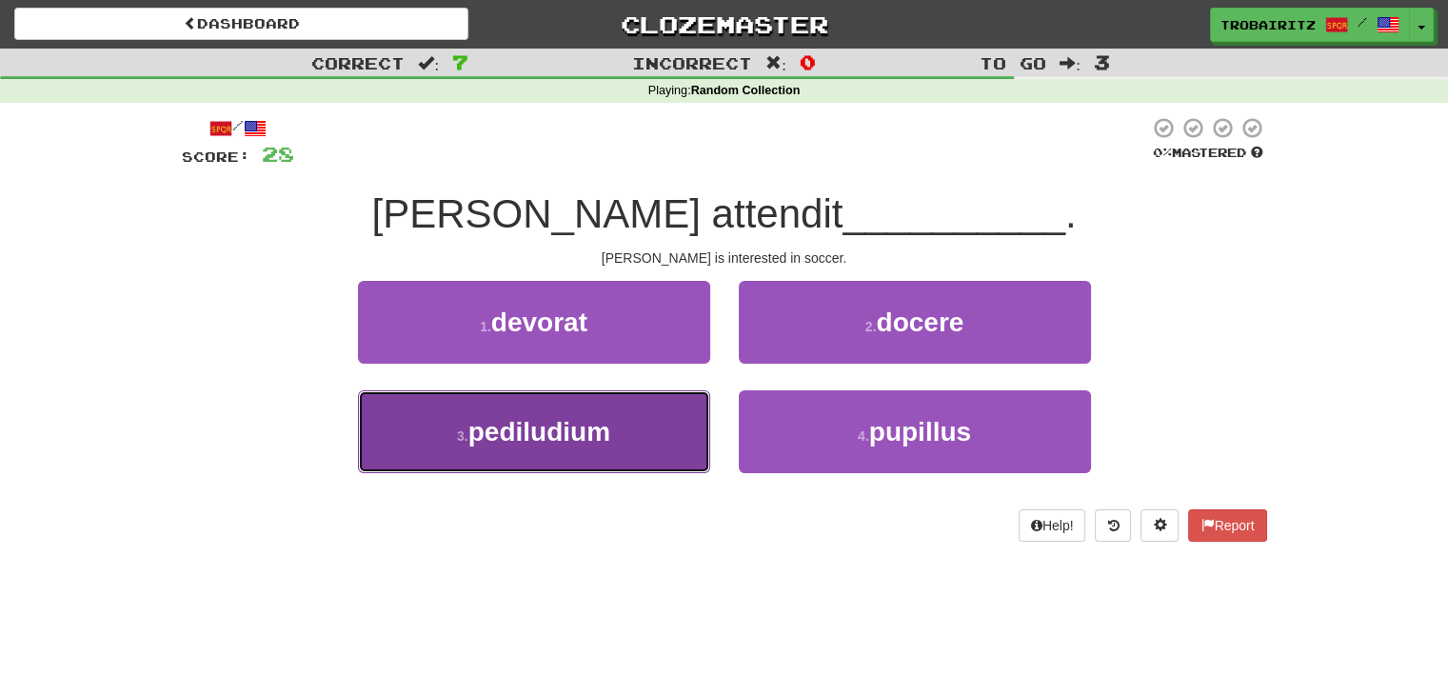
click at [622, 427] on button "3 . pediludium" at bounding box center [534, 431] width 352 height 83
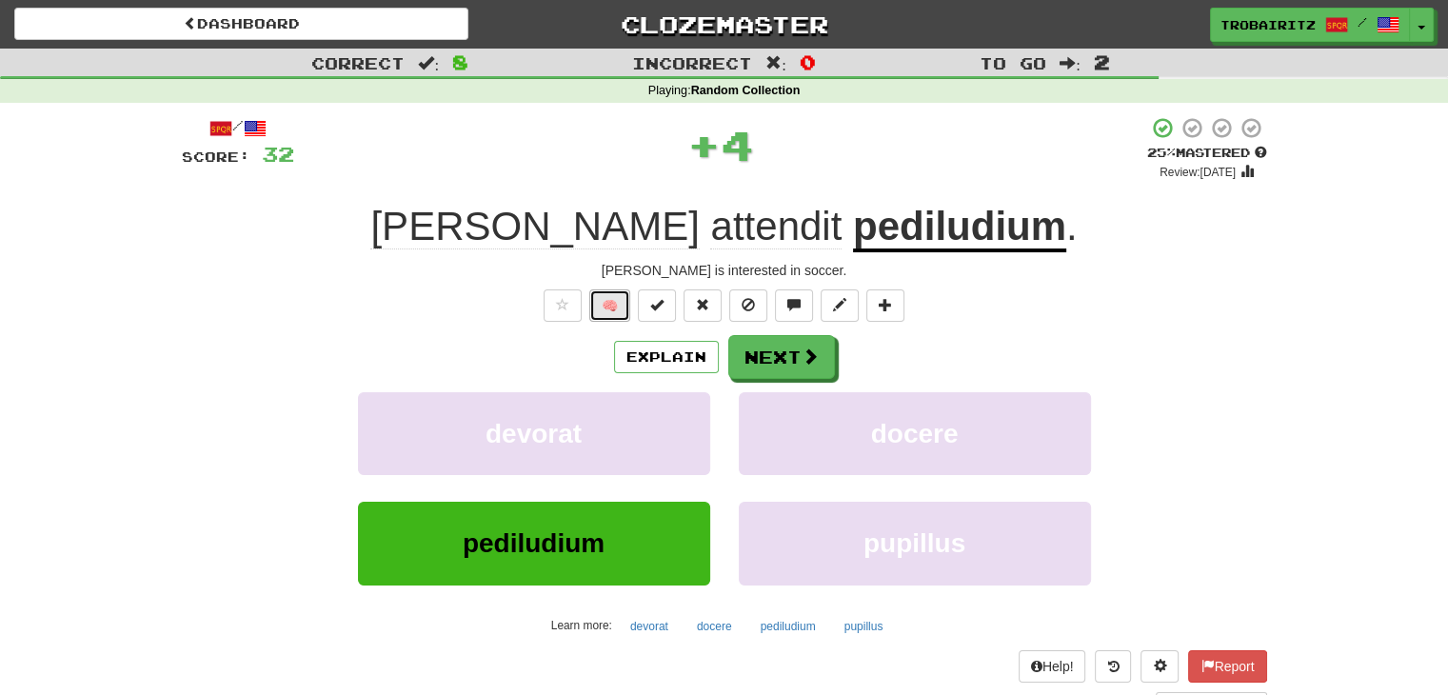
click at [614, 302] on button "🧠" at bounding box center [609, 305] width 41 height 32
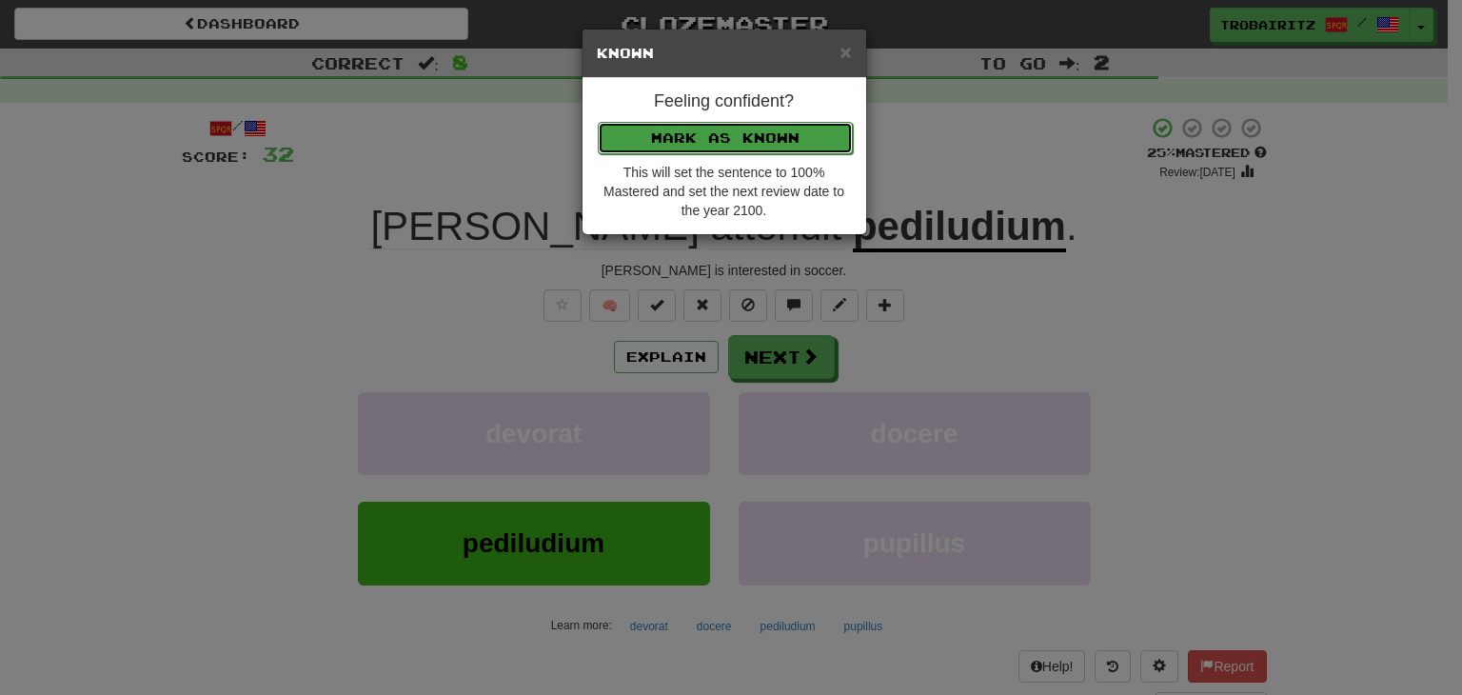
click at [699, 136] on button "Mark as Known" at bounding box center [725, 138] width 255 height 32
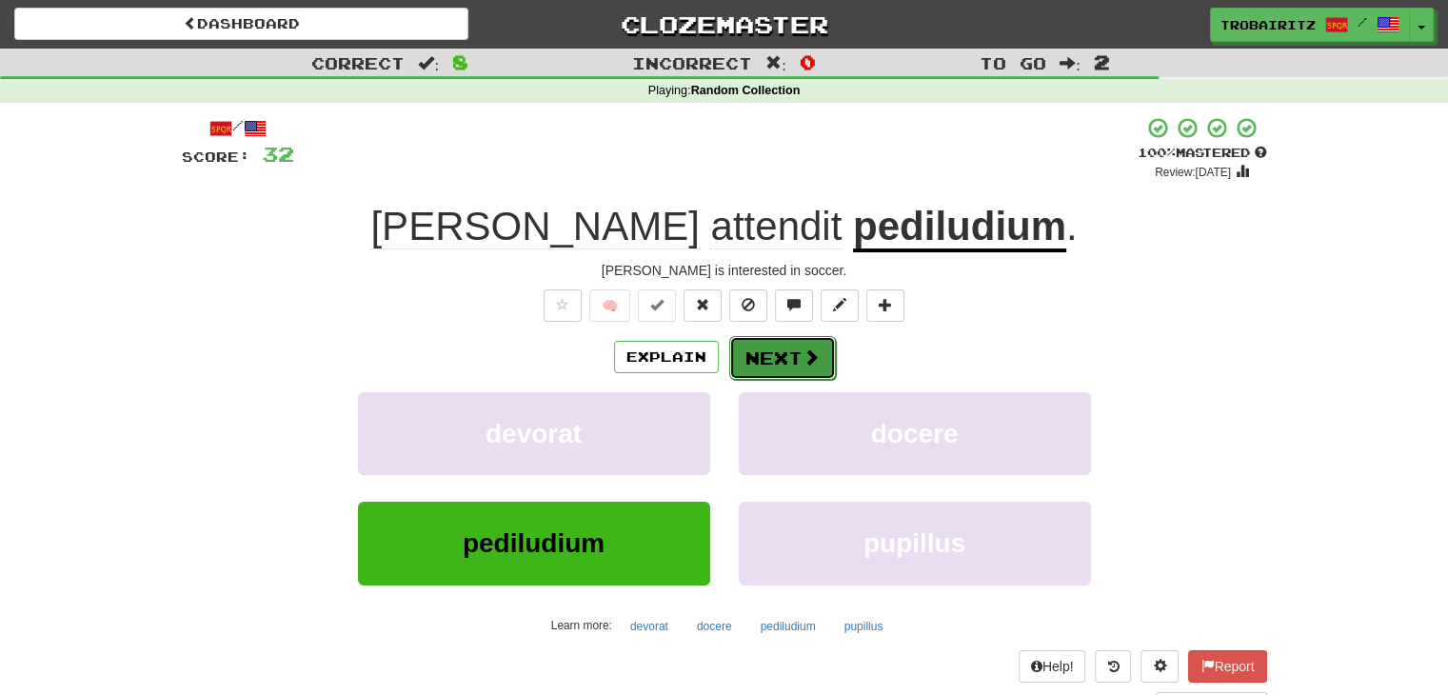
click at [794, 363] on button "Next" at bounding box center [782, 358] width 107 height 44
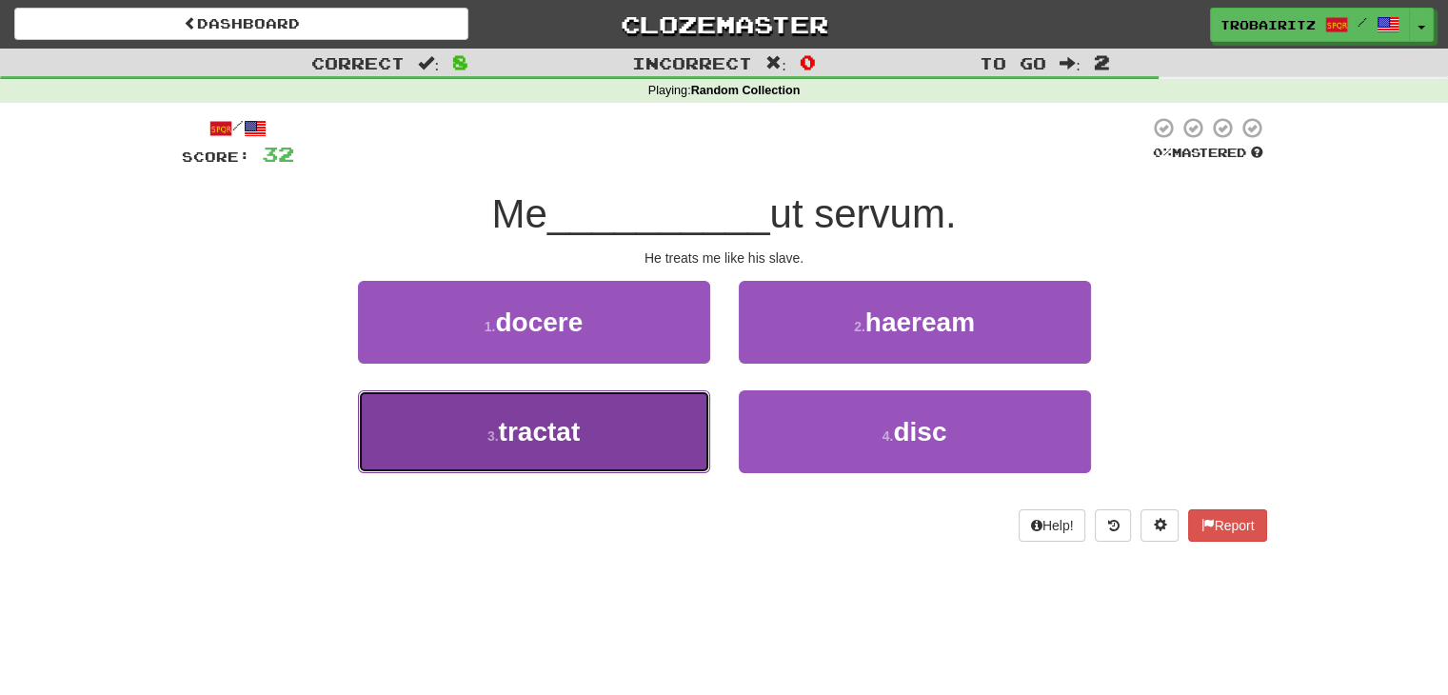
click at [599, 430] on button "3 . tractat" at bounding box center [534, 431] width 352 height 83
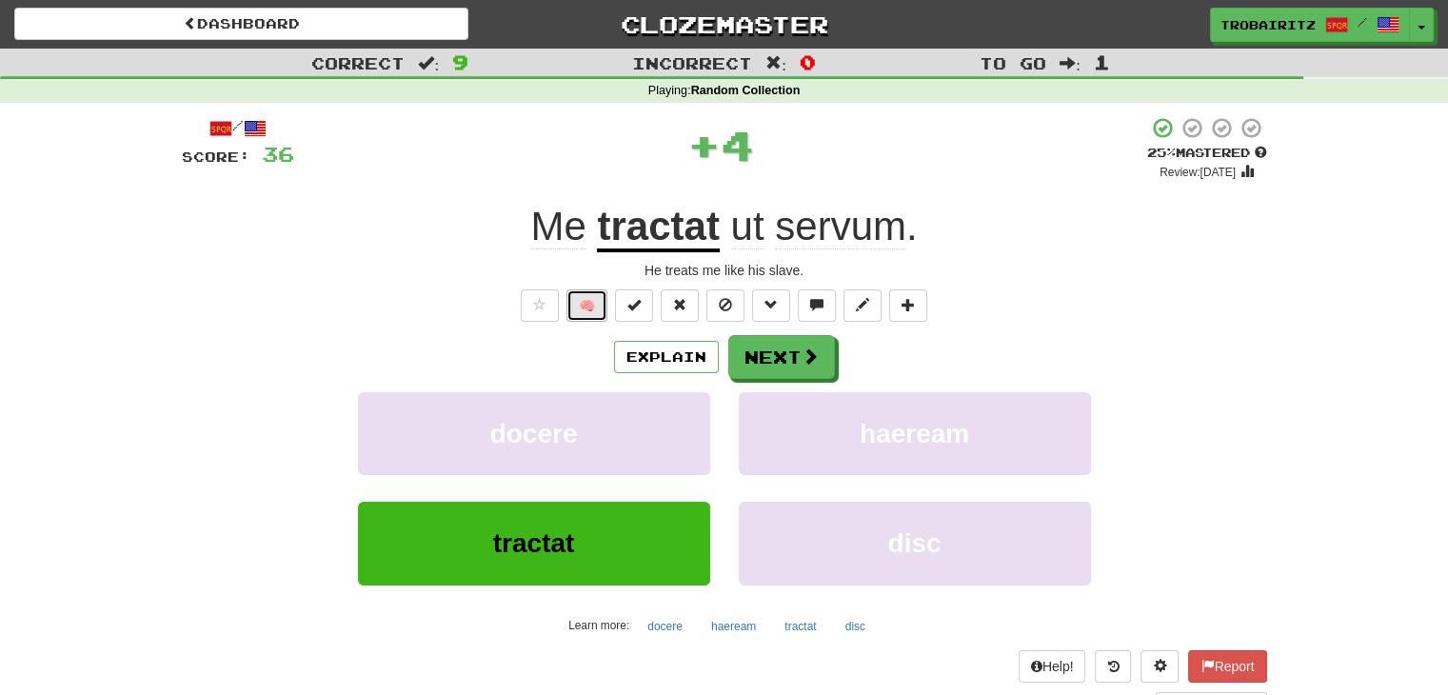
click at [578, 309] on button "🧠" at bounding box center [586, 305] width 41 height 32
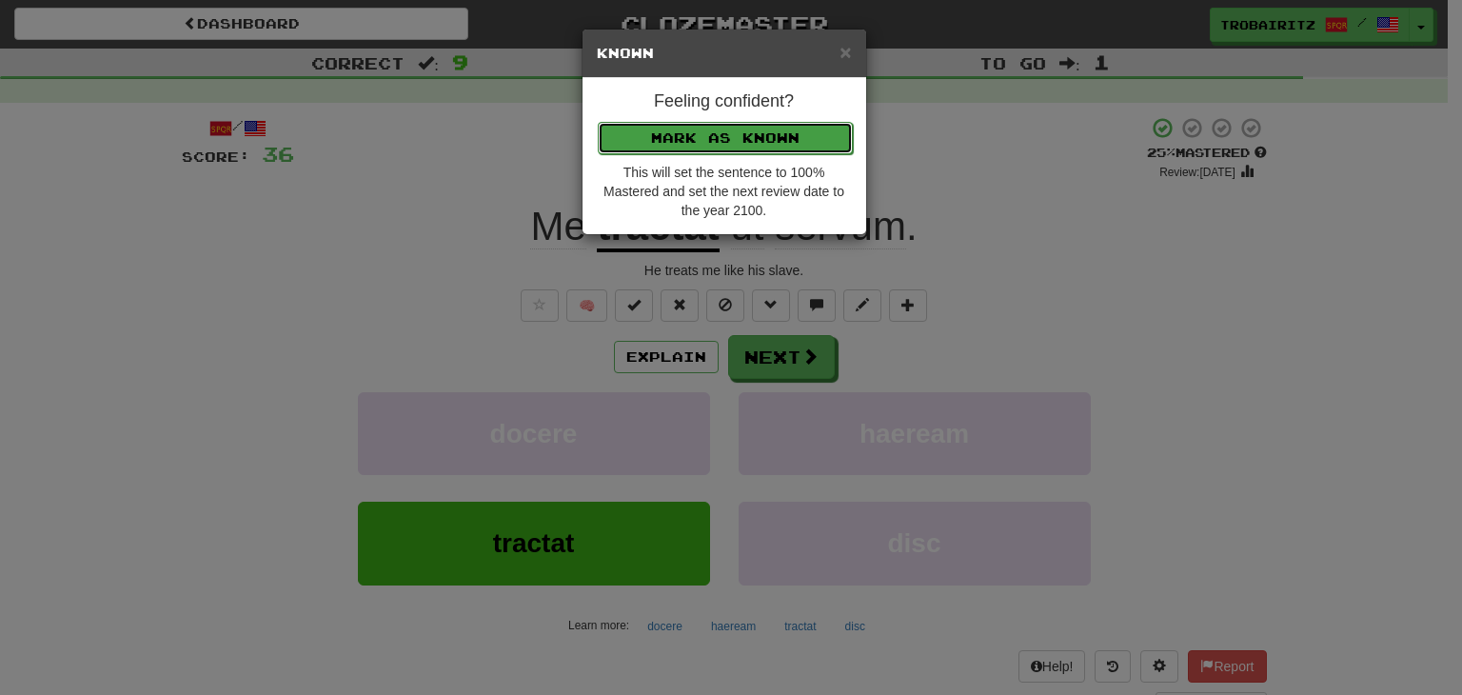
click at [627, 135] on button "Mark as Known" at bounding box center [725, 138] width 255 height 32
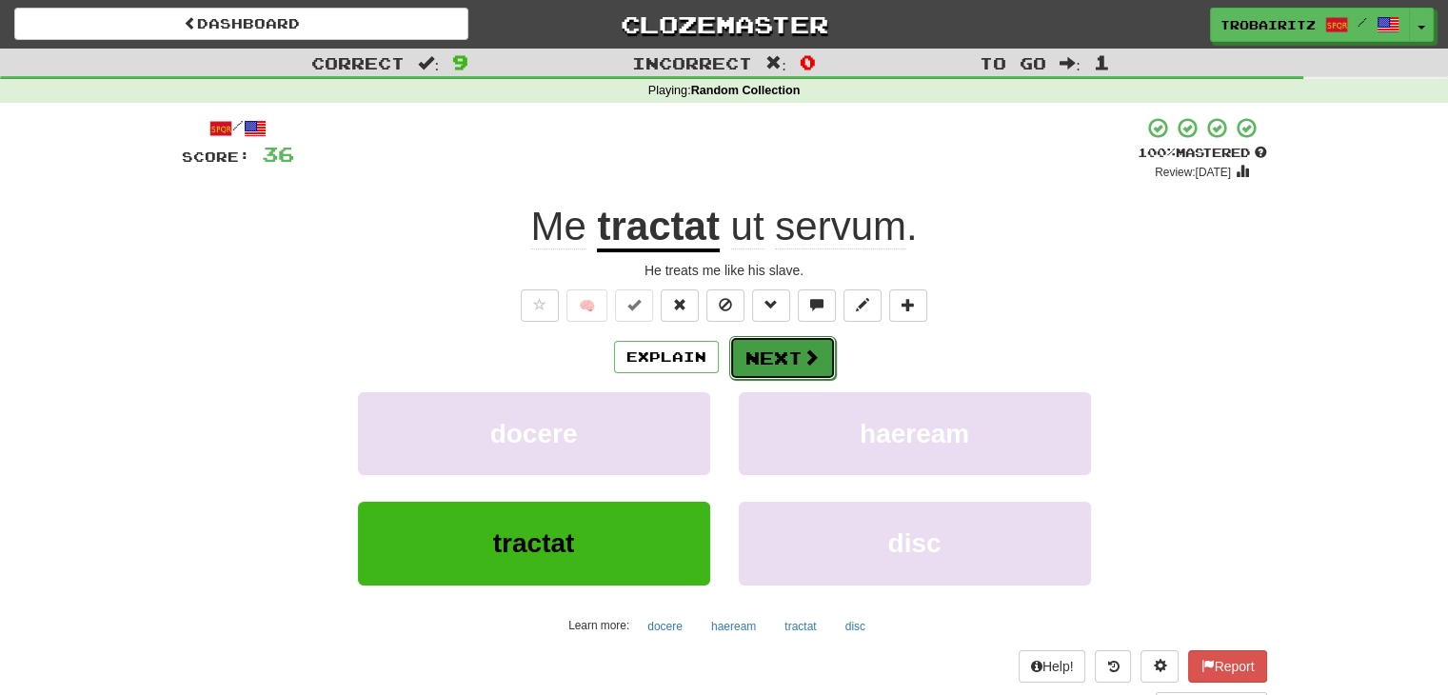
click at [763, 360] on button "Next" at bounding box center [782, 358] width 107 height 44
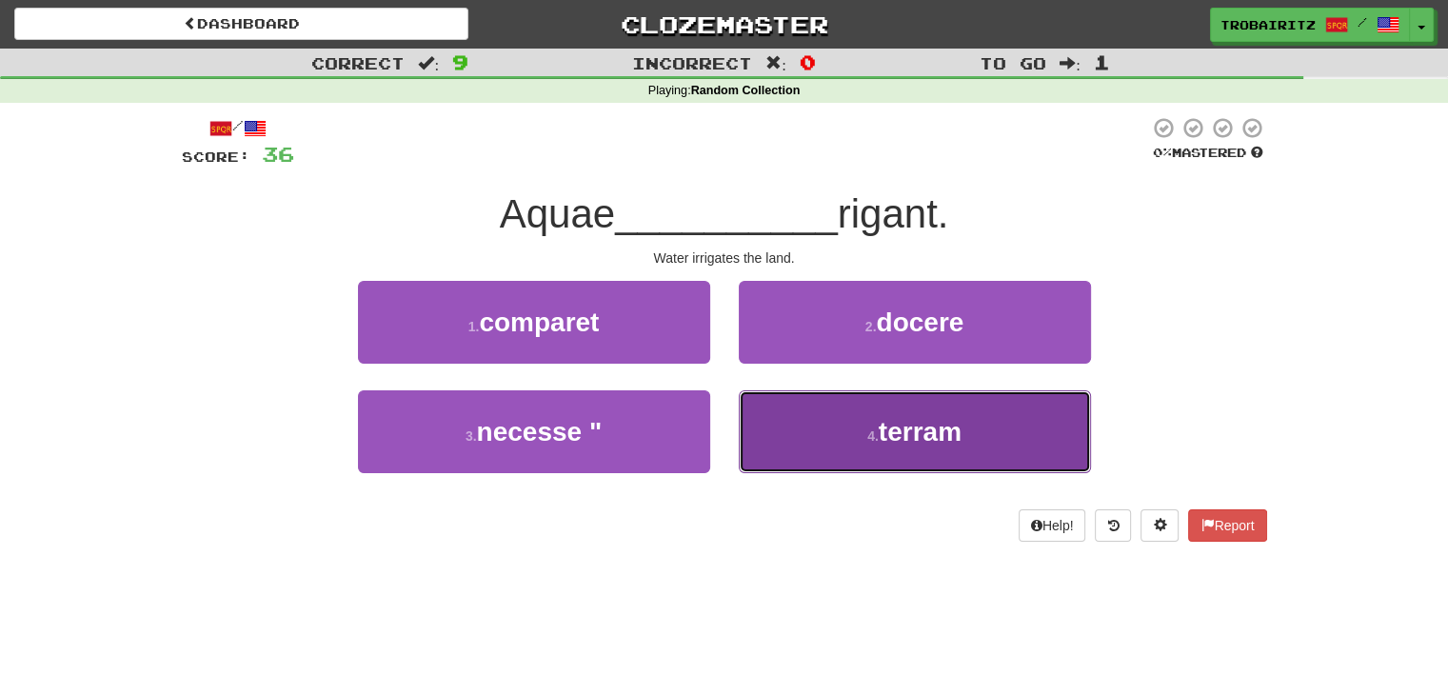
click at [843, 429] on button "4 . terram" at bounding box center [915, 431] width 352 height 83
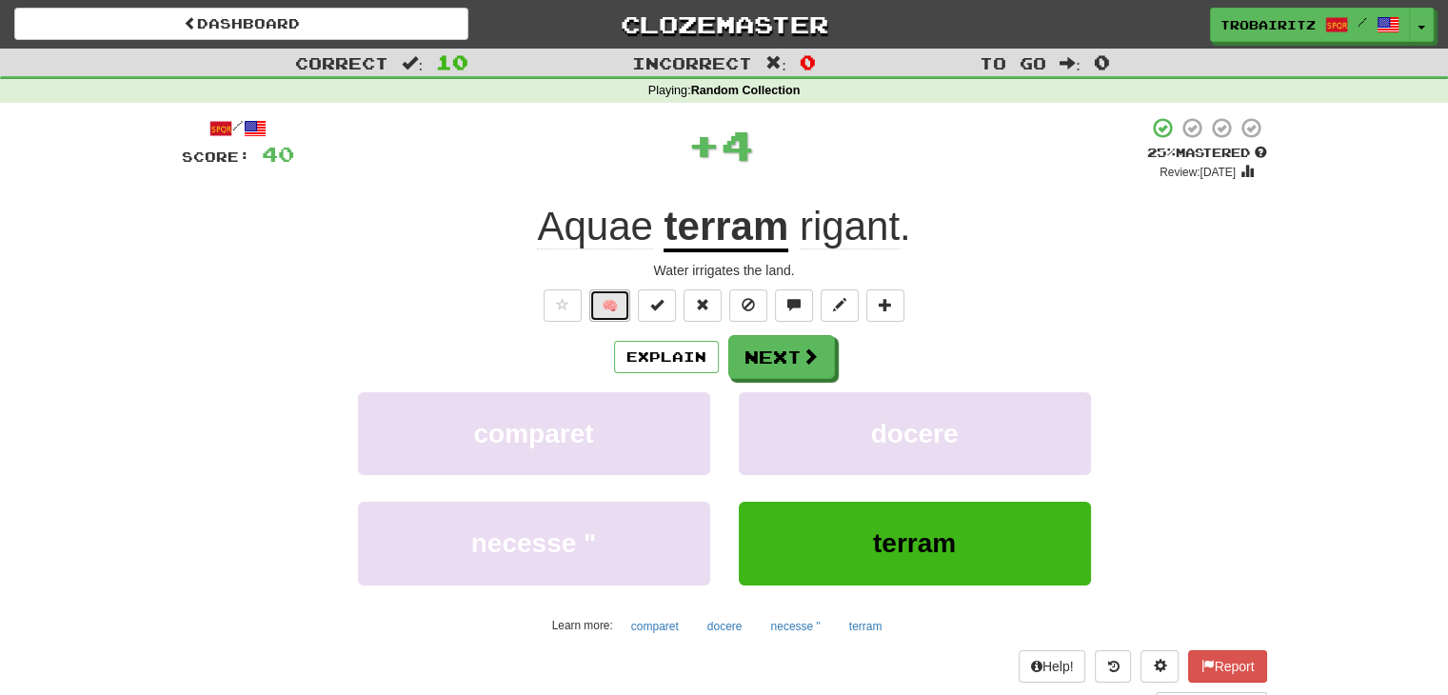
click at [615, 313] on button "🧠" at bounding box center [609, 305] width 41 height 32
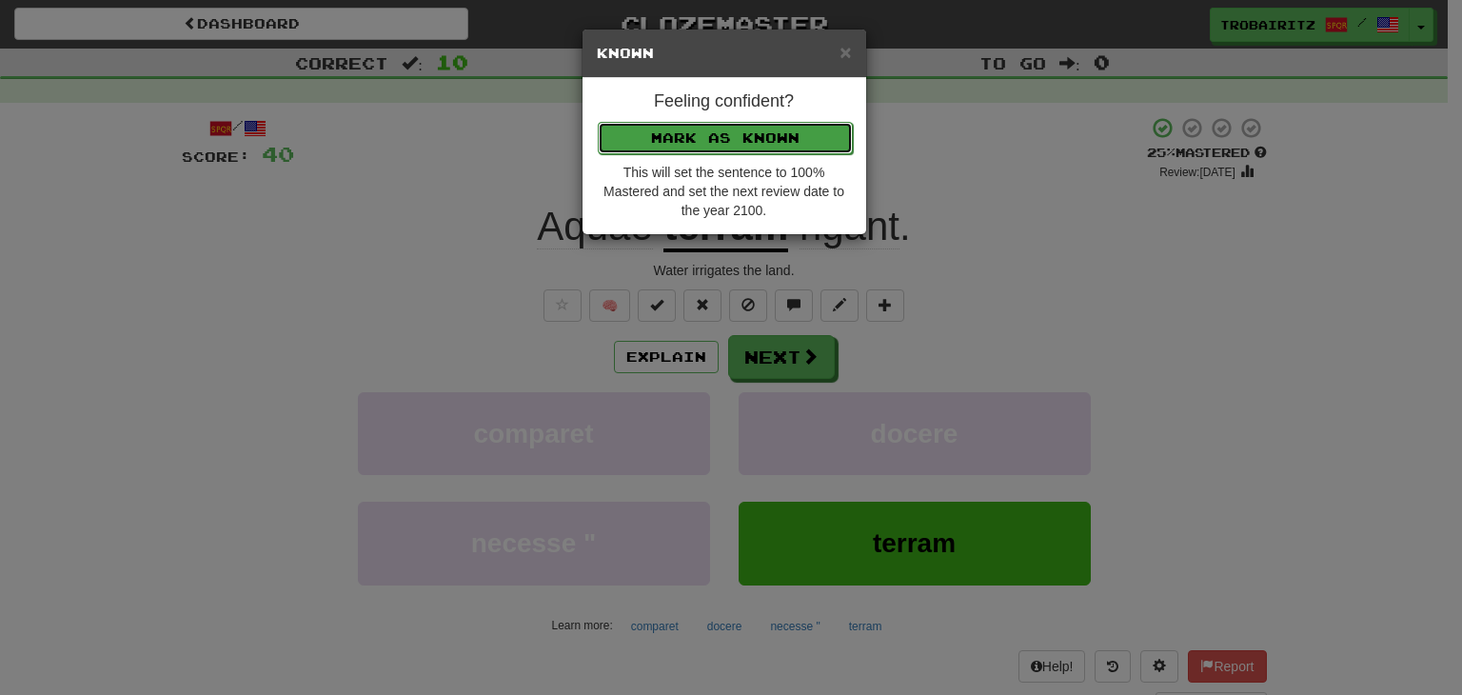
click at [632, 142] on button "Mark as Known" at bounding box center [725, 138] width 255 height 32
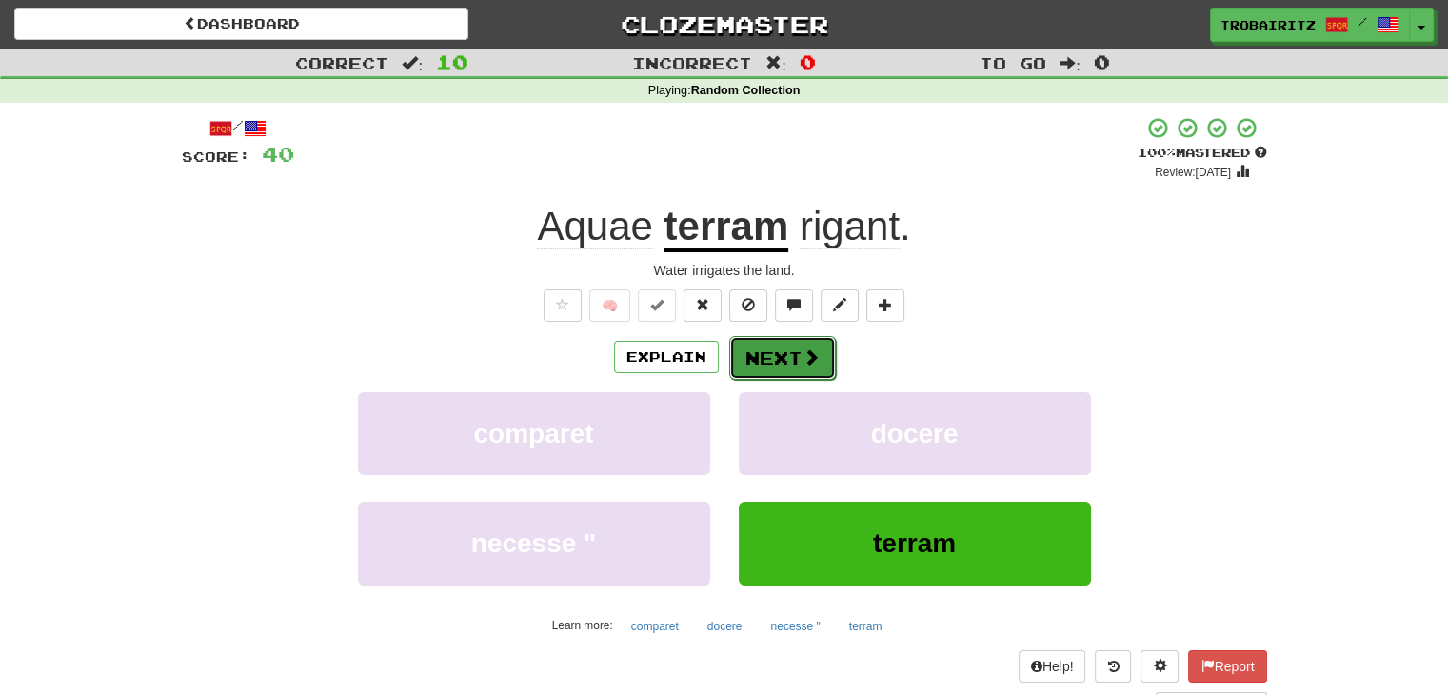
click at [762, 344] on button "Next" at bounding box center [782, 358] width 107 height 44
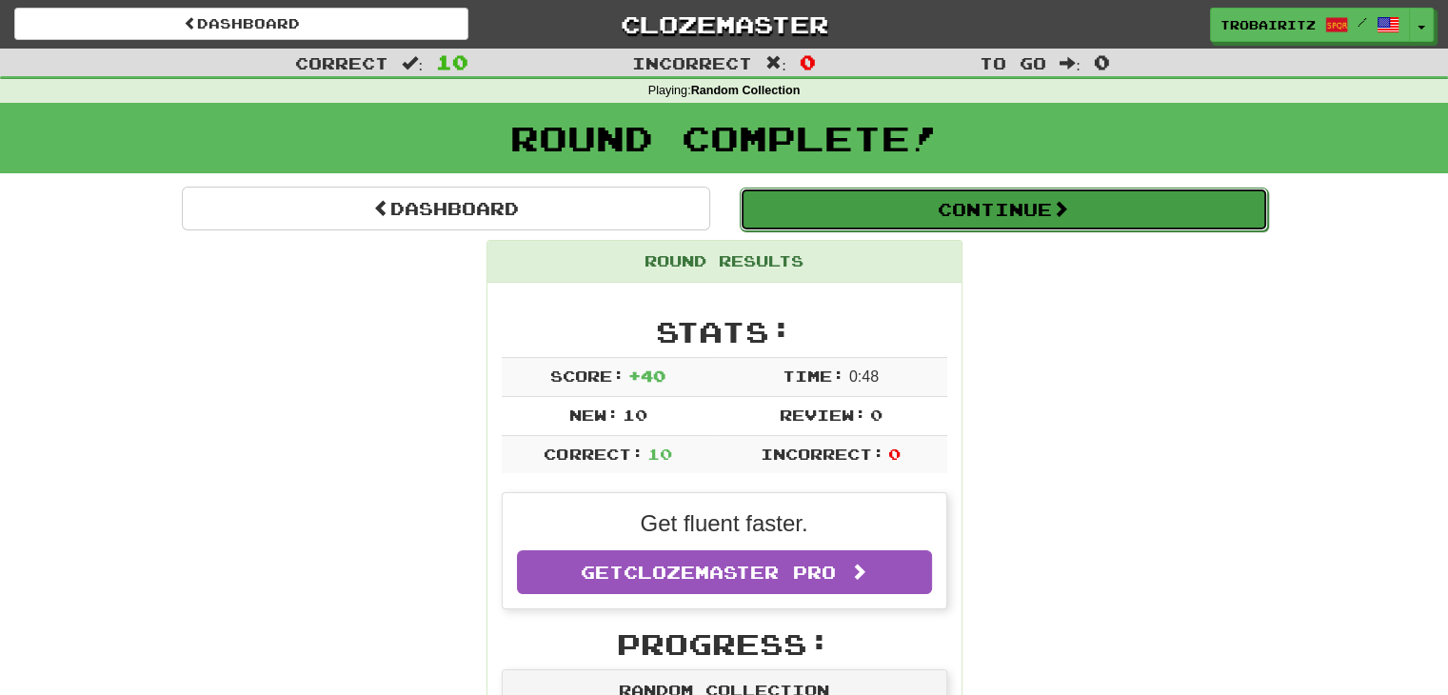
click at [1031, 221] on button "Continue" at bounding box center [1004, 210] width 528 height 44
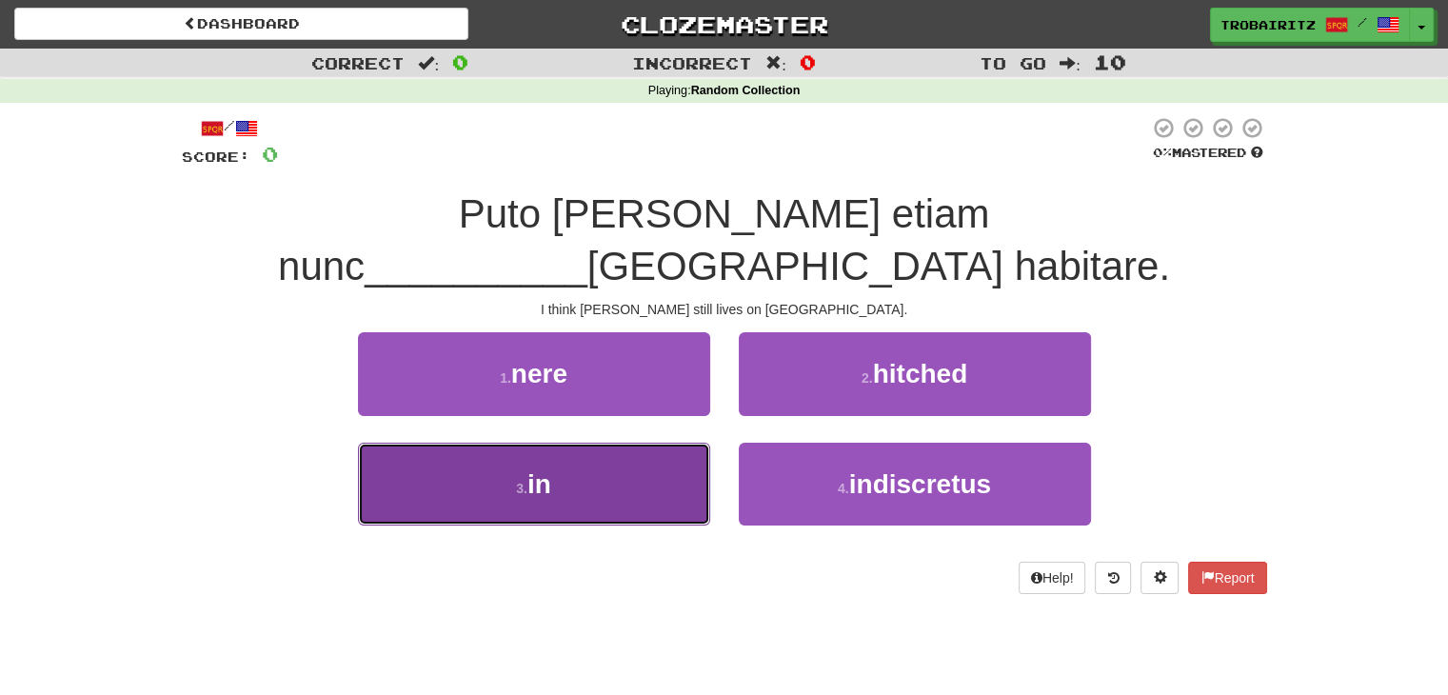
click at [604, 444] on button "3 . in" at bounding box center [534, 484] width 352 height 83
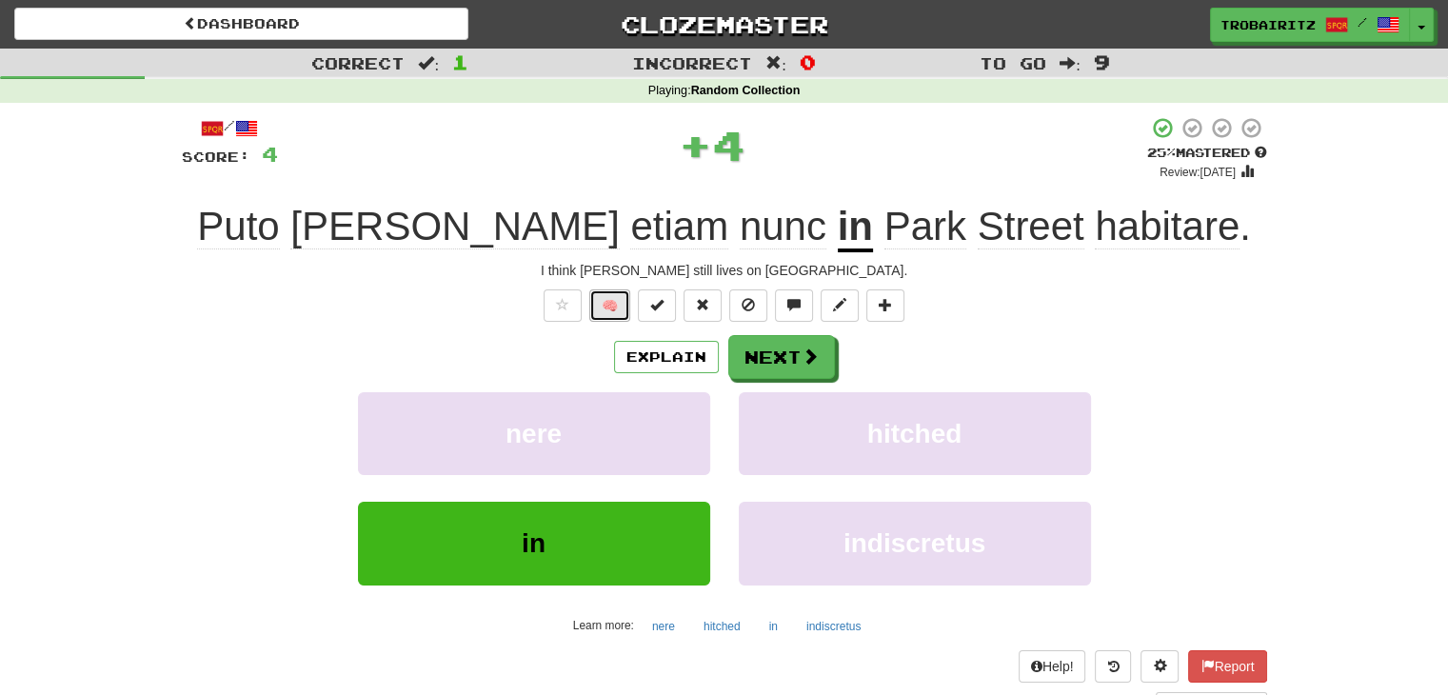
click at [607, 302] on button "🧠" at bounding box center [609, 305] width 41 height 32
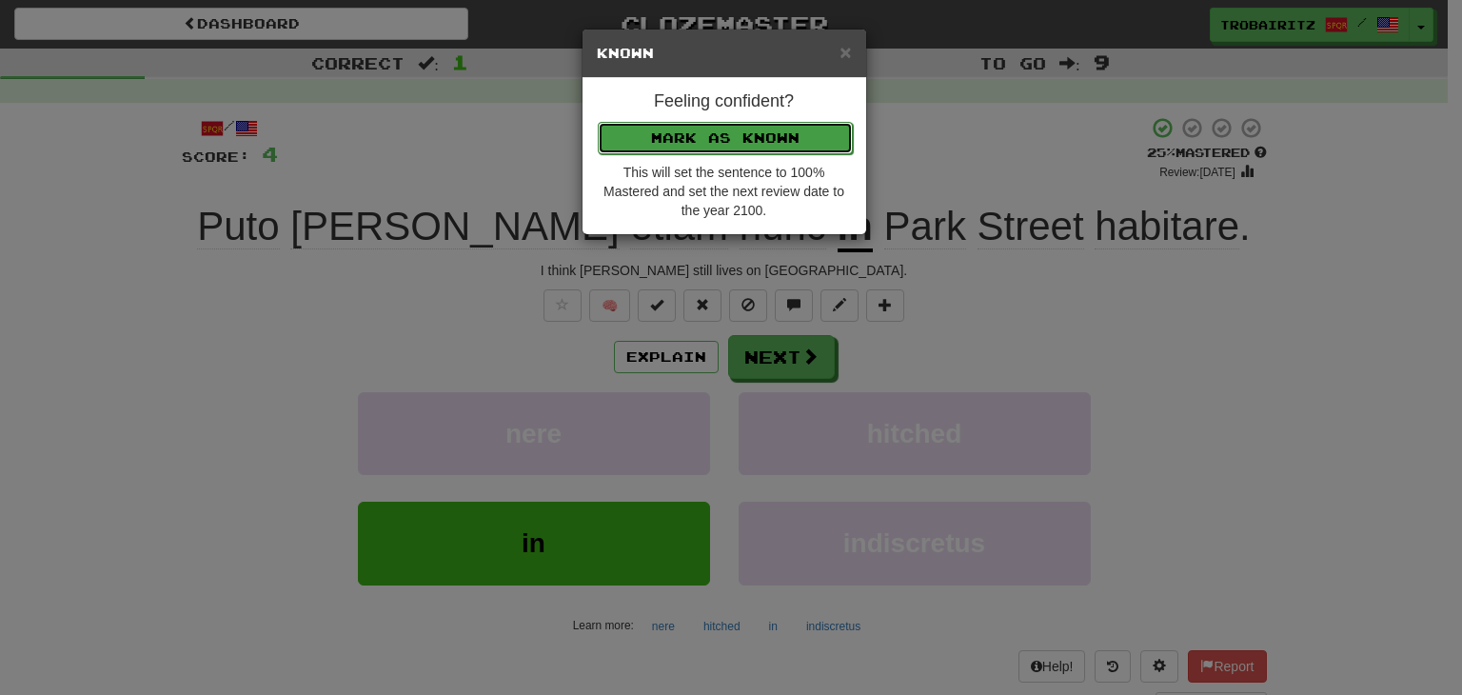
click at [671, 133] on button "Mark as Known" at bounding box center [725, 138] width 255 height 32
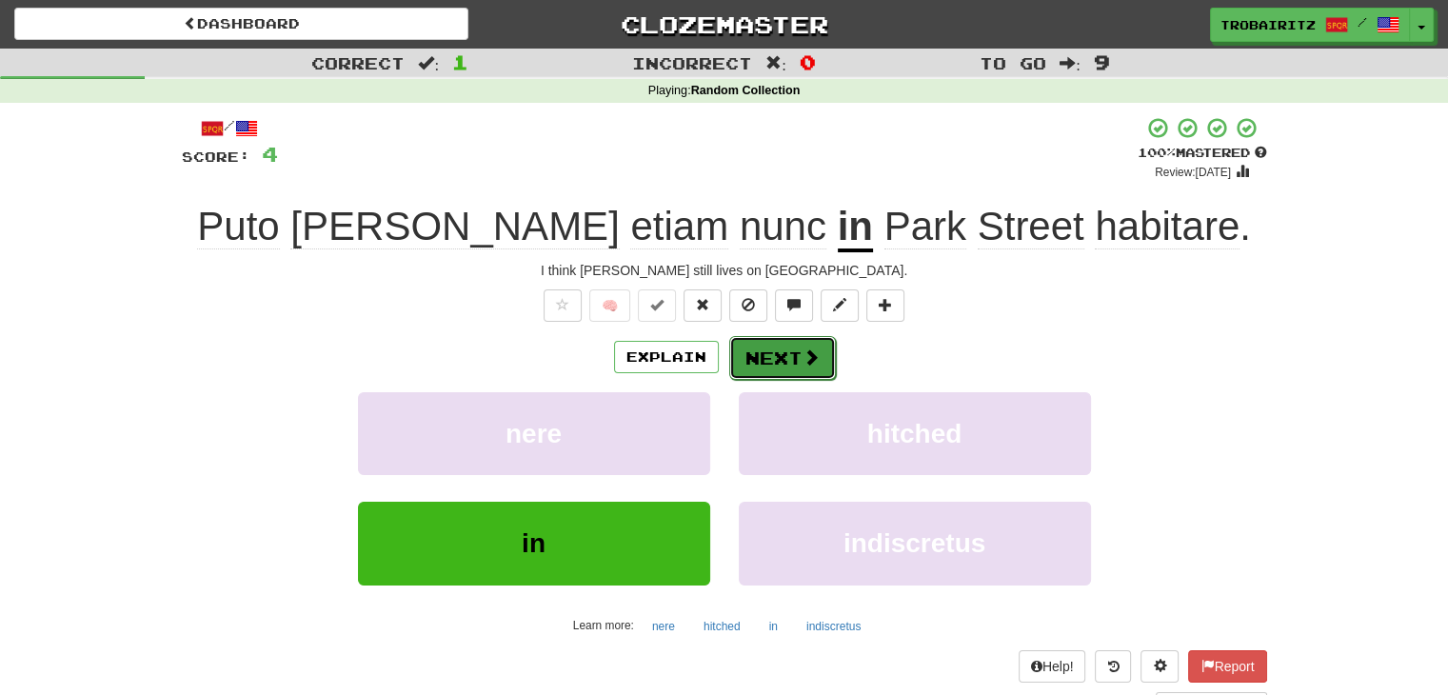
click at [774, 366] on button "Next" at bounding box center [782, 358] width 107 height 44
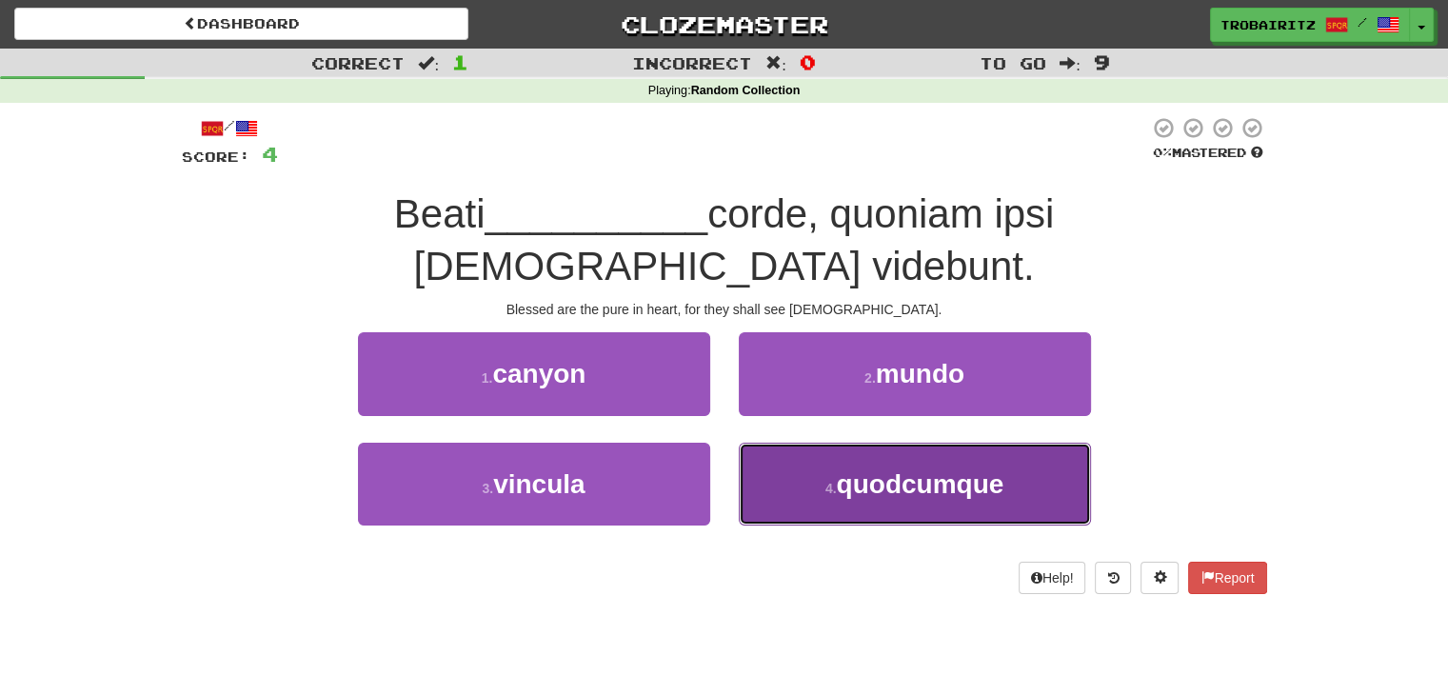
click at [834, 481] on small "4 ." at bounding box center [830, 488] width 11 height 15
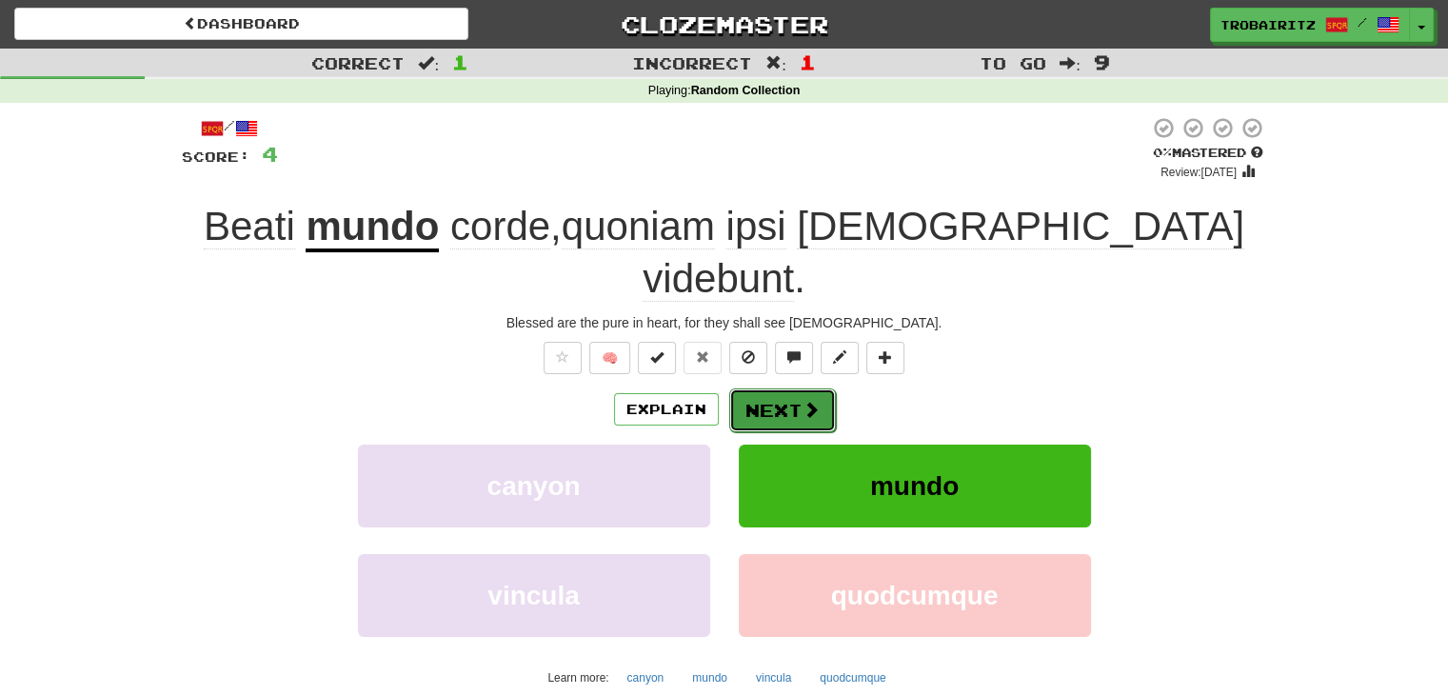
click at [786, 388] on button "Next" at bounding box center [782, 410] width 107 height 44
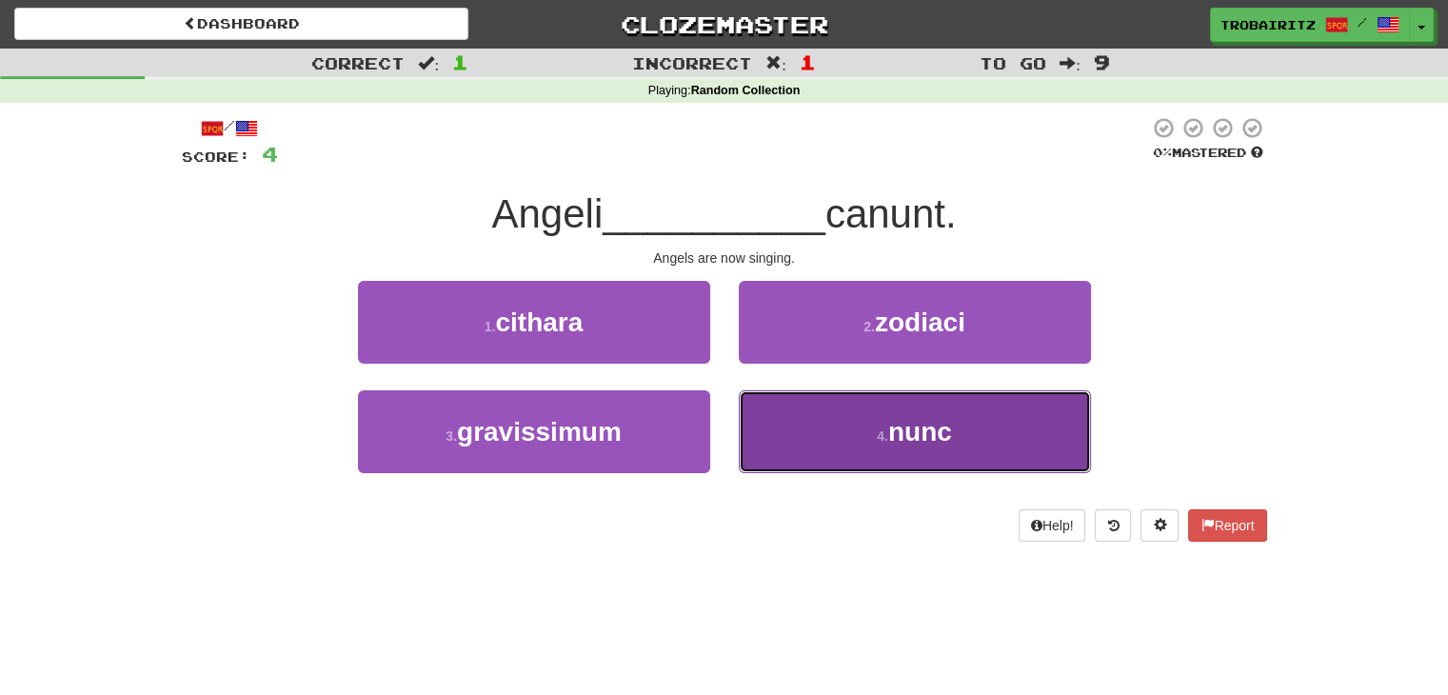
click at [865, 429] on button "4 . nunc" at bounding box center [915, 431] width 352 height 83
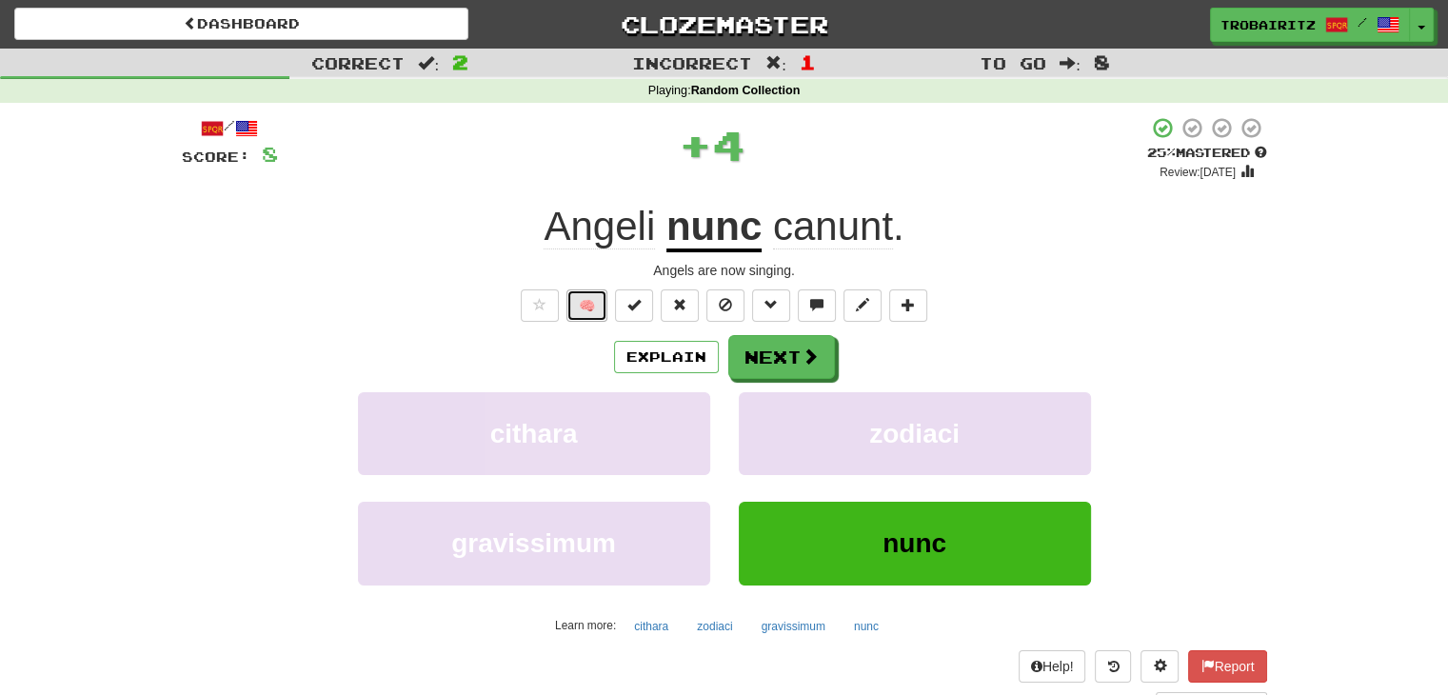
click at [586, 305] on button "🧠" at bounding box center [586, 305] width 41 height 32
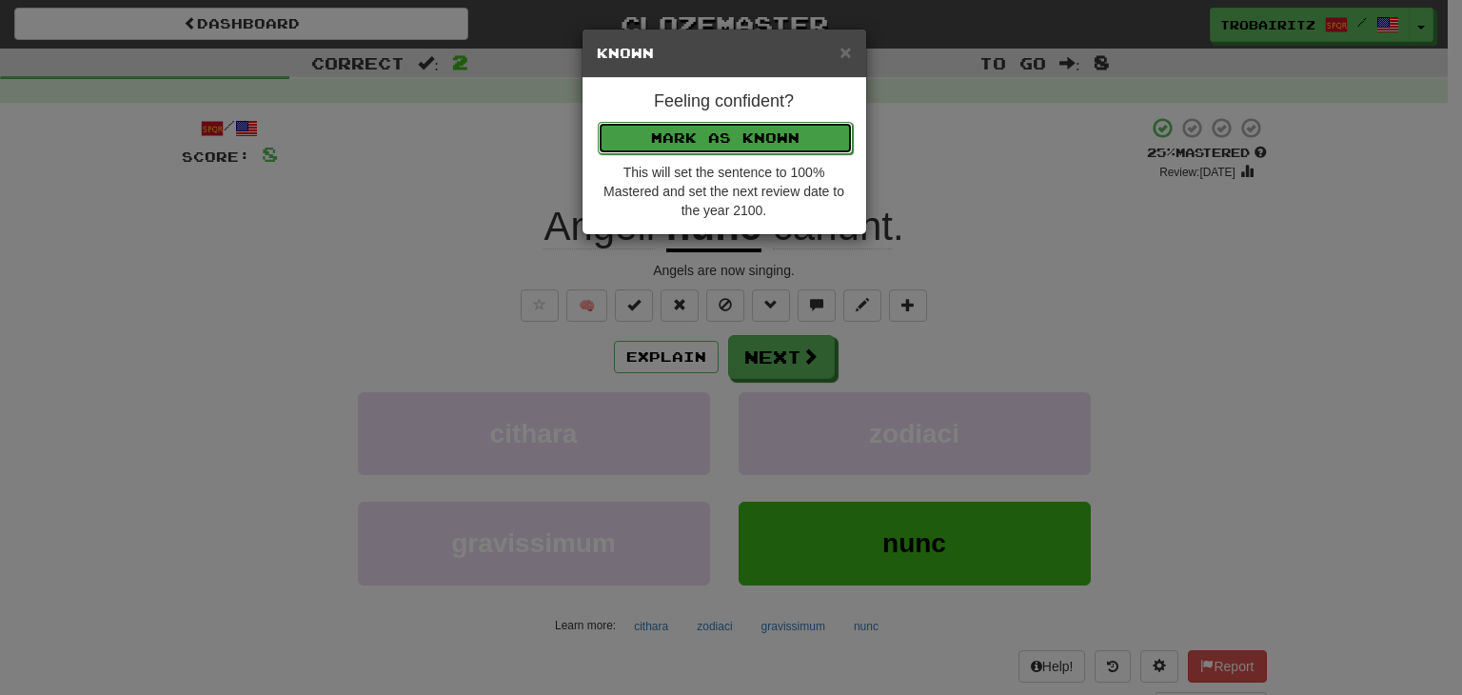
click at [711, 129] on button "Mark as Known" at bounding box center [725, 138] width 255 height 32
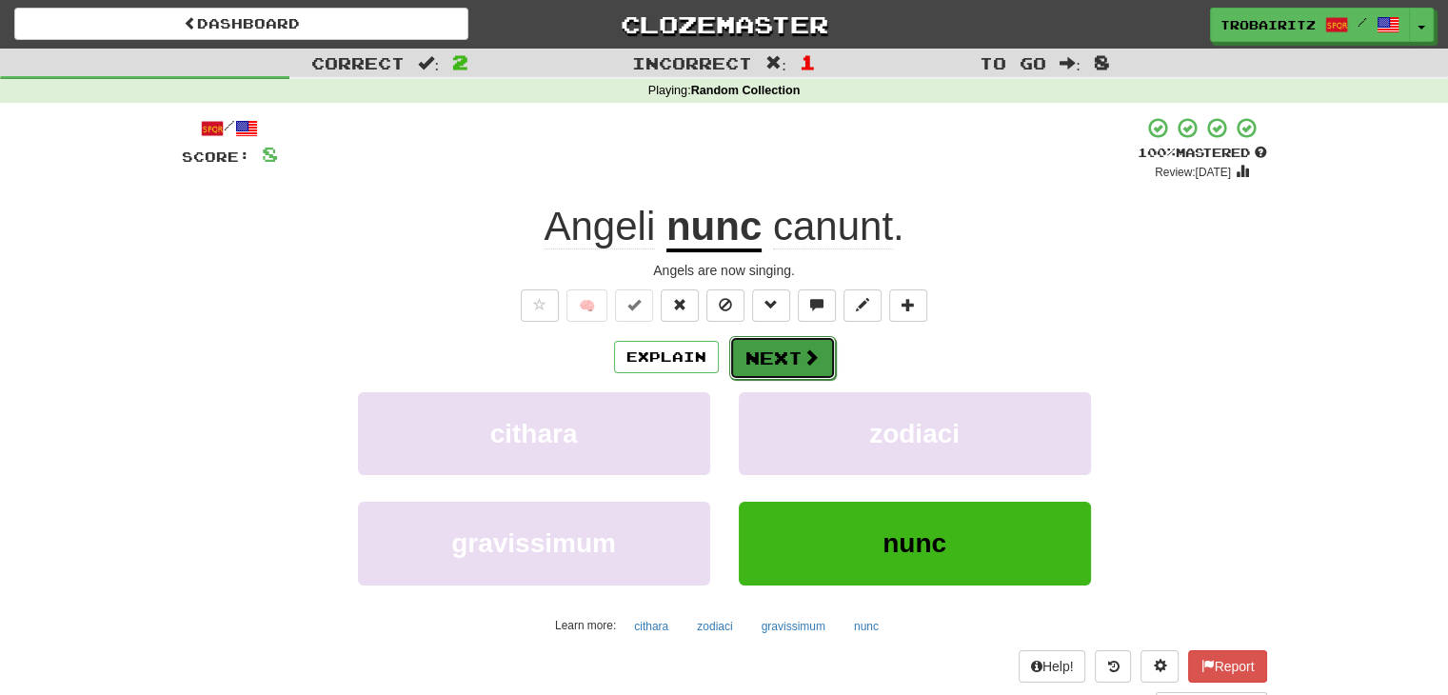
click at [783, 355] on button "Next" at bounding box center [782, 358] width 107 height 44
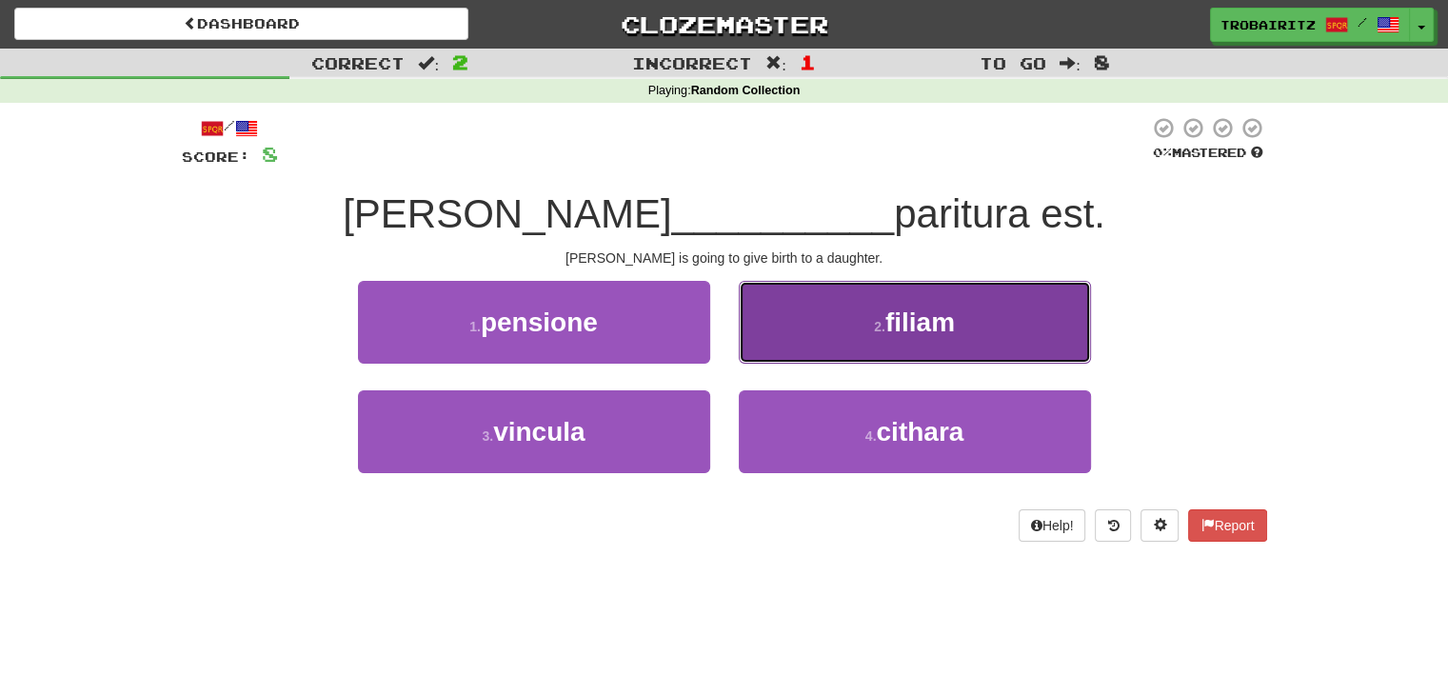
click at [879, 327] on small "2 ." at bounding box center [879, 326] width 11 height 15
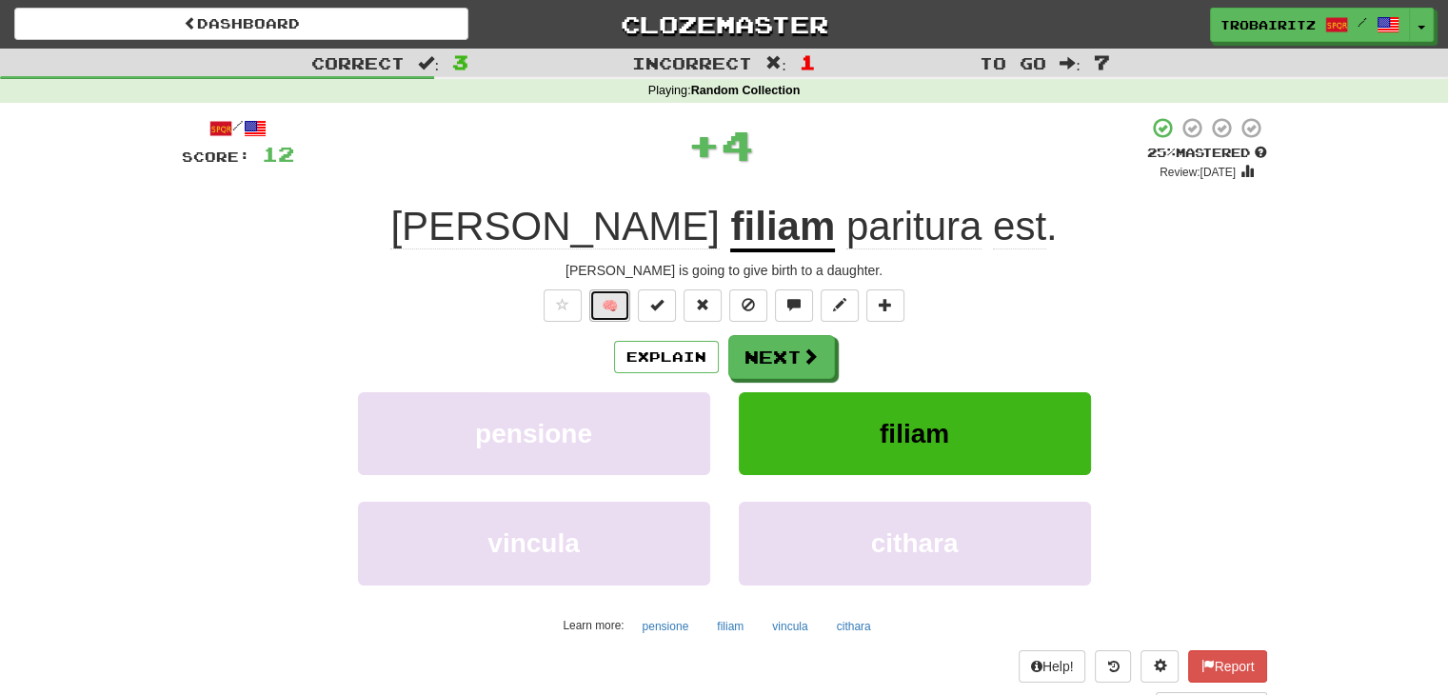
click at [613, 307] on button "🧠" at bounding box center [609, 305] width 41 height 32
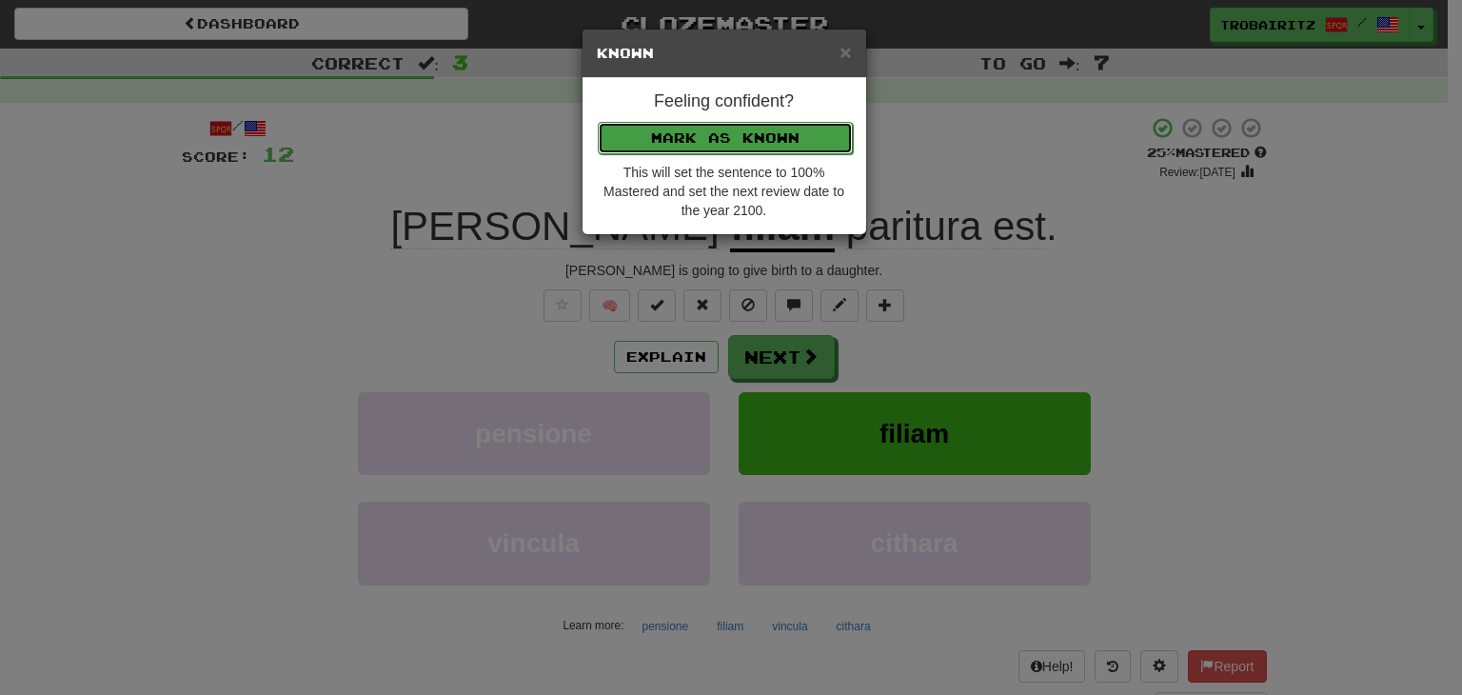
click at [724, 136] on button "Mark as Known" at bounding box center [725, 138] width 255 height 32
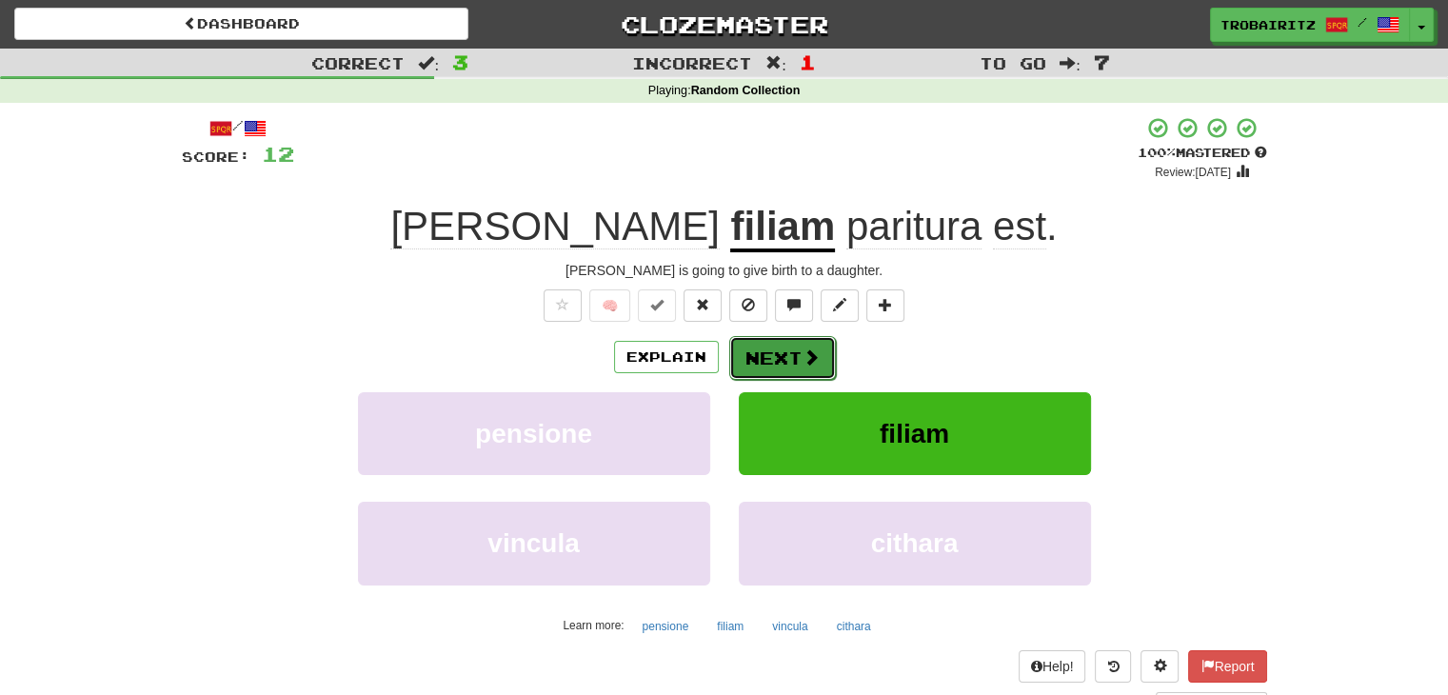
click at [802, 355] on span at bounding box center [810, 356] width 17 height 17
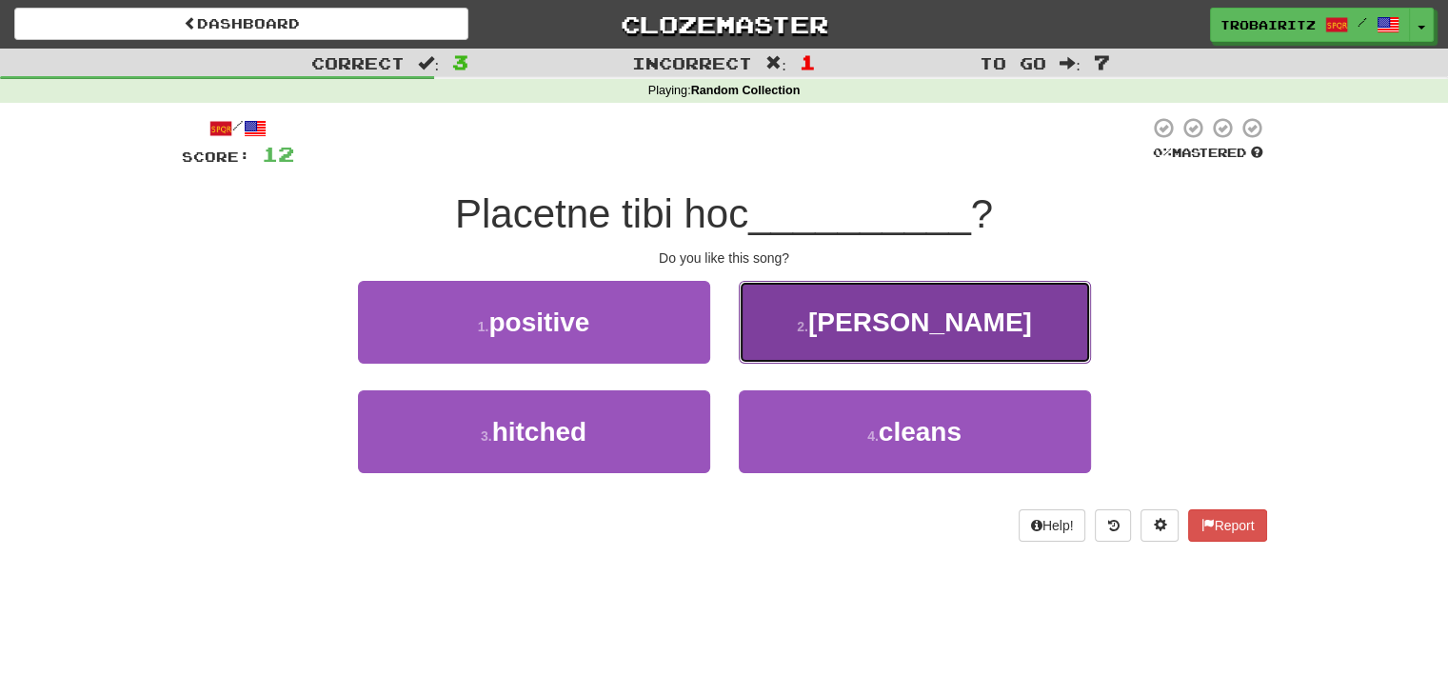
click at [897, 310] on span "[PERSON_NAME]" at bounding box center [920, 322] width 224 height 30
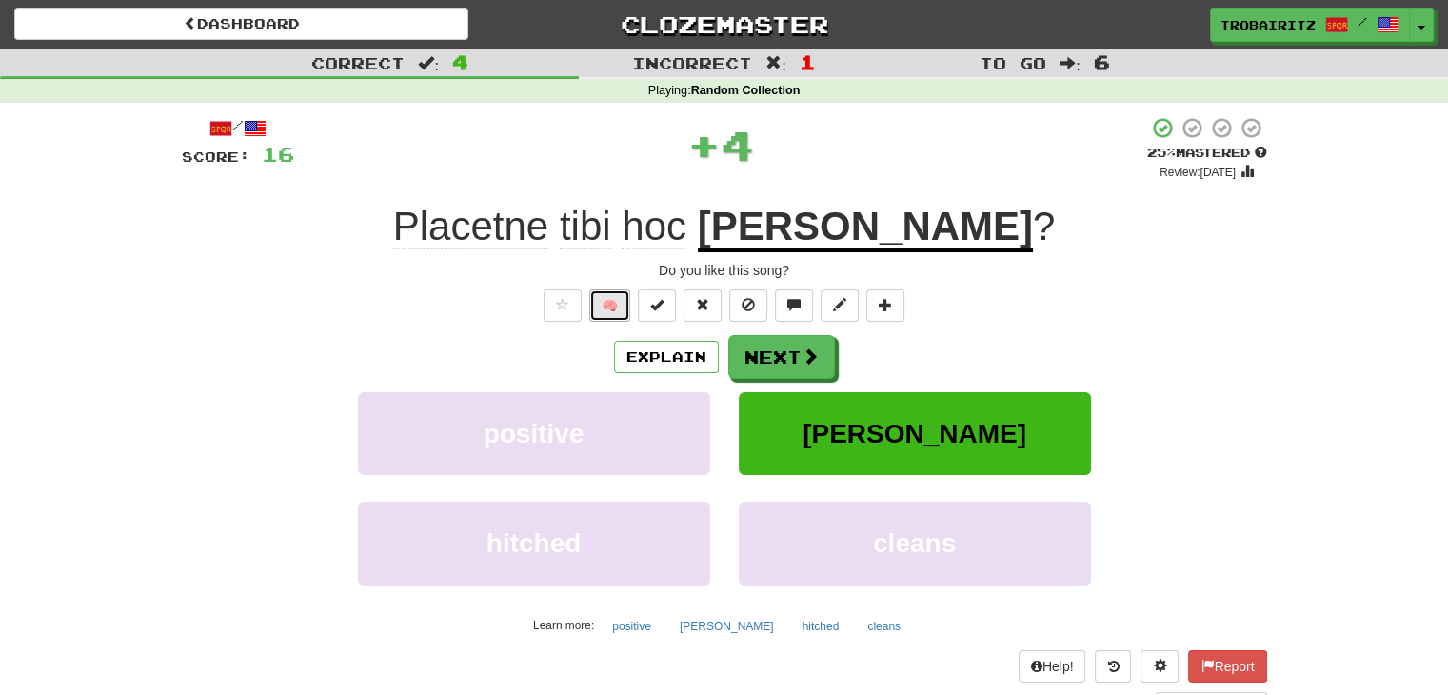
click at [615, 309] on button "🧠" at bounding box center [609, 305] width 41 height 32
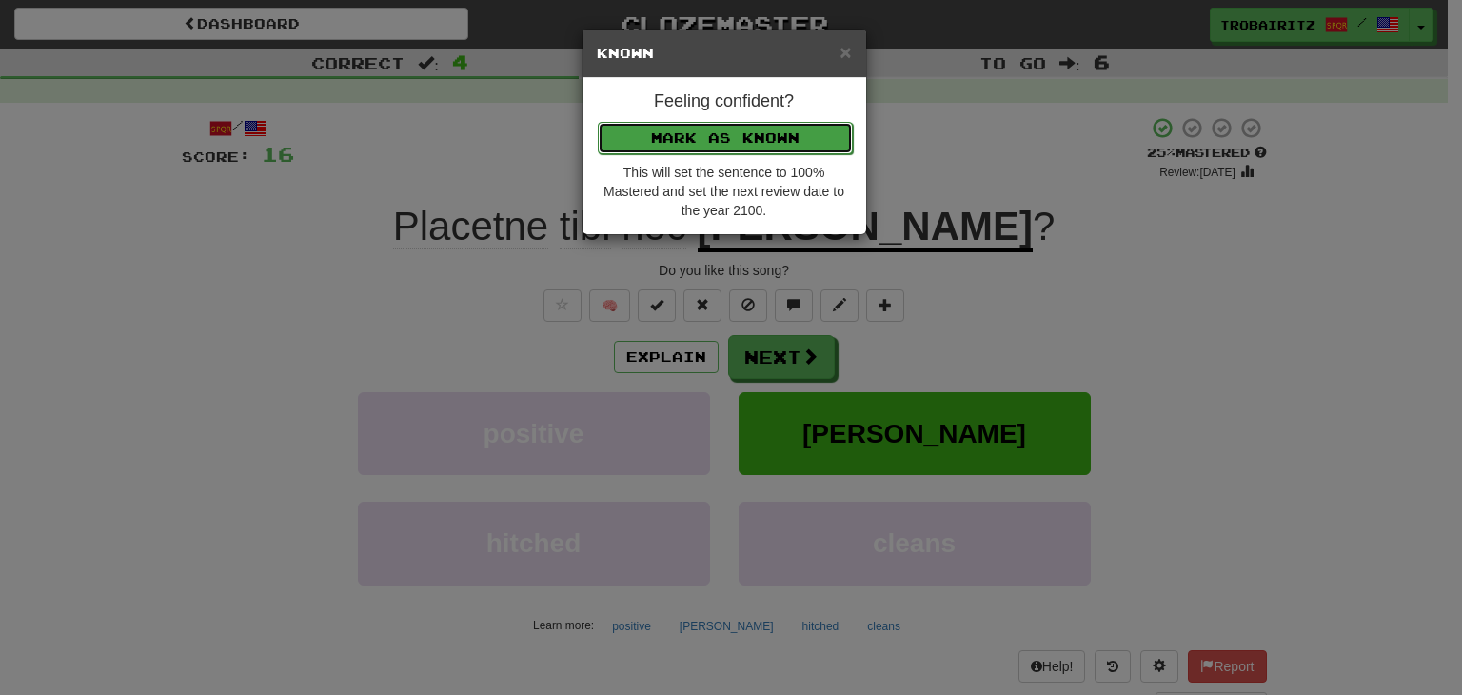
click at [786, 132] on button "Mark as Known" at bounding box center [725, 138] width 255 height 32
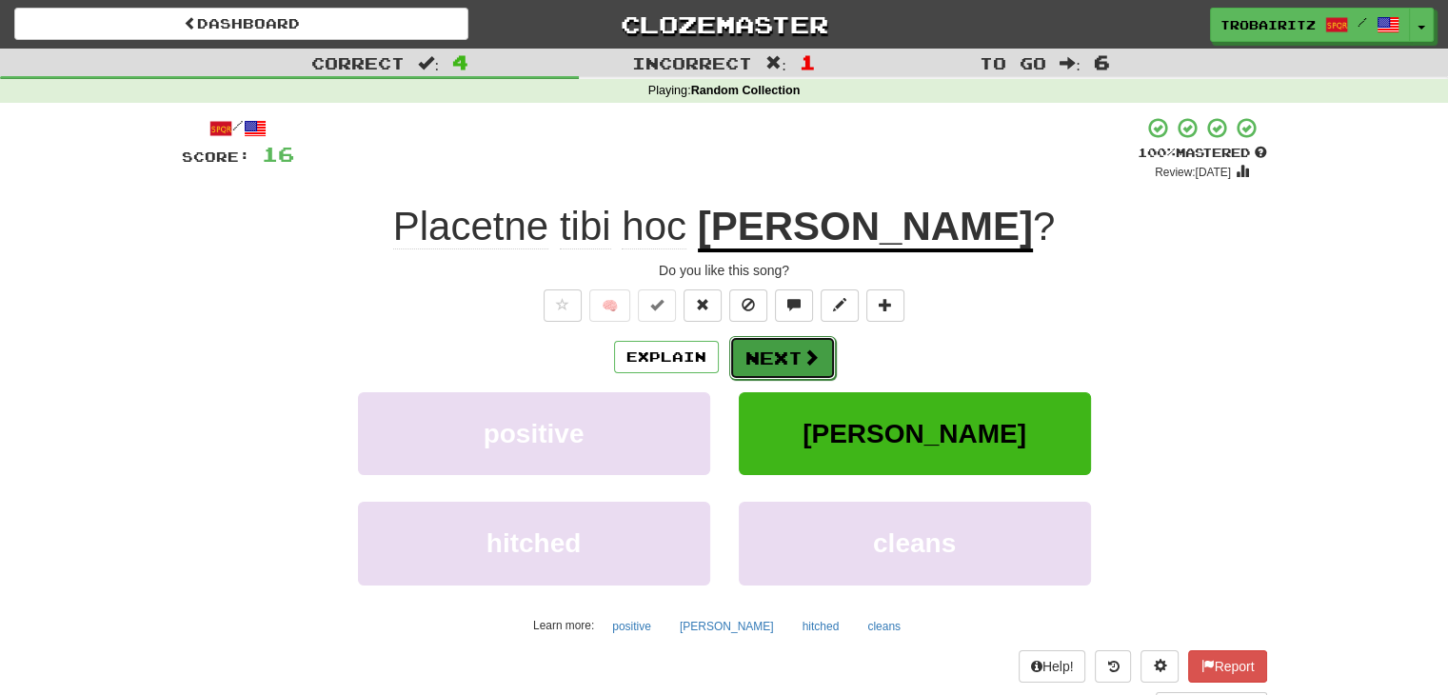
click at [793, 359] on button "Next" at bounding box center [782, 358] width 107 height 44
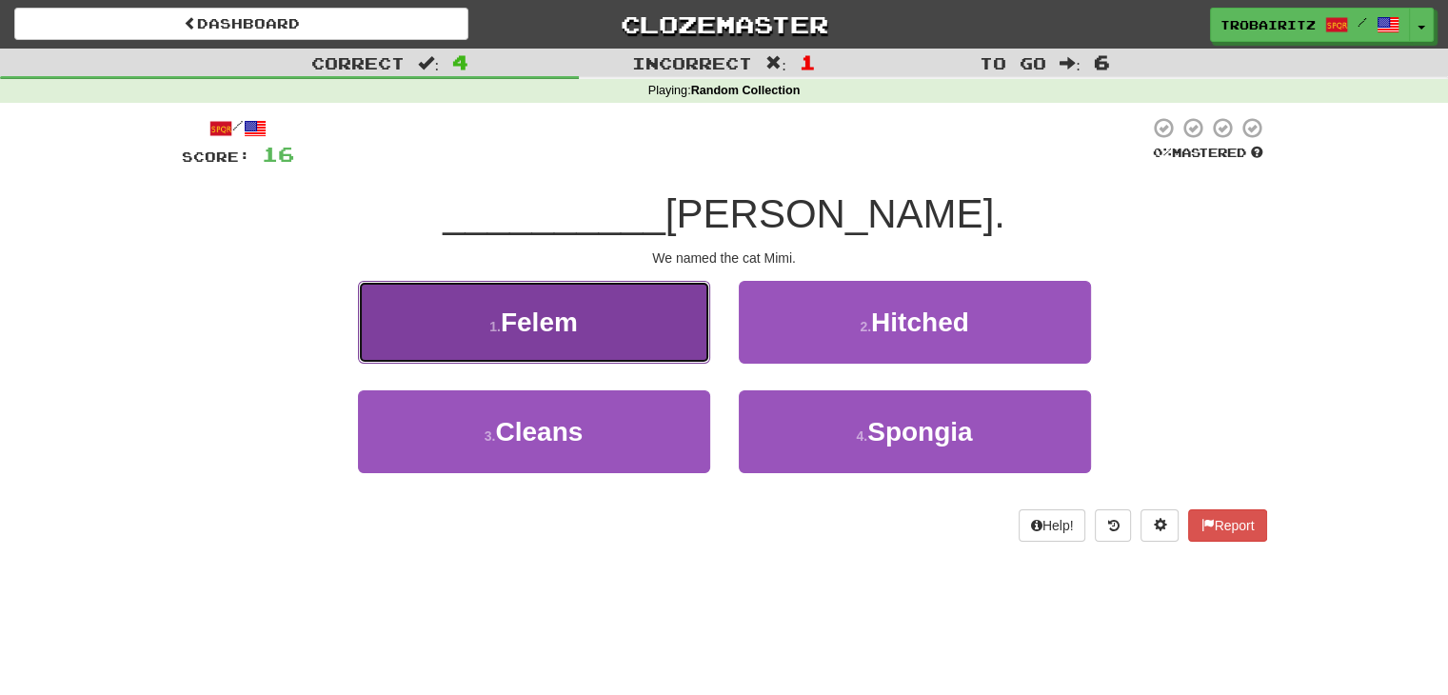
click at [638, 340] on button "1 . Felem" at bounding box center [534, 322] width 352 height 83
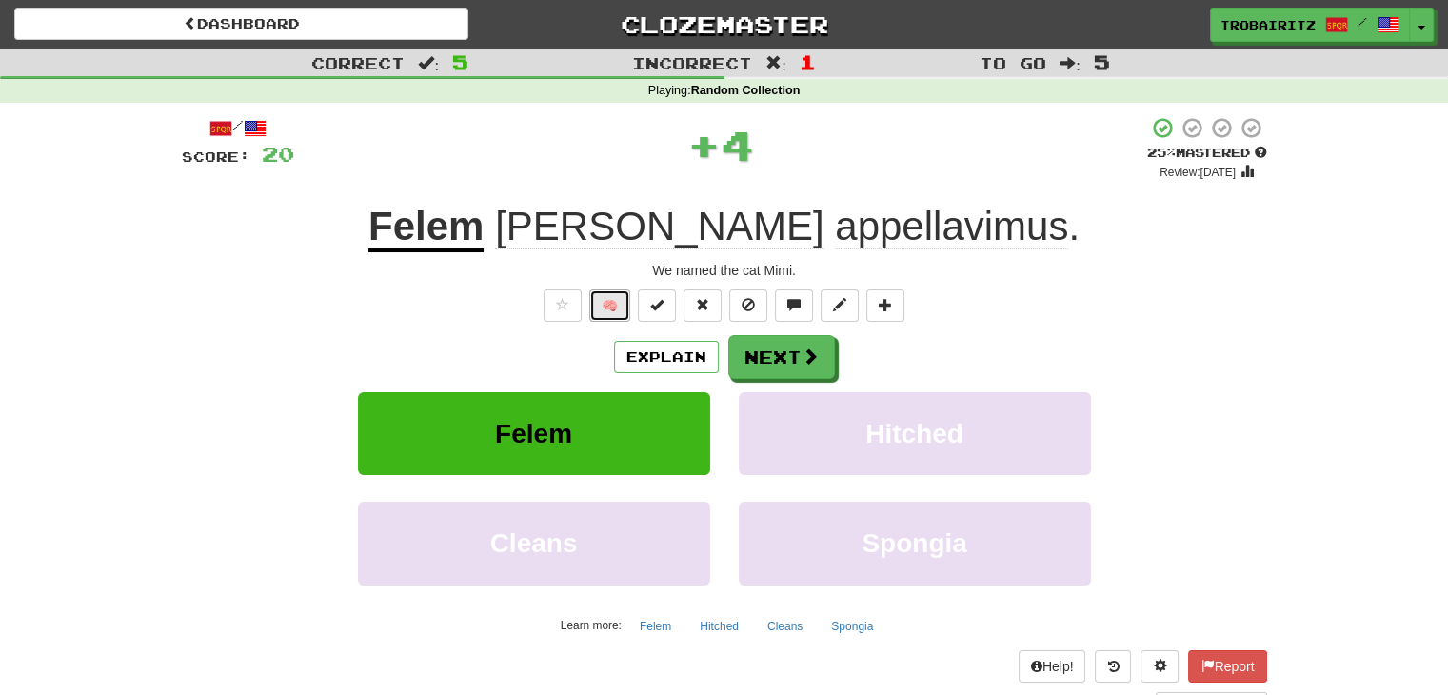
click at [616, 310] on button "🧠" at bounding box center [609, 305] width 41 height 32
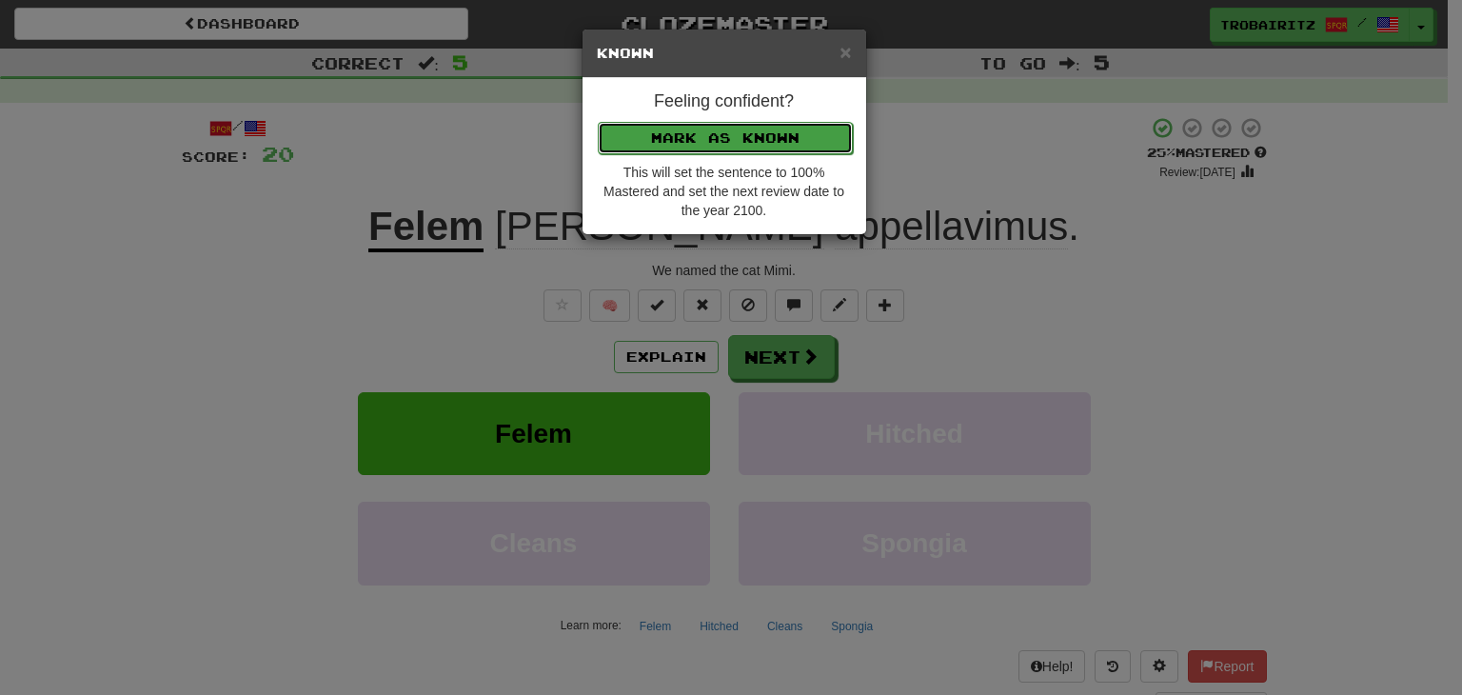
click at [679, 142] on button "Mark as Known" at bounding box center [725, 138] width 255 height 32
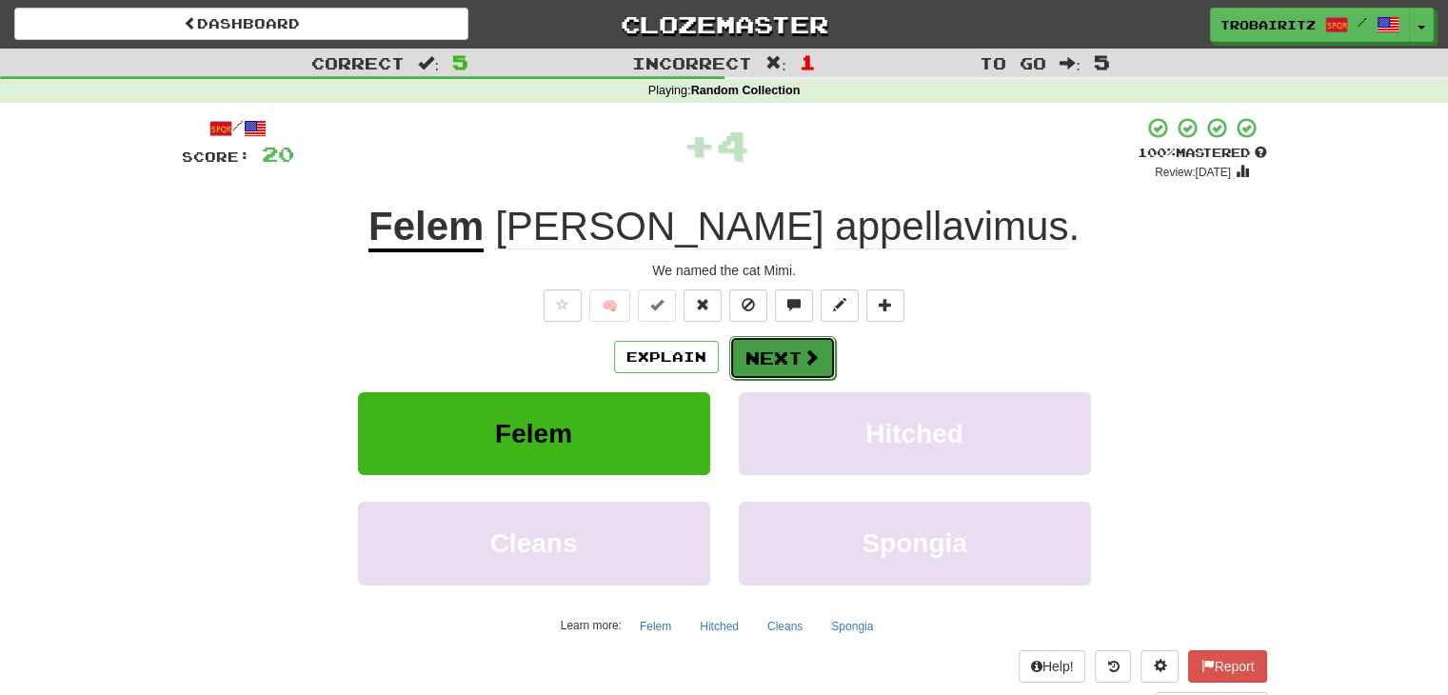
click at [781, 347] on button "Next" at bounding box center [782, 358] width 107 height 44
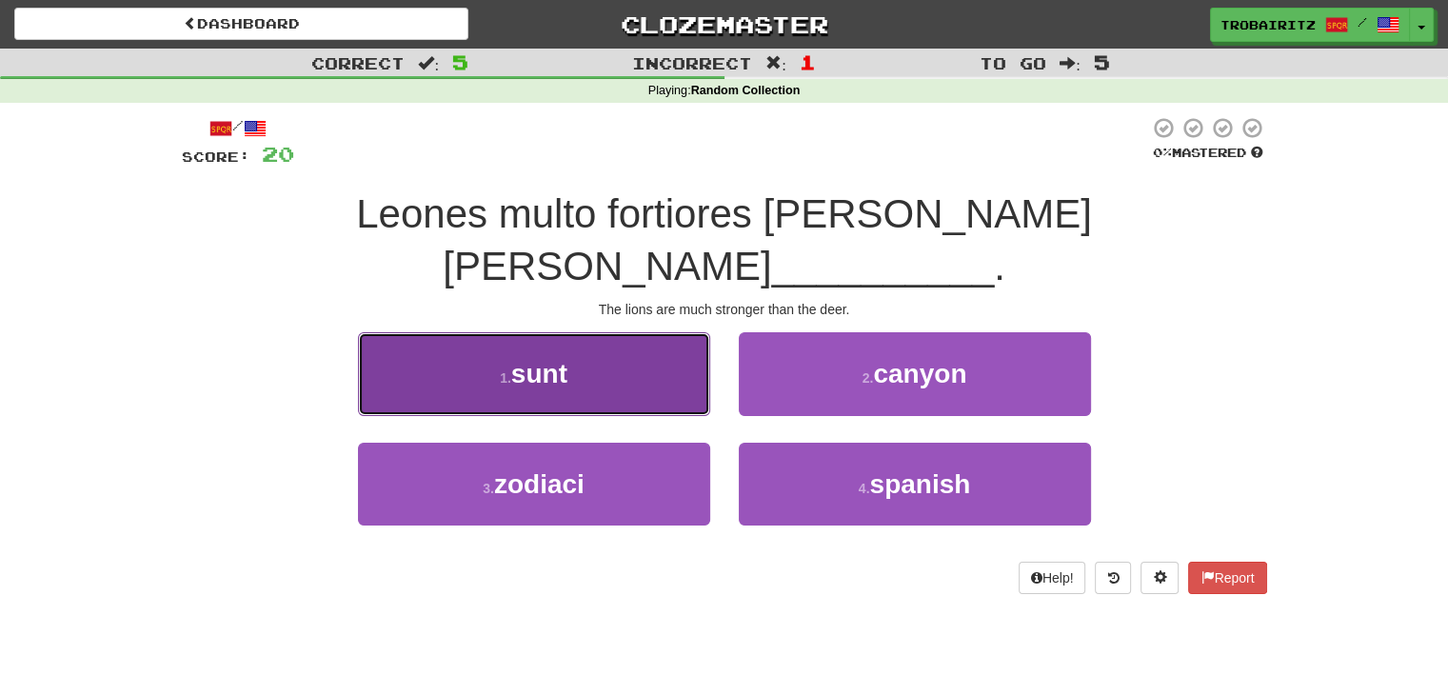
click at [583, 332] on button "1 . sunt" at bounding box center [534, 373] width 352 height 83
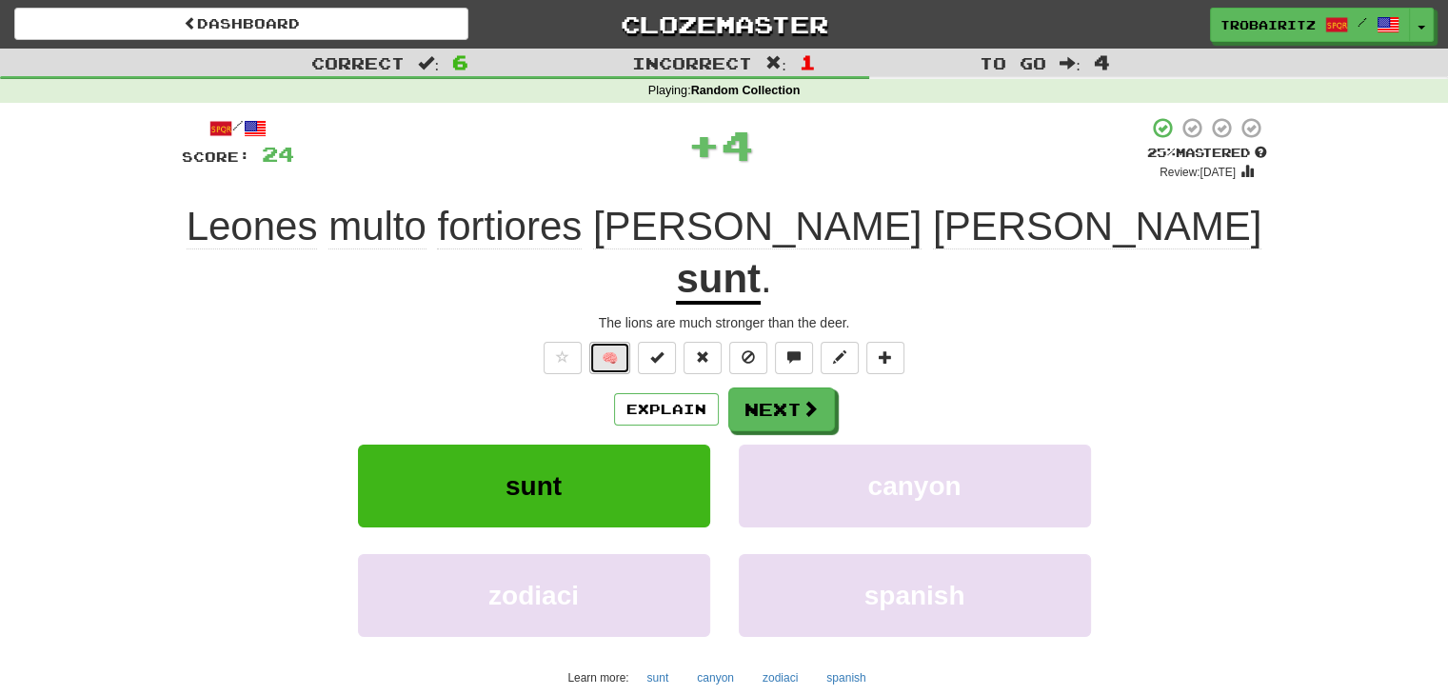
click at [607, 342] on button "🧠" at bounding box center [609, 358] width 41 height 32
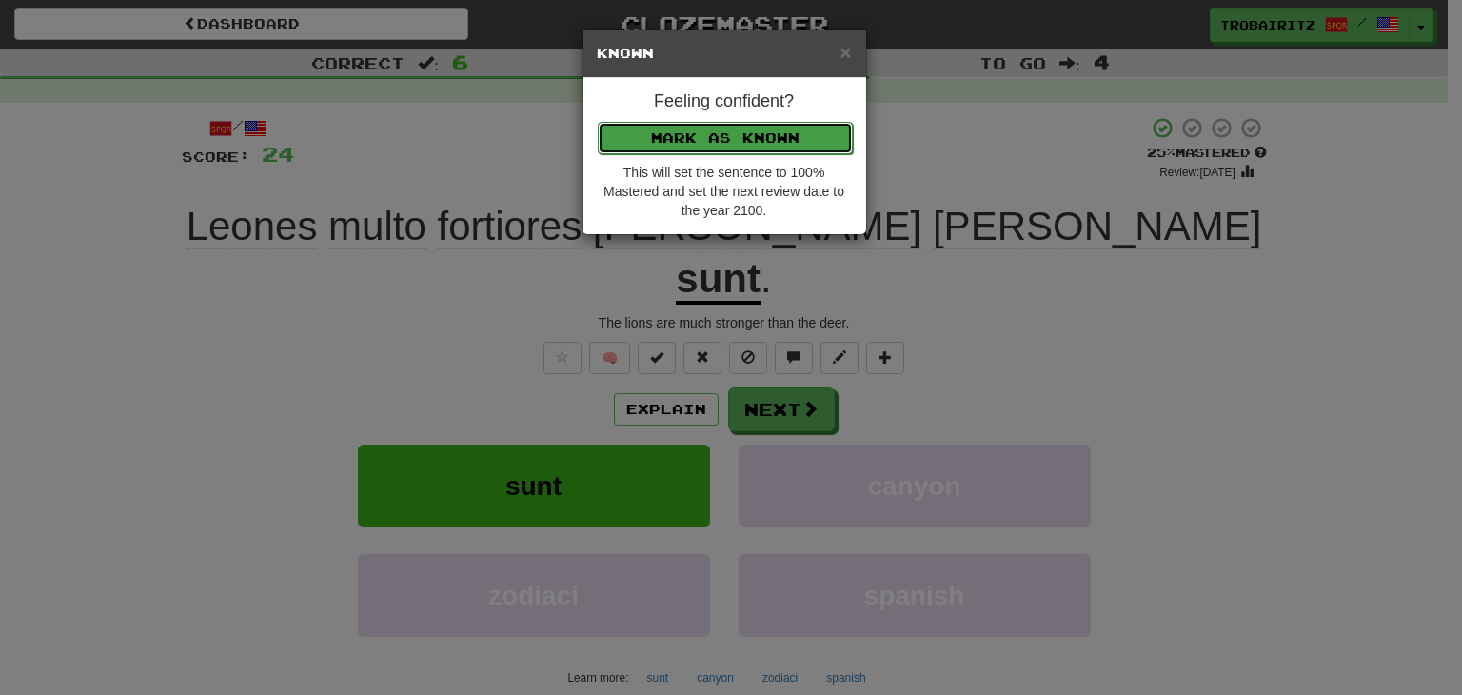
click at [712, 140] on button "Mark as Known" at bounding box center [725, 138] width 255 height 32
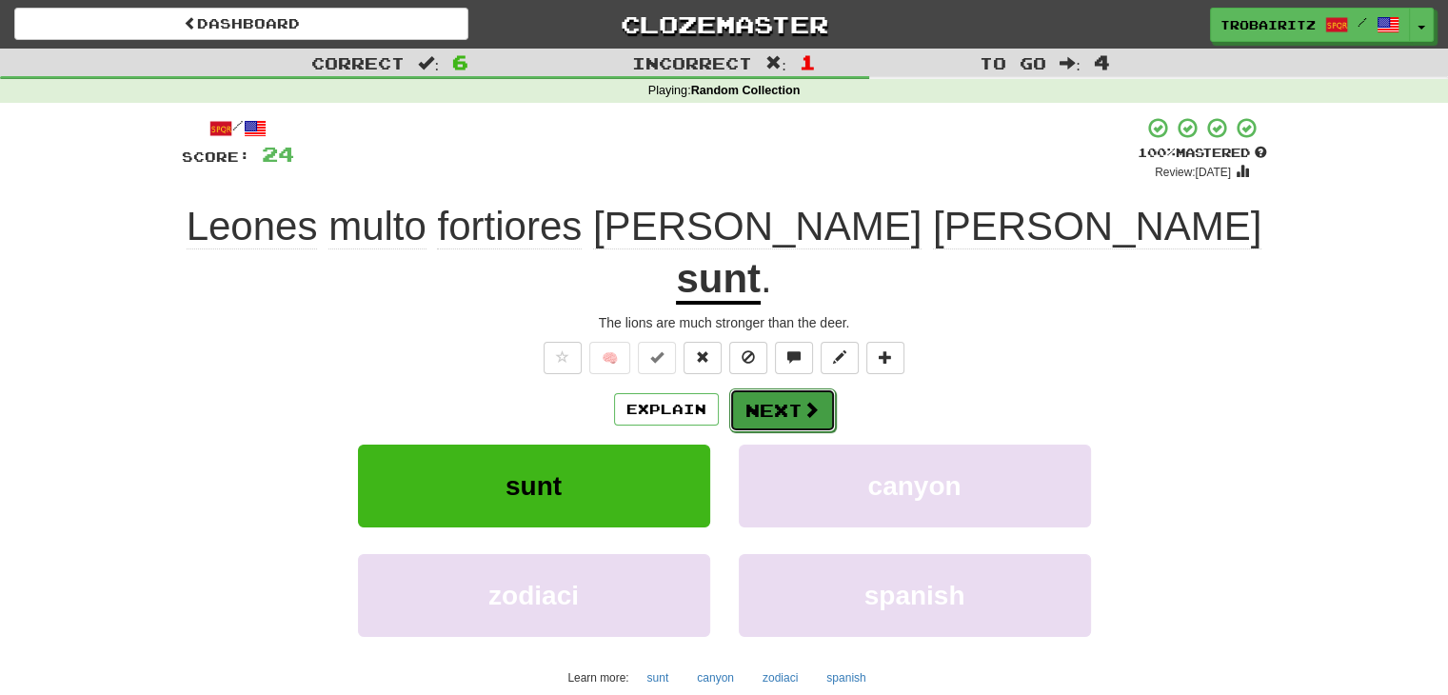
click at [765, 388] on button "Next" at bounding box center [782, 410] width 107 height 44
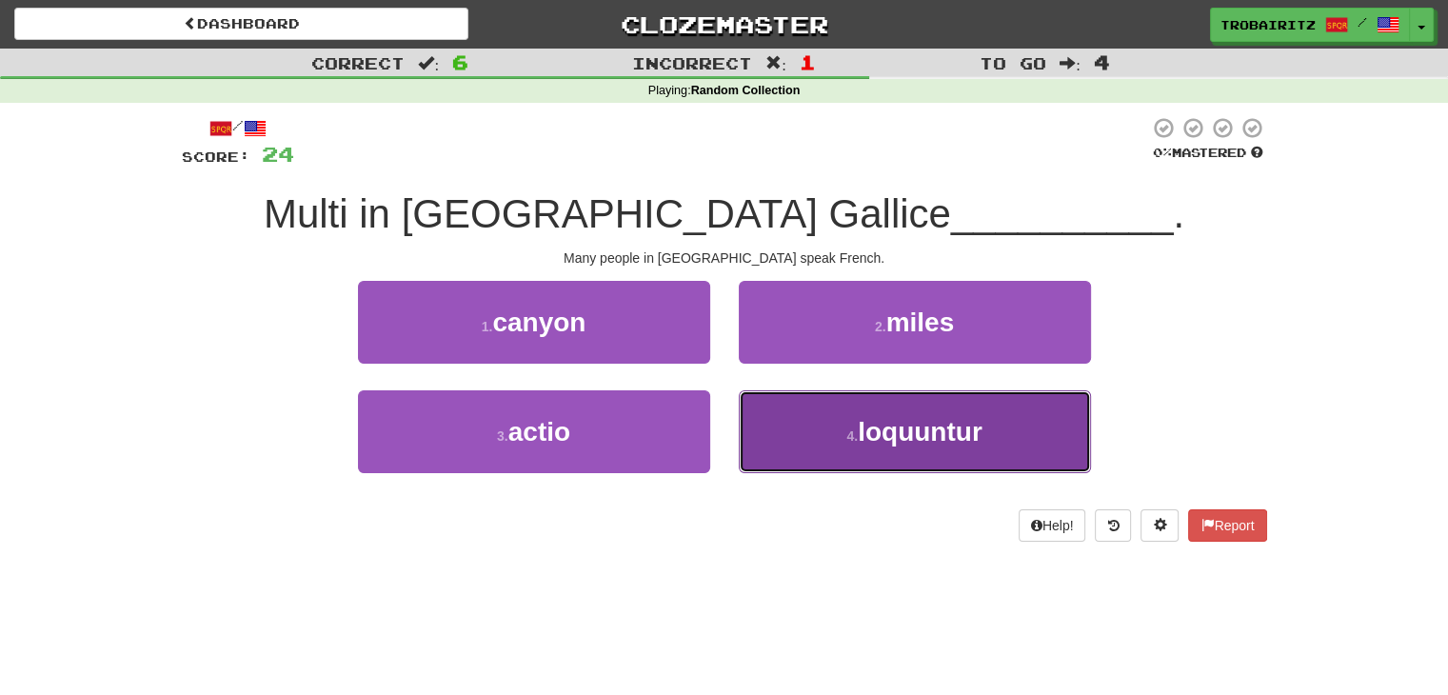
click at [843, 445] on button "4 . [GEOGRAPHIC_DATA]" at bounding box center [915, 431] width 352 height 83
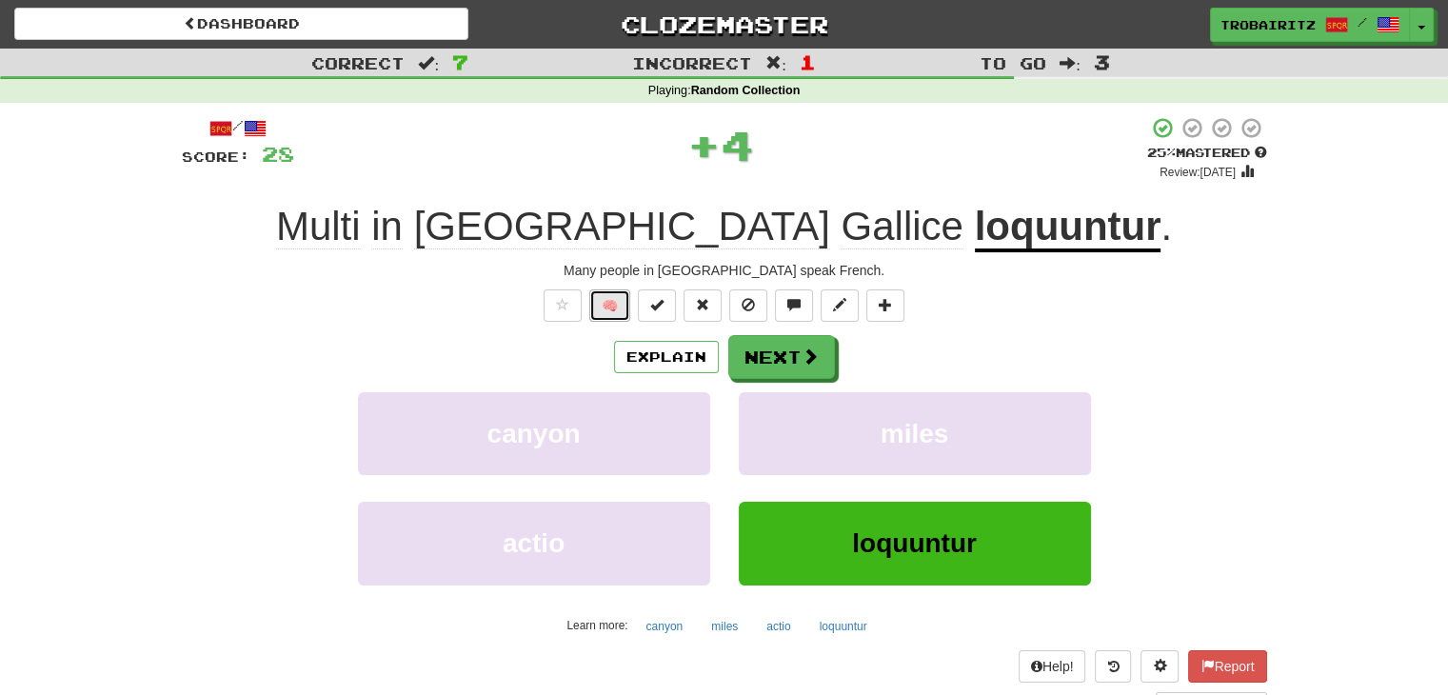
click at [604, 309] on button "🧠" at bounding box center [609, 305] width 41 height 32
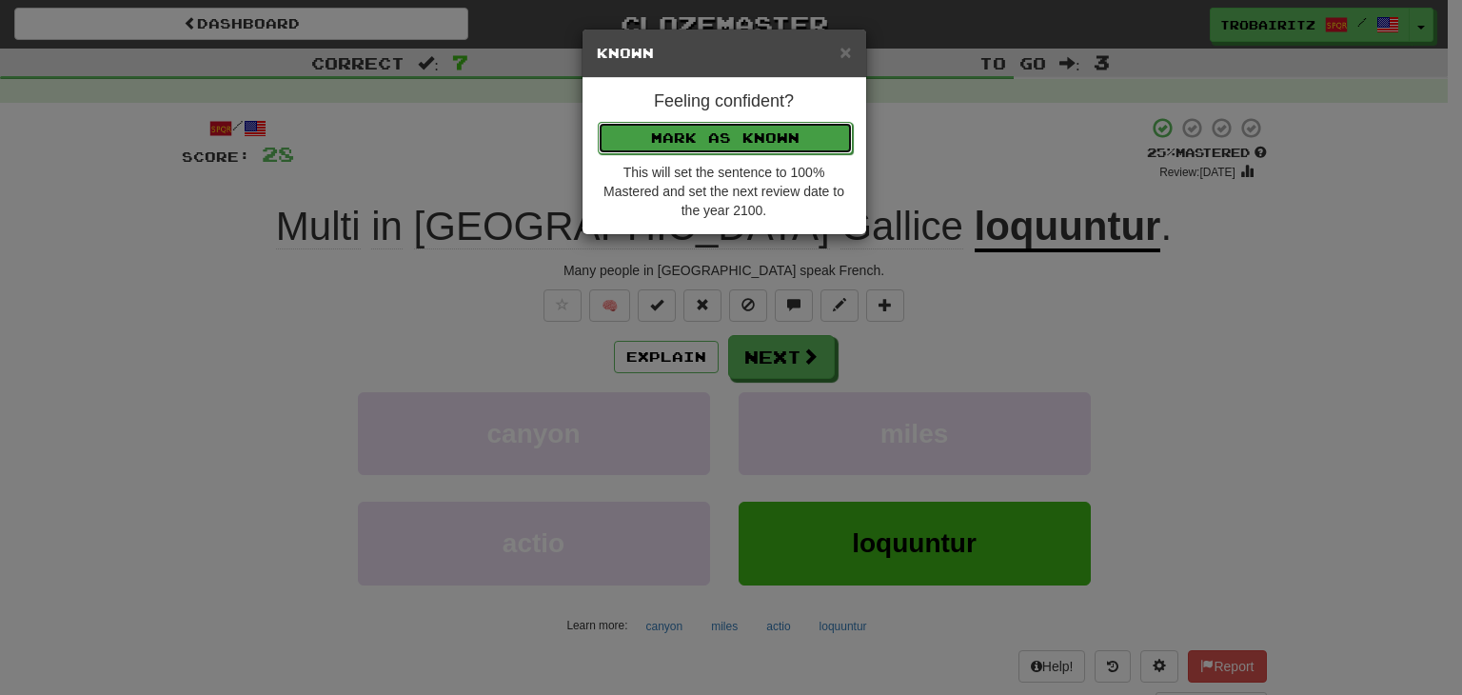
click at [697, 136] on button "Mark as Known" at bounding box center [725, 138] width 255 height 32
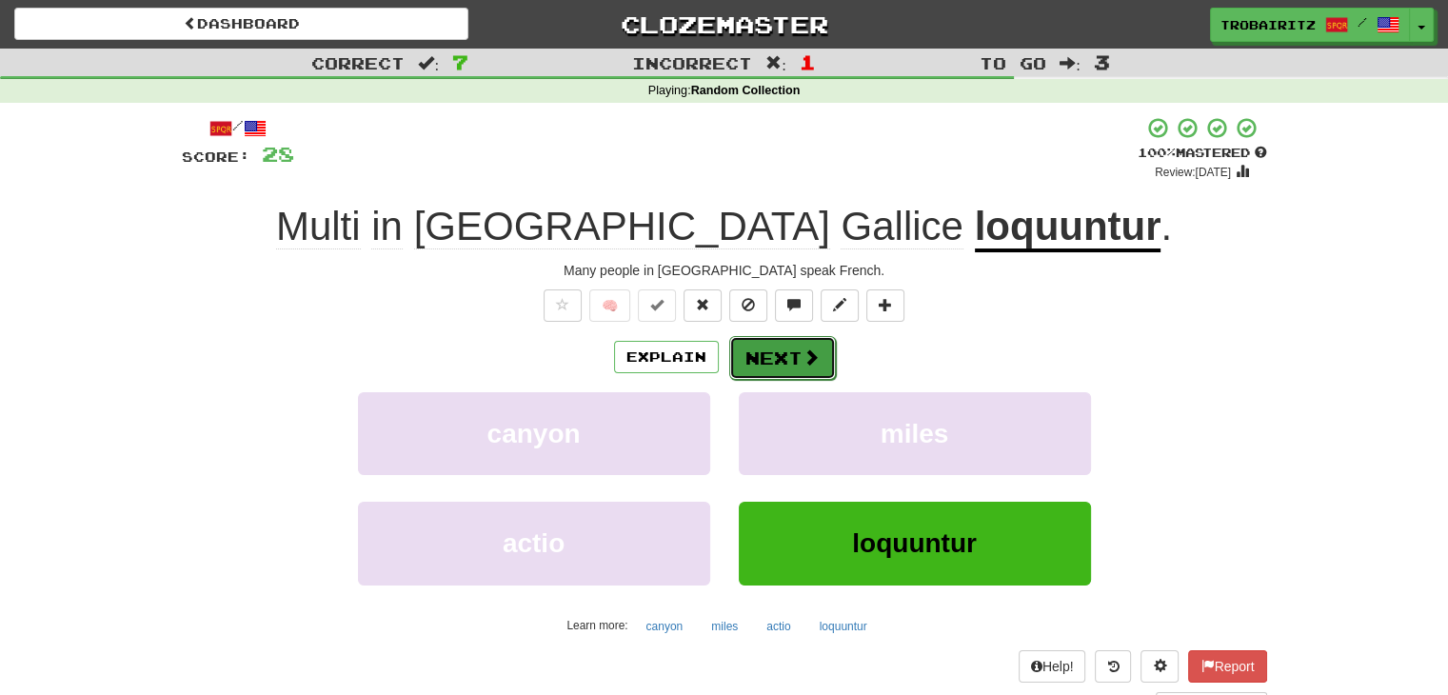
click at [781, 359] on button "Next" at bounding box center [782, 358] width 107 height 44
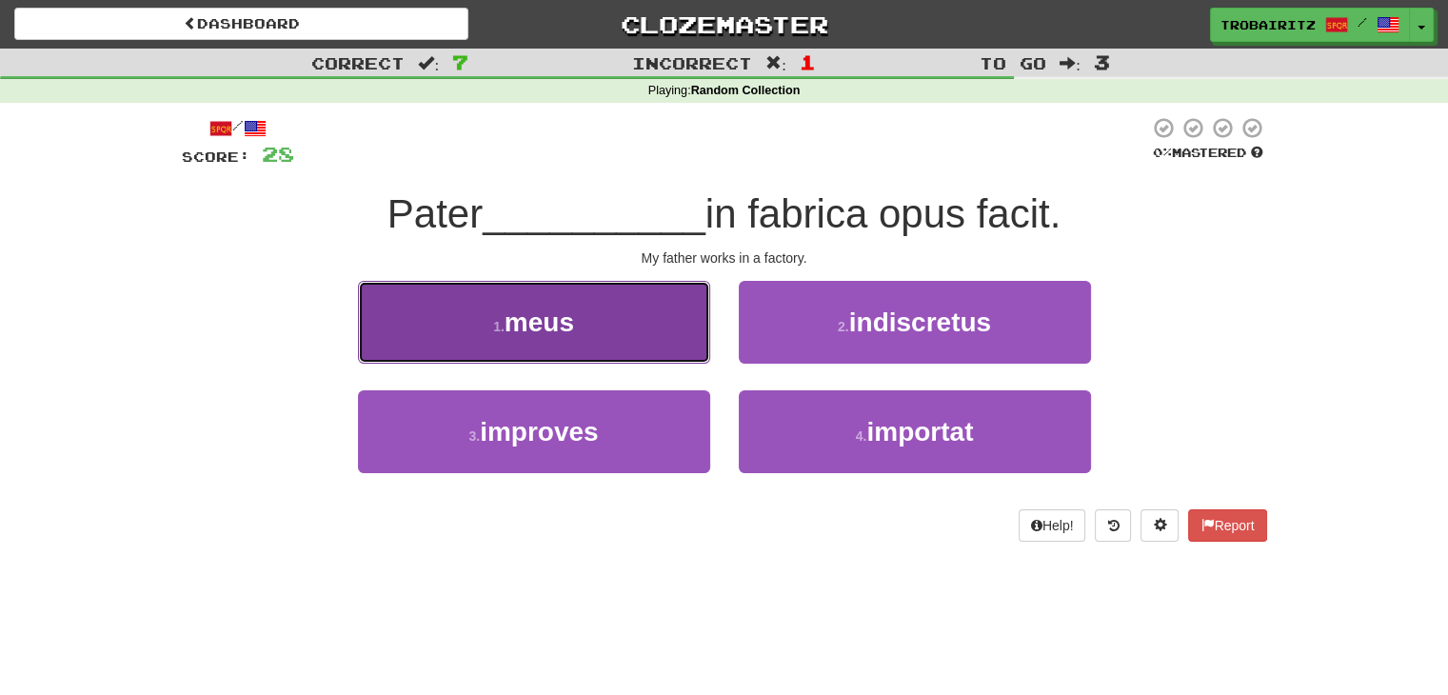
click at [650, 300] on button "1 . meus" at bounding box center [534, 322] width 352 height 83
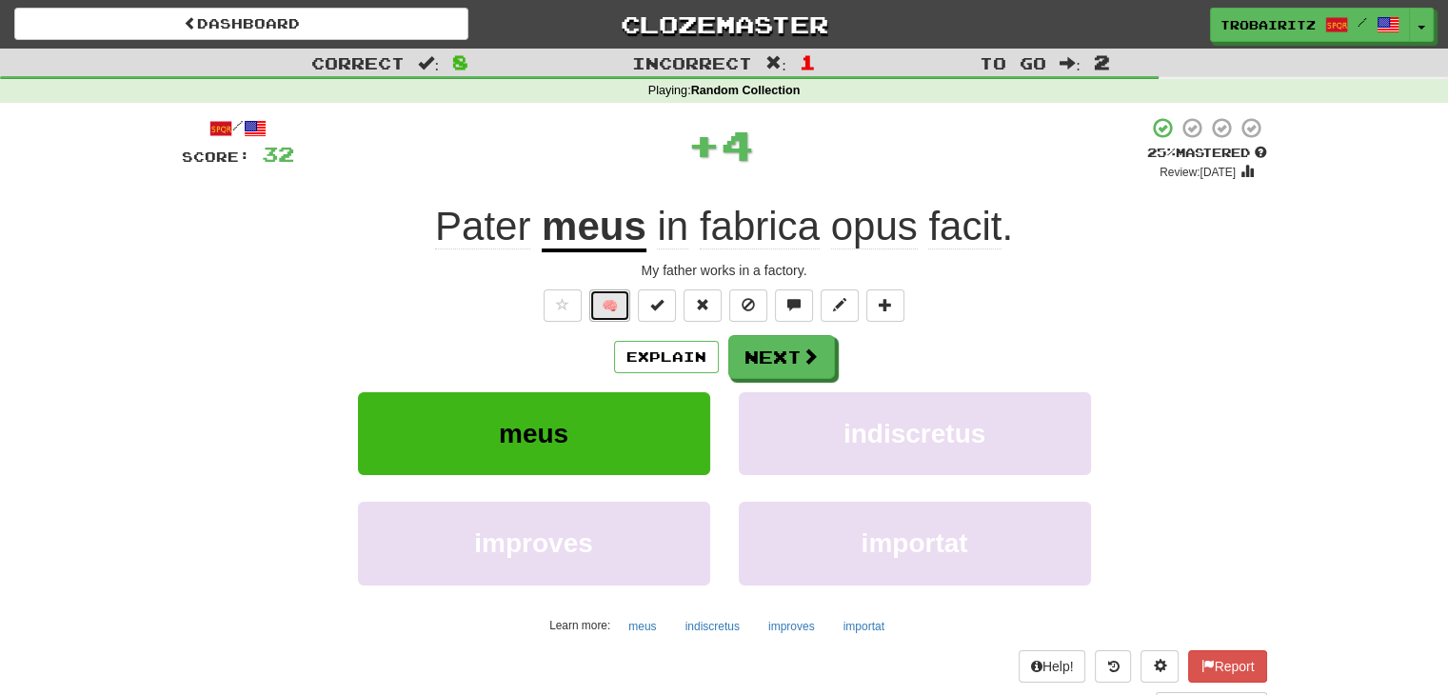
click at [609, 308] on button "🧠" at bounding box center [609, 305] width 41 height 32
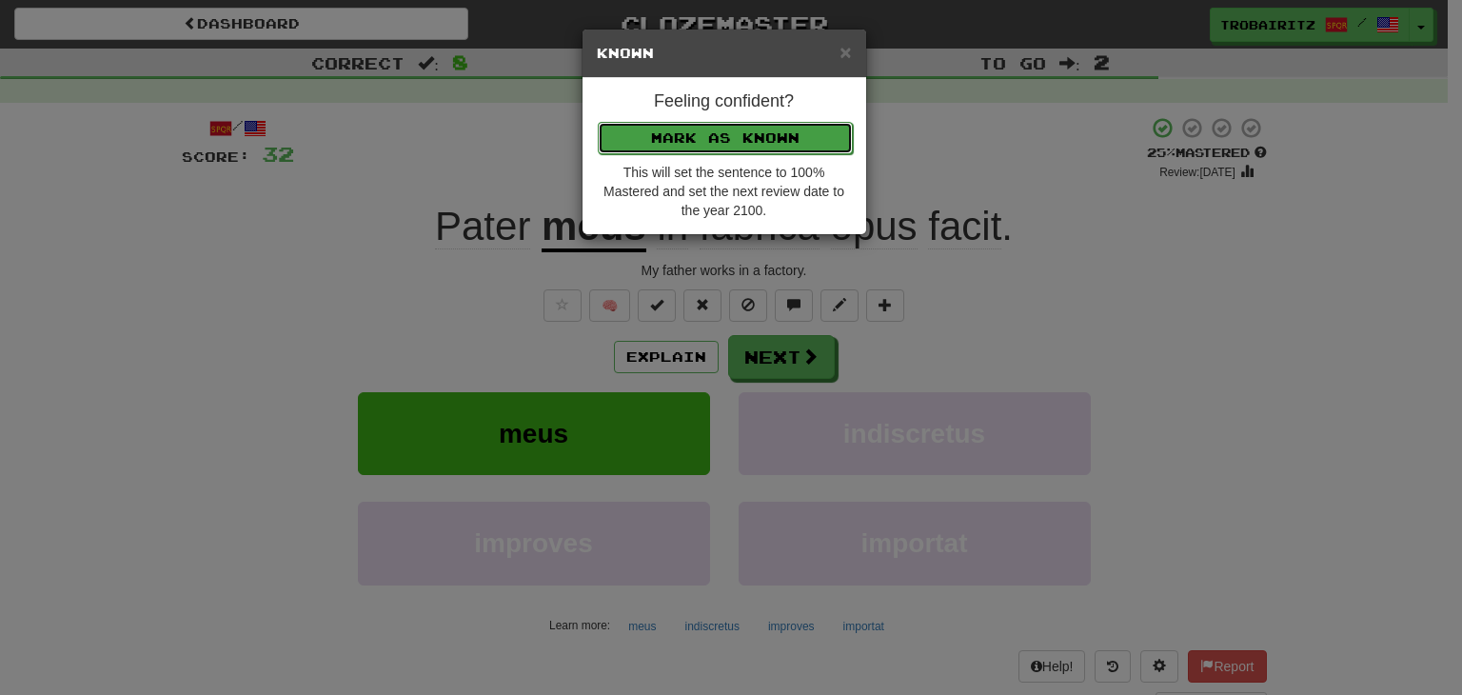
click at [696, 134] on button "Mark as Known" at bounding box center [725, 138] width 255 height 32
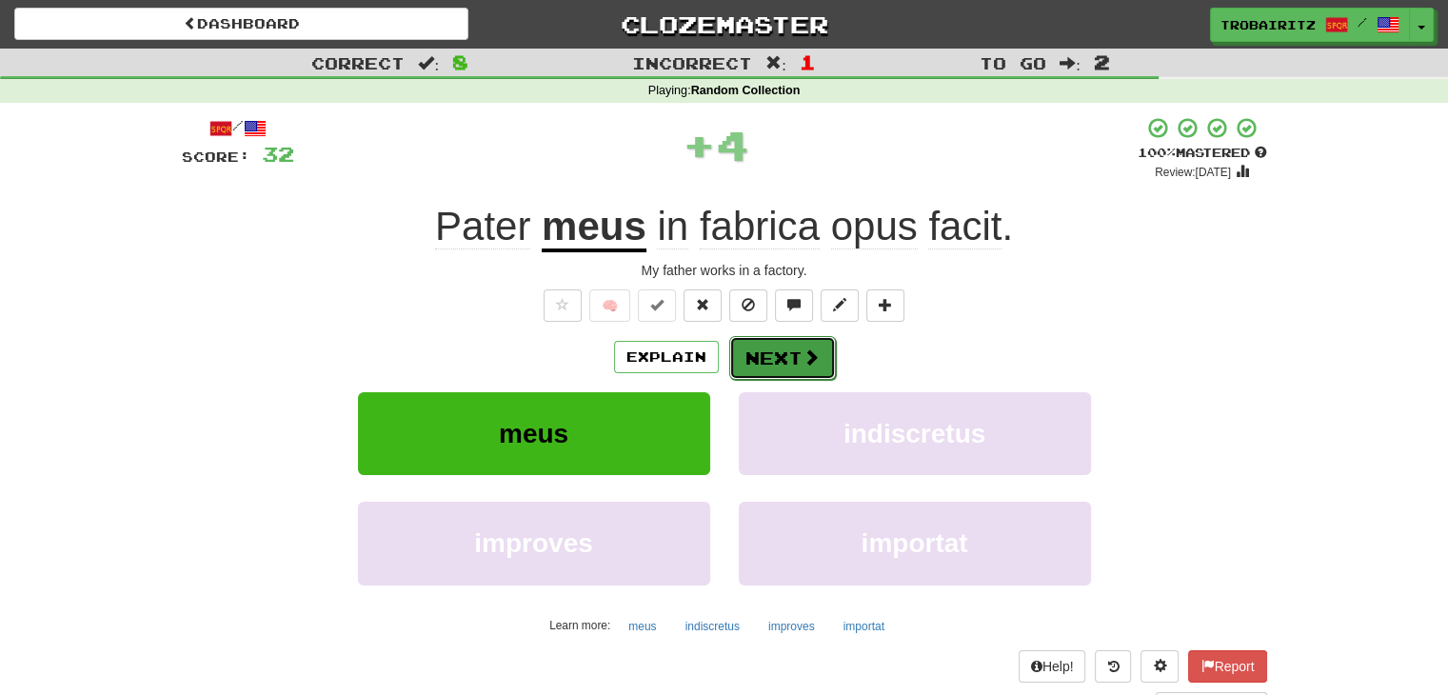
click at [769, 364] on button "Next" at bounding box center [782, 358] width 107 height 44
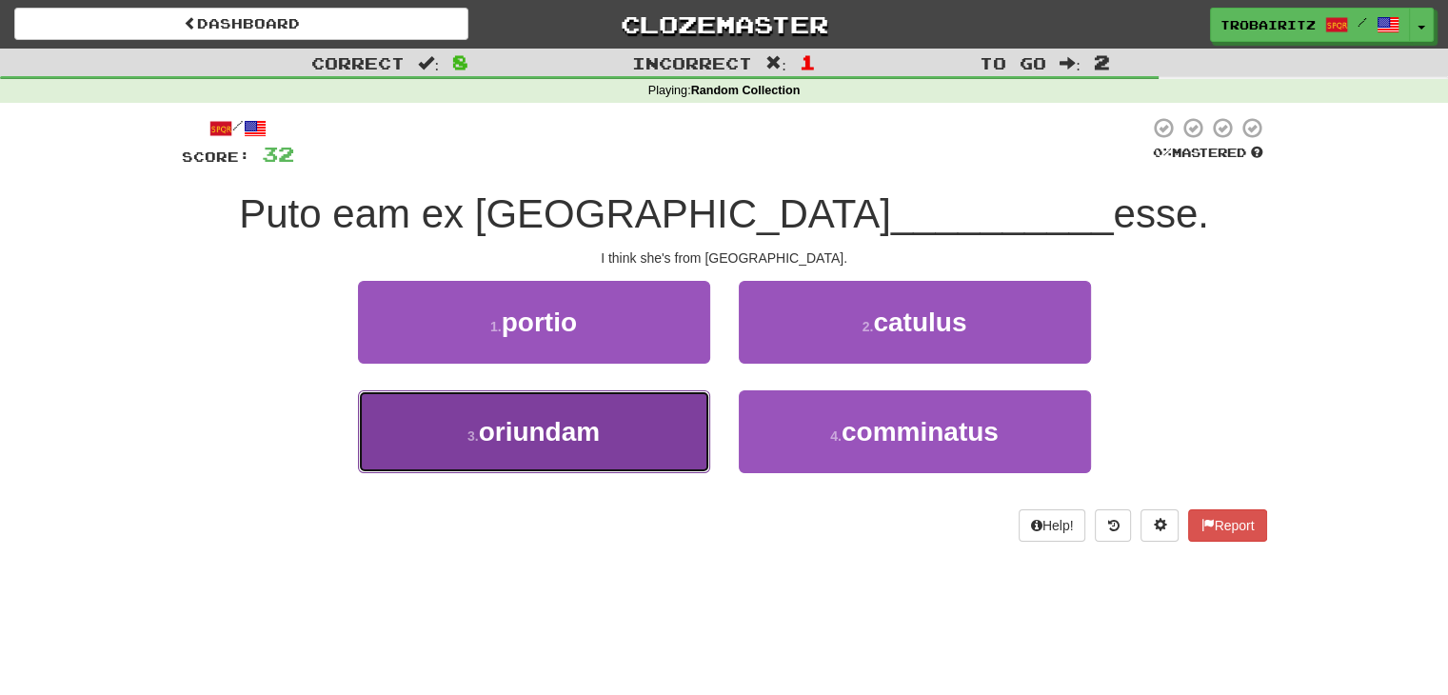
click at [638, 409] on button "3 . [GEOGRAPHIC_DATA]" at bounding box center [534, 431] width 352 height 83
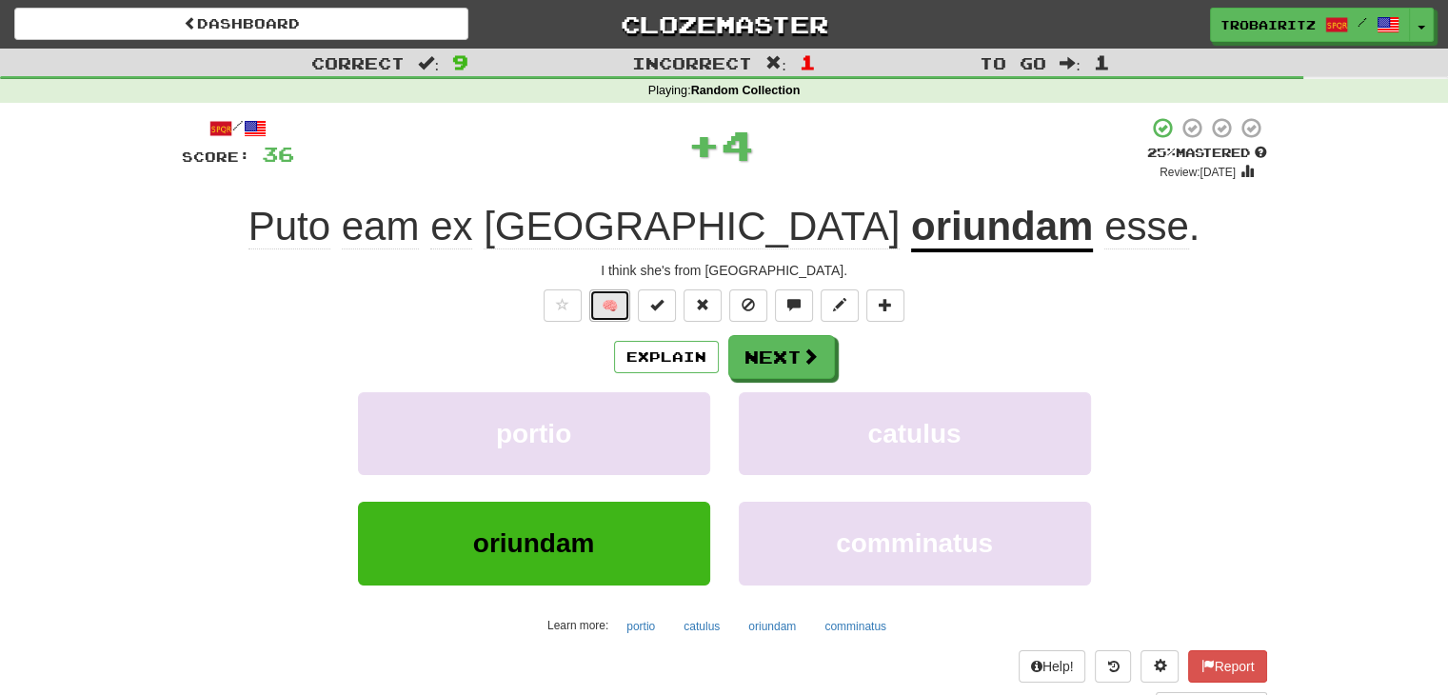
click at [610, 306] on button "🧠" at bounding box center [609, 305] width 41 height 32
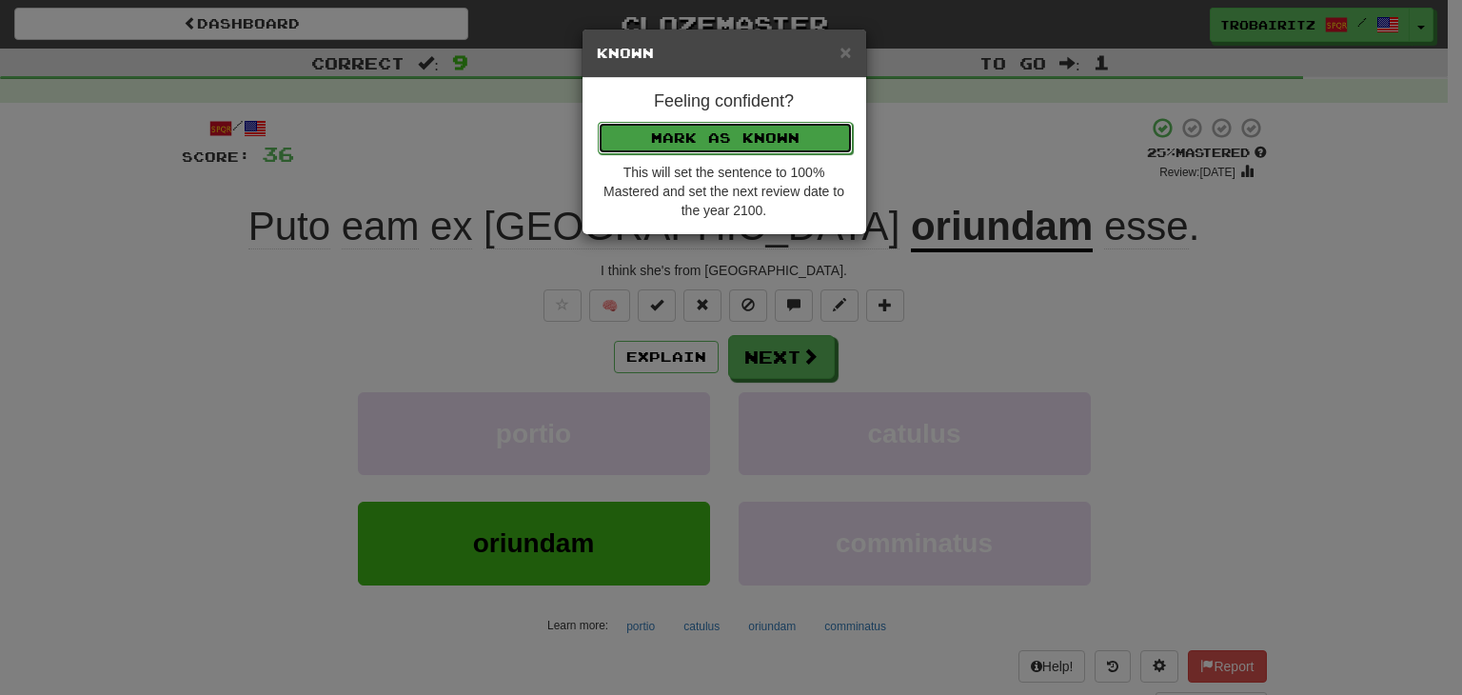
click at [657, 141] on button "Mark as Known" at bounding box center [725, 138] width 255 height 32
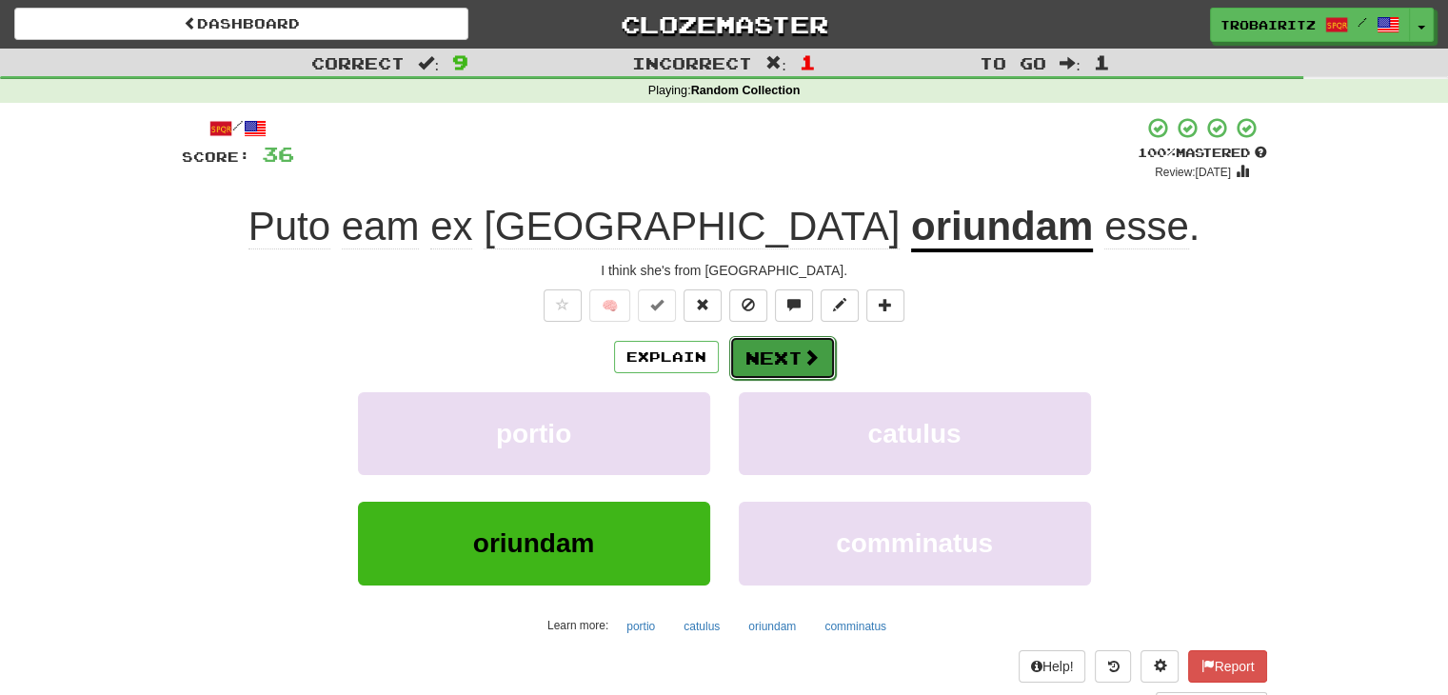
click at [779, 363] on button "Next" at bounding box center [782, 358] width 107 height 44
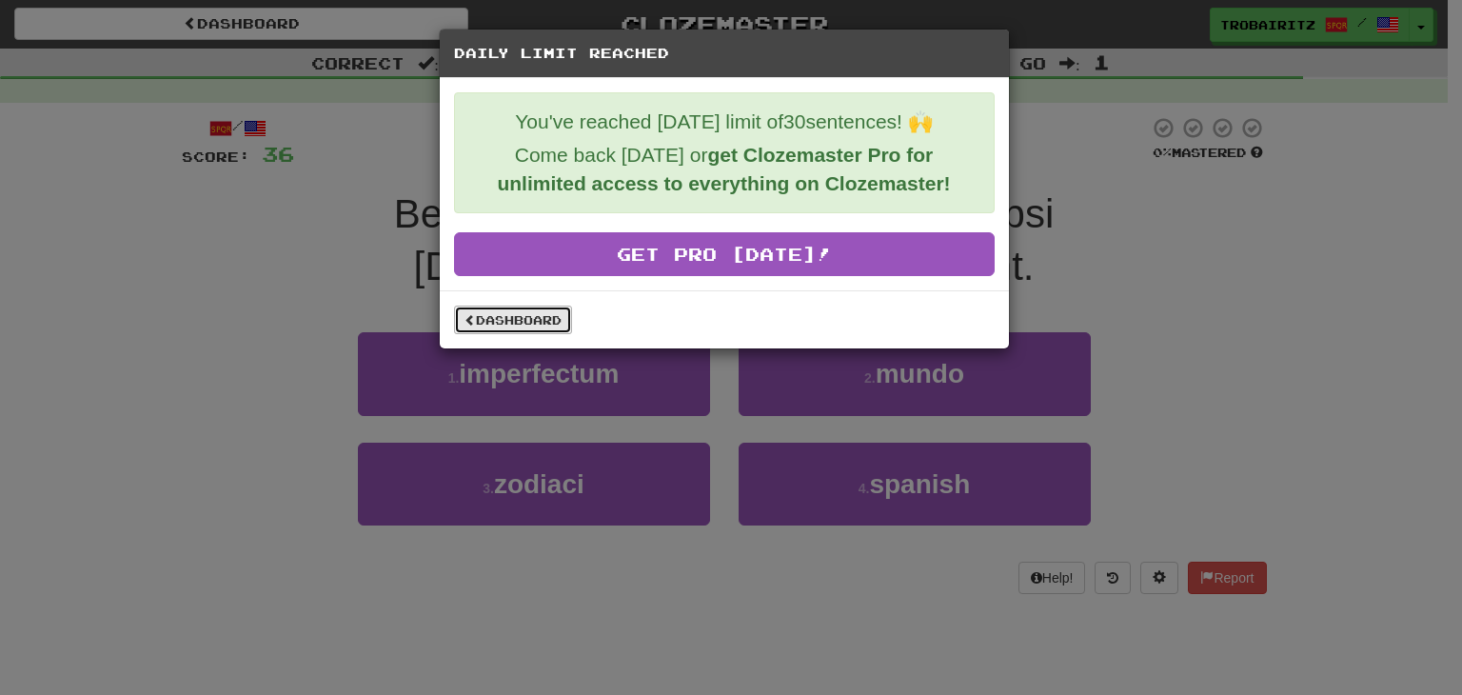
click at [512, 319] on link "Dashboard" at bounding box center [513, 320] width 118 height 29
